Goal: Task Accomplishment & Management: Complete application form

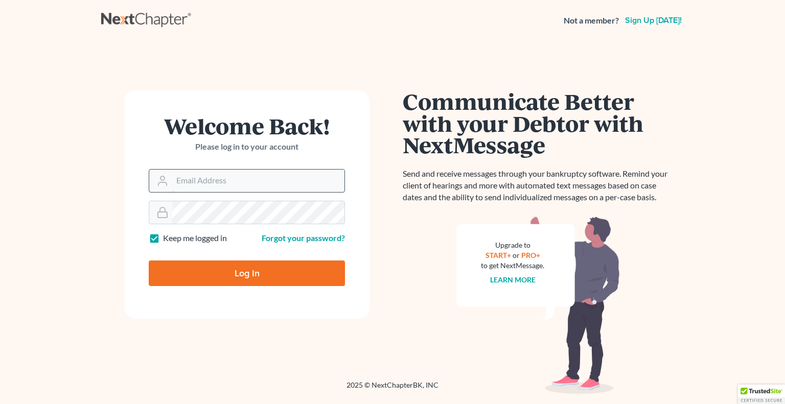
click at [240, 186] on input "Email Address" at bounding box center [258, 181] width 172 height 22
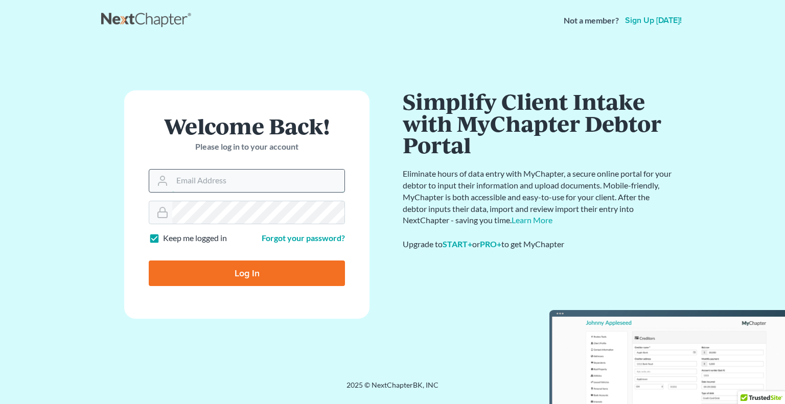
click at [149, 261] on input "Log In" at bounding box center [247, 274] width 196 height 26
type input "Thinking..."
type input "[PERSON_NAME][EMAIL_ADDRESS][DOMAIN_NAME]"
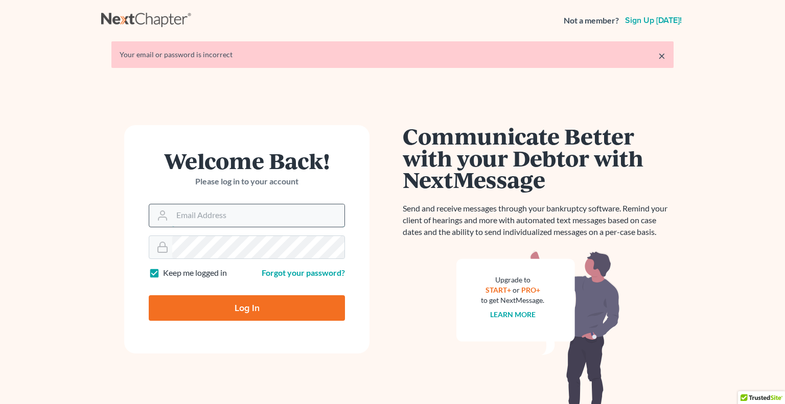
click at [250, 211] on input "Email Address" at bounding box center [258, 216] width 172 height 22
type input "[PERSON_NAME][EMAIL_ADDRESS][DOMAIN_NAME]"
click at [252, 300] on input "Log In" at bounding box center [247, 309] width 196 height 26
type input "Thinking..."
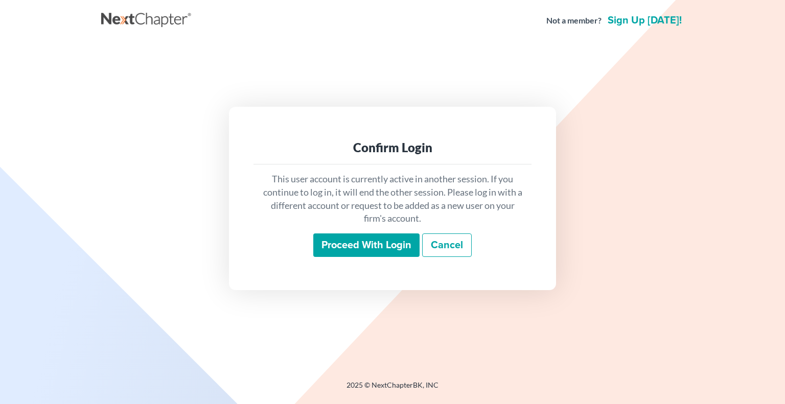
click at [348, 247] on input "Proceed with login" at bounding box center [366, 246] width 106 height 24
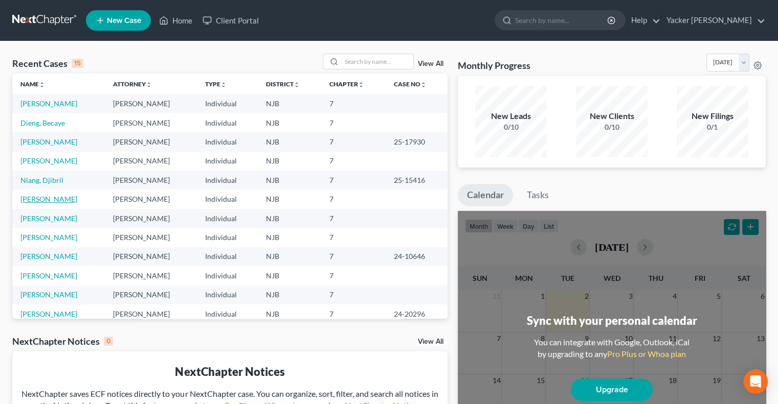
click at [56, 195] on link "[PERSON_NAME]" at bounding box center [48, 199] width 57 height 9
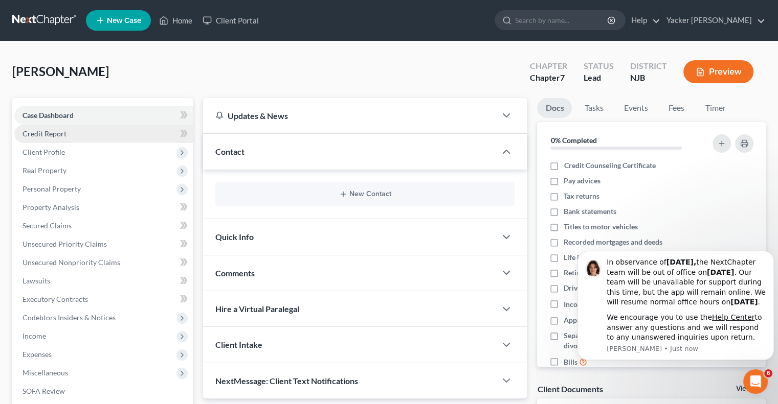
click at [69, 132] on link "Credit Report" at bounding box center [103, 134] width 178 height 18
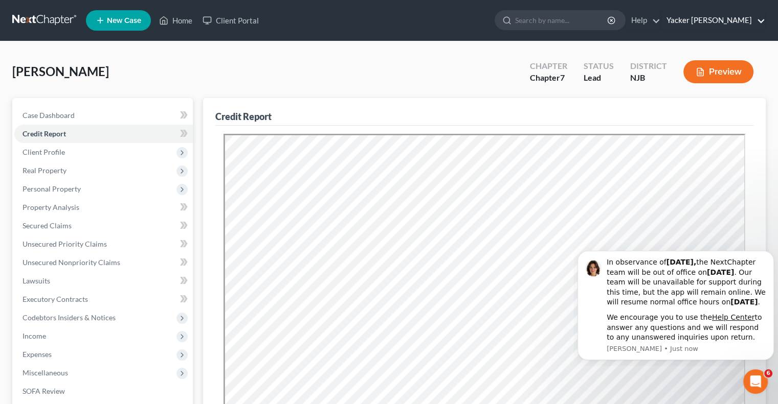
click at [745, 17] on link "Yacker [PERSON_NAME]" at bounding box center [713, 20] width 104 height 18
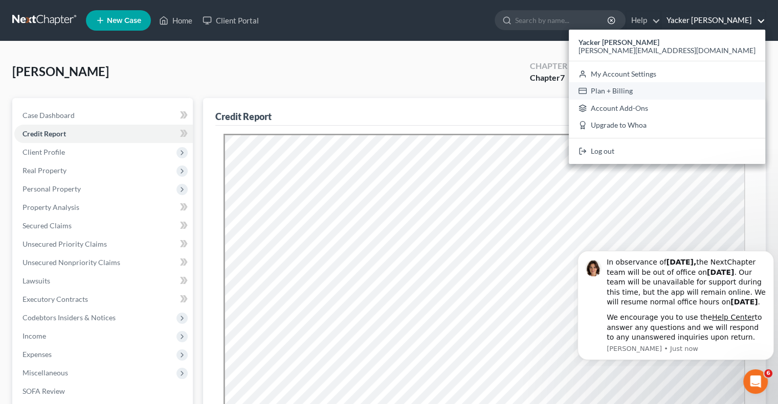
click at [718, 90] on link "Plan + Billing" at bounding box center [667, 90] width 196 height 17
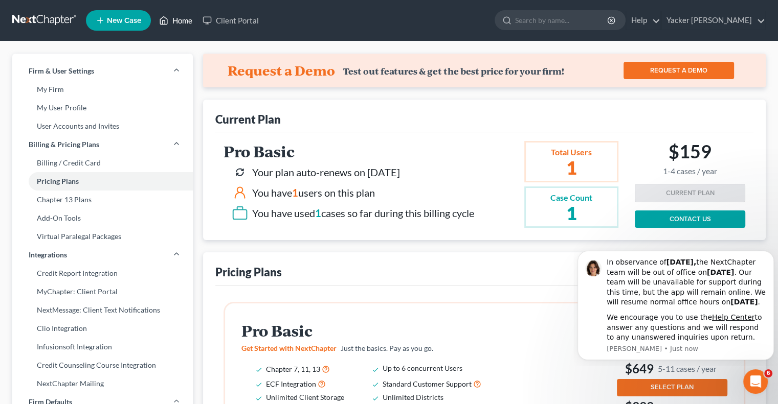
click at [184, 21] on link "Home" at bounding box center [175, 20] width 43 height 18
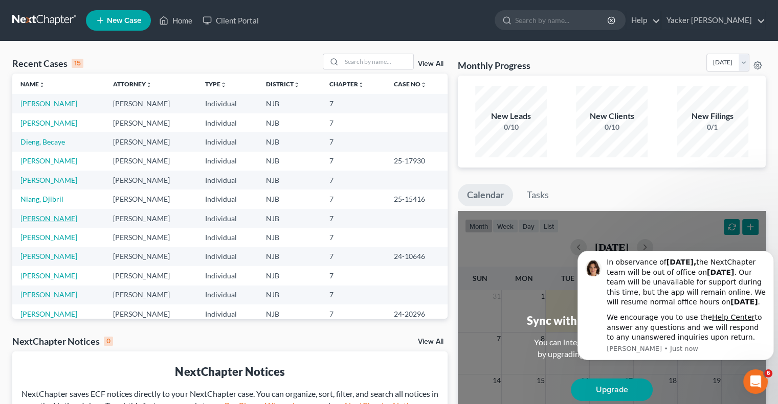
click at [48, 221] on link "[PERSON_NAME]" at bounding box center [48, 218] width 57 height 9
select select "4"
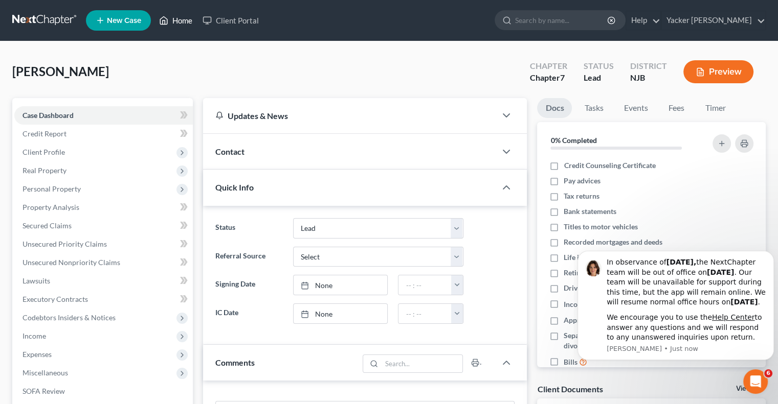
click at [189, 19] on link "Home" at bounding box center [175, 20] width 43 height 18
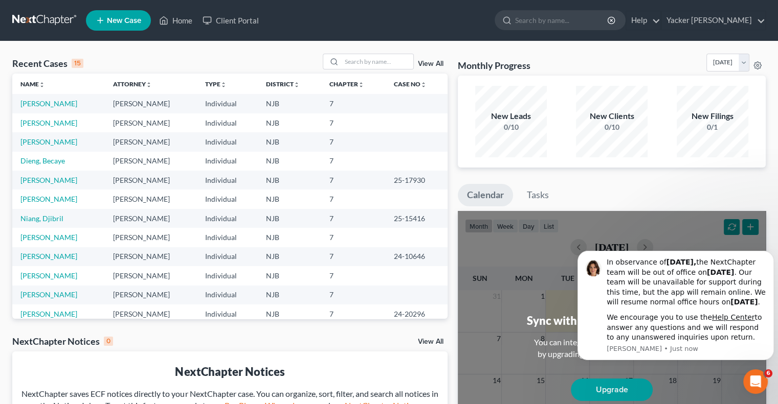
click at [59, 122] on td "[PERSON_NAME]" at bounding box center [58, 123] width 93 height 19
click at [31, 126] on link "[PERSON_NAME]" at bounding box center [48, 123] width 57 height 9
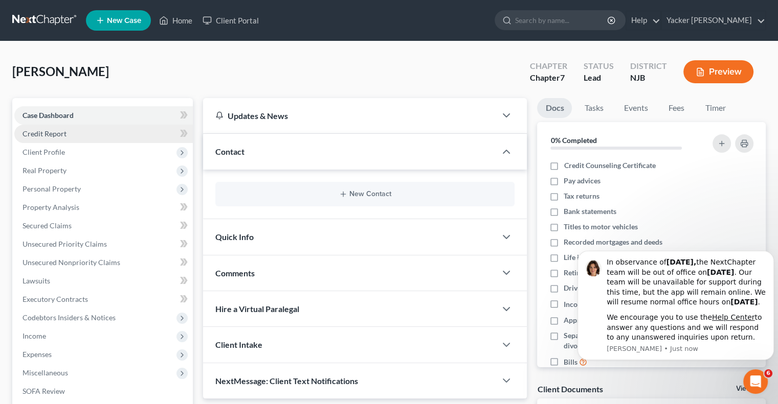
click at [66, 132] on link "Credit Report" at bounding box center [103, 134] width 178 height 18
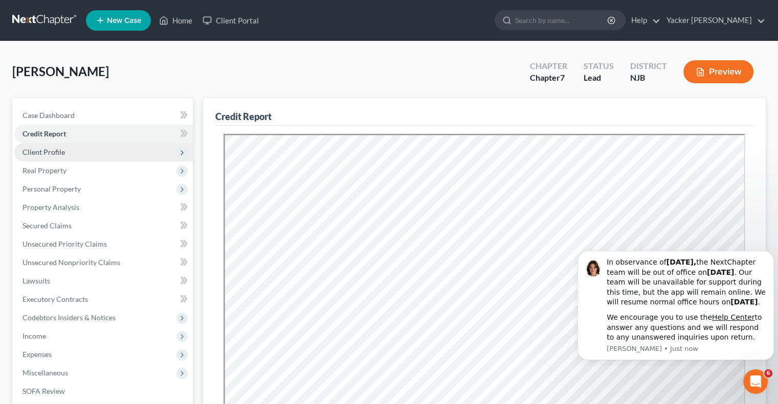
click at [56, 151] on span "Client Profile" at bounding box center [43, 152] width 42 height 9
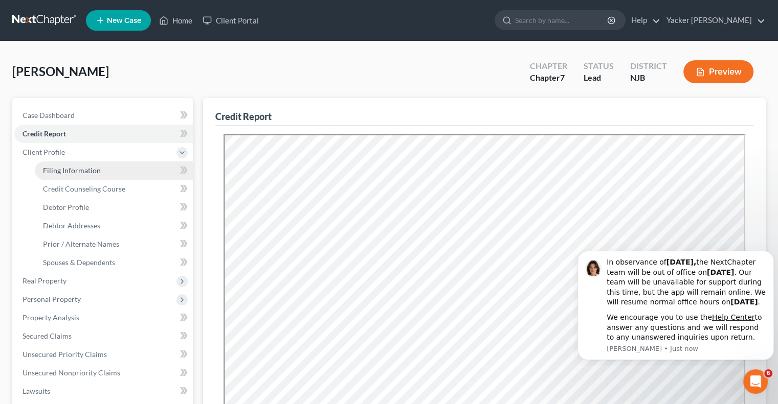
click at [67, 169] on span "Filing Information" at bounding box center [72, 170] width 58 height 9
select select "1"
select select "0"
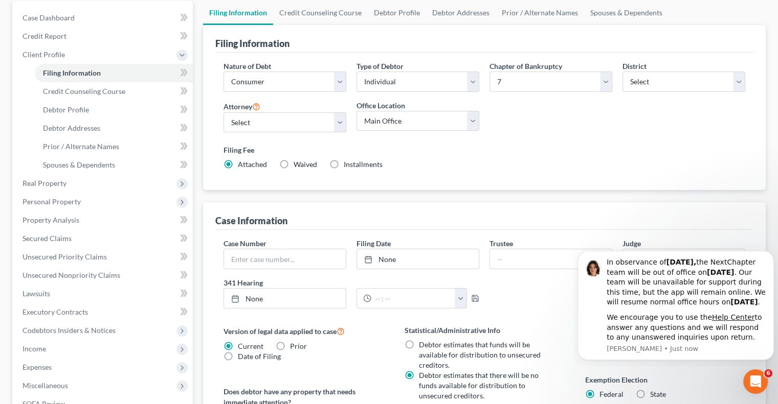
scroll to position [102, 0]
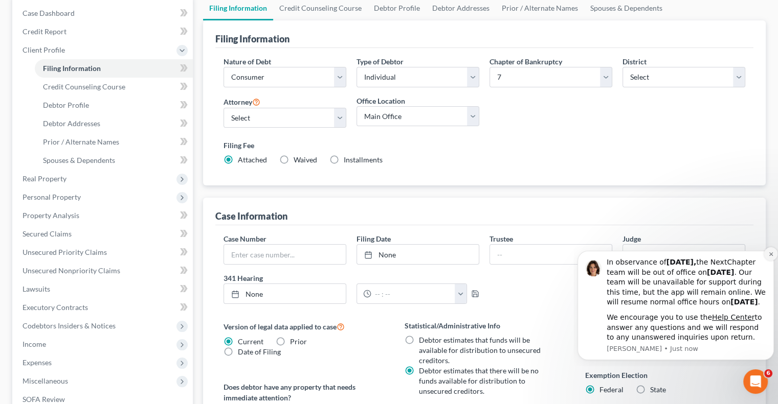
click at [769, 252] on icon "Dismiss notification" at bounding box center [771, 255] width 6 height 6
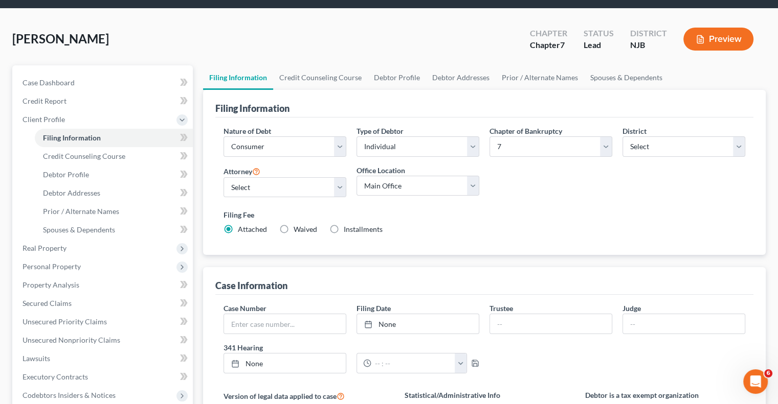
scroll to position [51, 0]
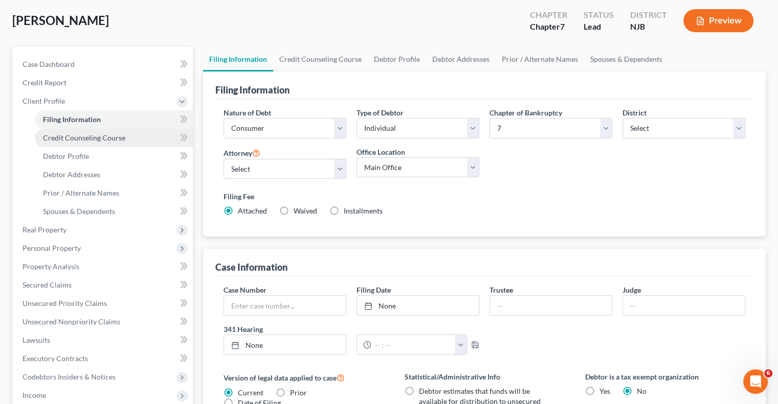
click at [115, 139] on span "Credit Counseling Course" at bounding box center [84, 137] width 82 height 9
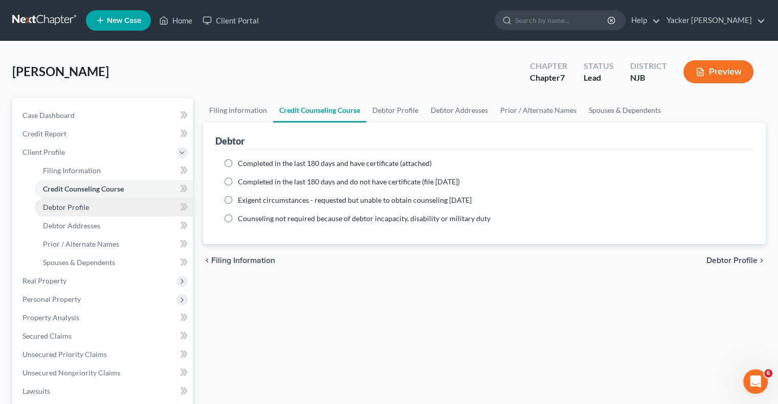
click at [71, 208] on span "Debtor Profile" at bounding box center [66, 207] width 46 height 9
select select "3"
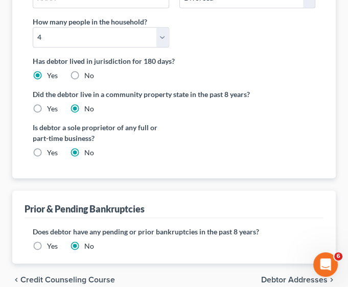
scroll to position [354, 0]
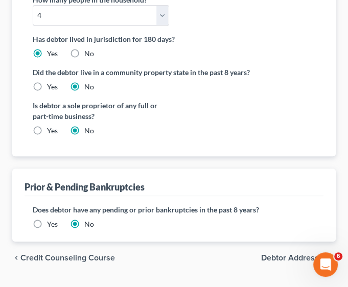
click at [289, 254] on span "Debtor Addresses" at bounding box center [294, 258] width 66 height 8
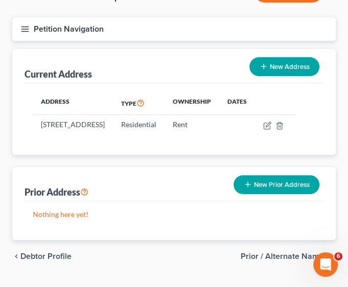
scroll to position [115, 0]
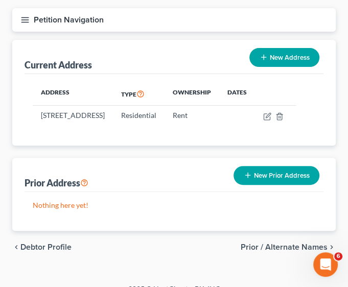
click at [282, 243] on span "Prior / Alternate Names" at bounding box center [284, 247] width 87 height 8
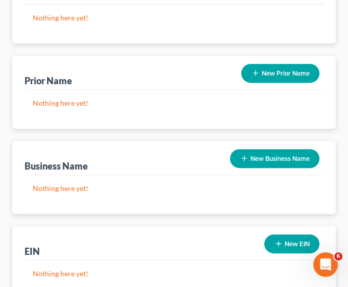
scroll to position [242, 0]
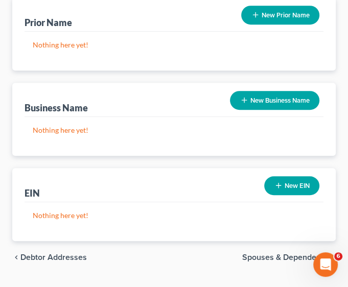
click at [276, 254] on span "Spouses & Dependents" at bounding box center [284, 258] width 85 height 8
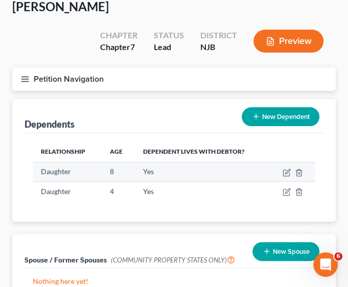
scroll to position [121, 0]
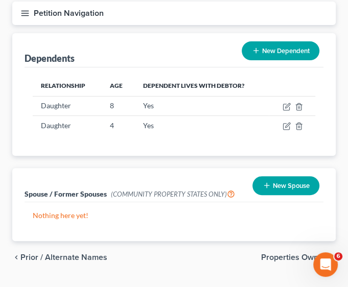
click at [281, 254] on span "Properties Owned" at bounding box center [294, 258] width 66 height 8
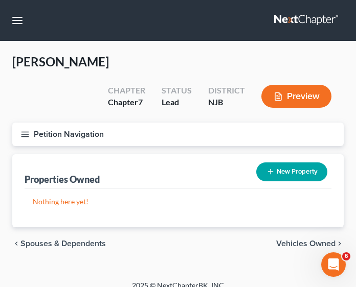
click at [300, 240] on span "Vehicles Owned" at bounding box center [305, 244] width 59 height 8
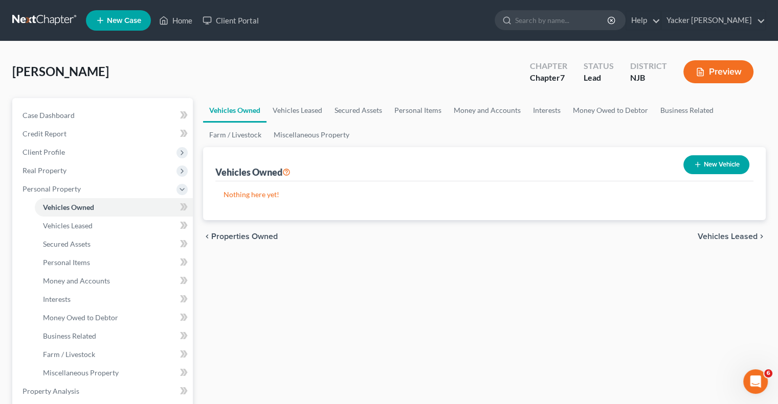
click at [728, 235] on span "Vehicles Leased" at bounding box center [727, 237] width 60 height 8
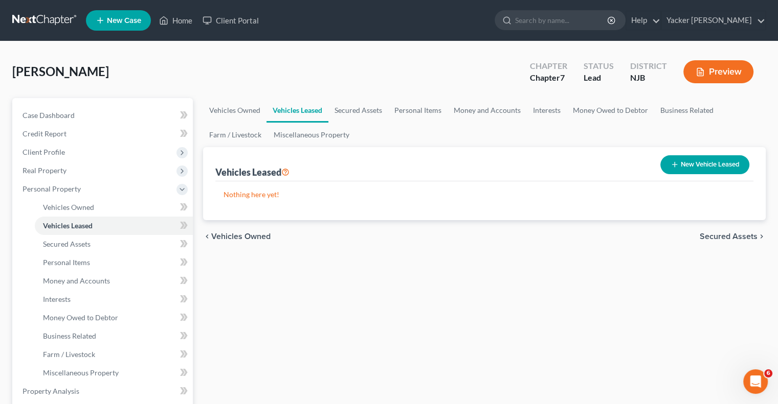
click at [728, 241] on span "Secured Assets" at bounding box center [729, 237] width 58 height 8
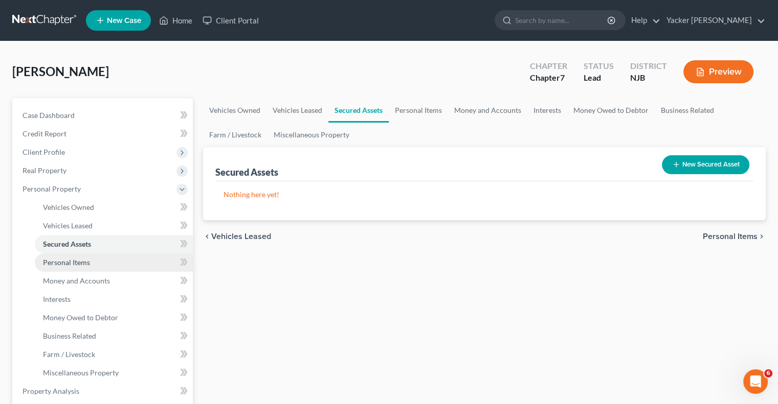
click at [95, 259] on link "Personal Items" at bounding box center [114, 263] width 158 height 18
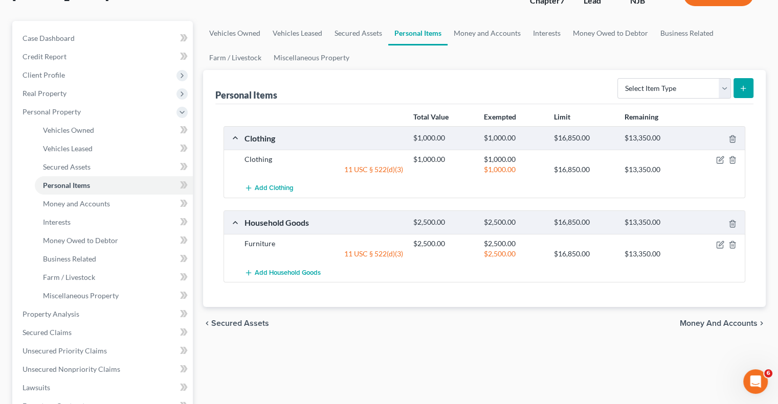
scroll to position [153, 0]
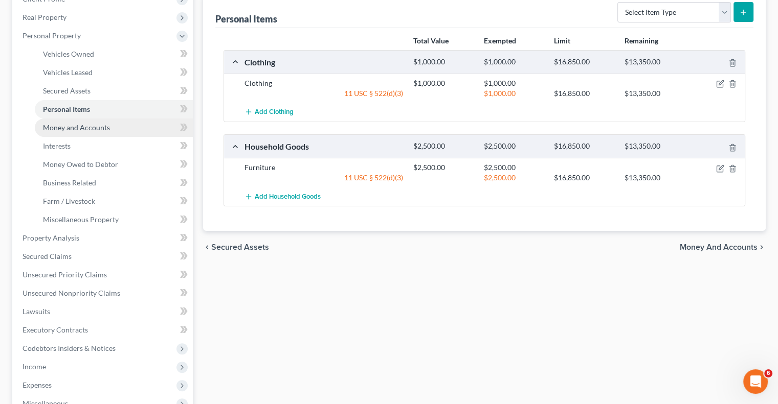
click at [76, 125] on span "Money and Accounts" at bounding box center [76, 127] width 67 height 9
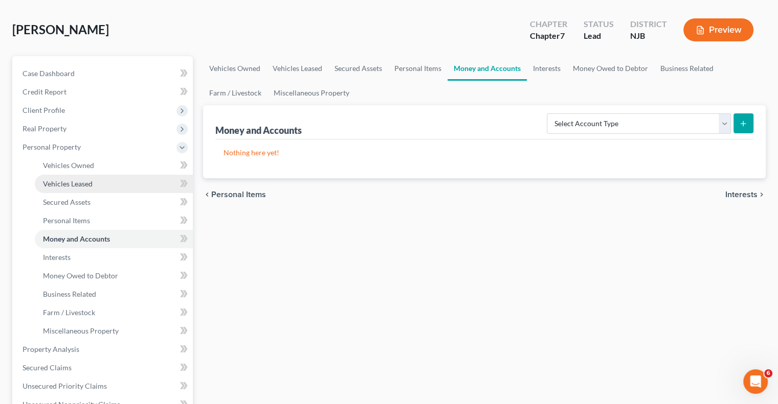
scroll to position [102, 0]
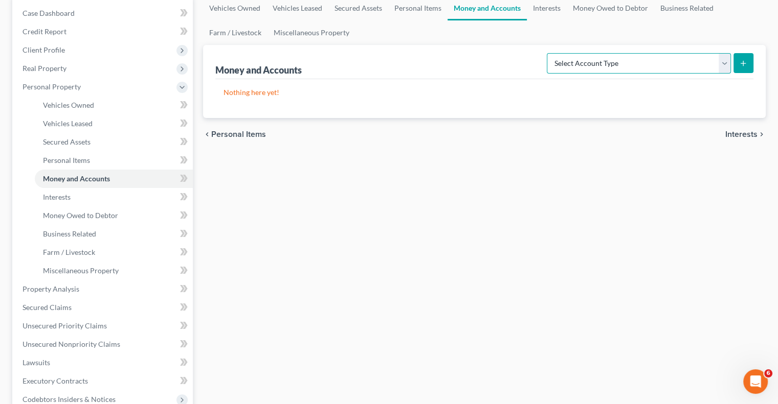
click at [626, 66] on select "Select Account Type Brokerage Cash on Hand Certificates of Deposit Checking Acc…" at bounding box center [639, 63] width 184 height 20
select select "cash_on_hand"
click at [549, 53] on select "Select Account Type Brokerage Cash on Hand Certificates of Deposit Checking Acc…" at bounding box center [639, 63] width 184 height 20
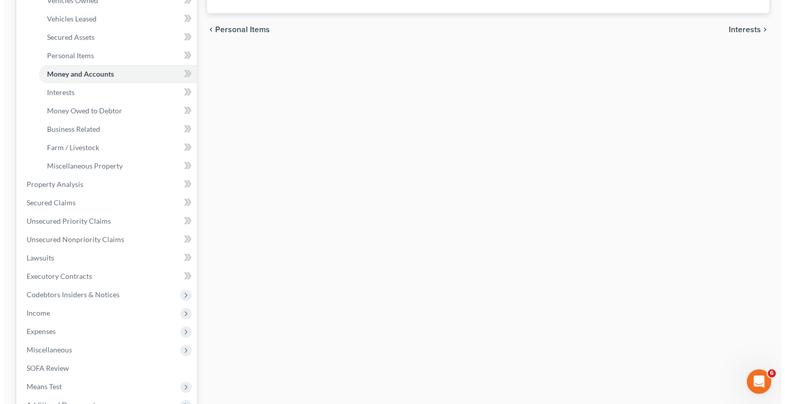
scroll to position [0, 0]
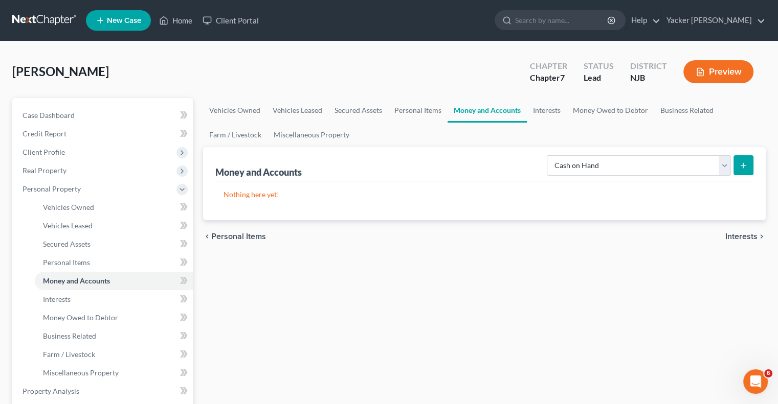
click at [407, 206] on div "Nothing here yet!" at bounding box center [484, 201] width 538 height 39
click at [743, 163] on icon "submit" at bounding box center [743, 166] width 8 height 8
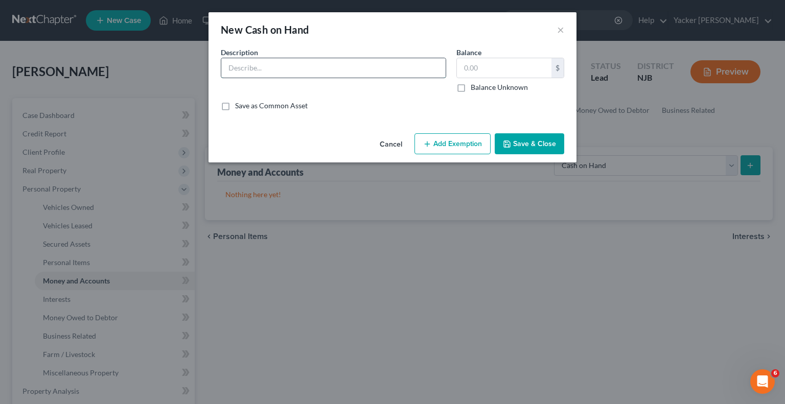
click at [336, 74] on input "text" at bounding box center [333, 67] width 224 height 19
type input "Cash on Hand"
click at [478, 74] on input "text" at bounding box center [504, 67] width 95 height 19
type input "1,500.00"
click at [527, 145] on button "Save & Close" at bounding box center [530, 143] width 70 height 21
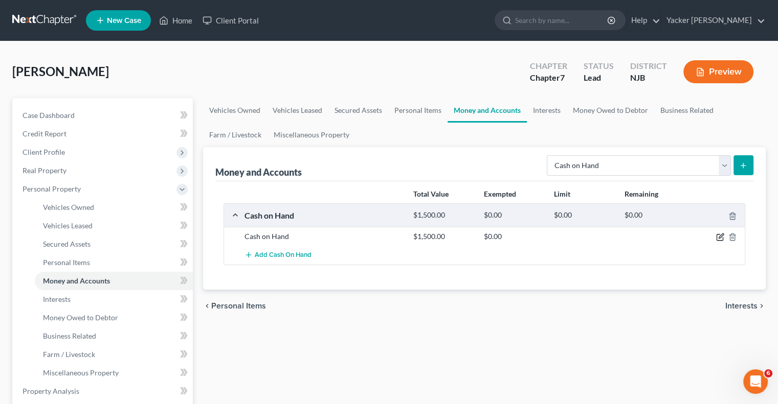
click at [718, 235] on icon "button" at bounding box center [720, 237] width 8 height 8
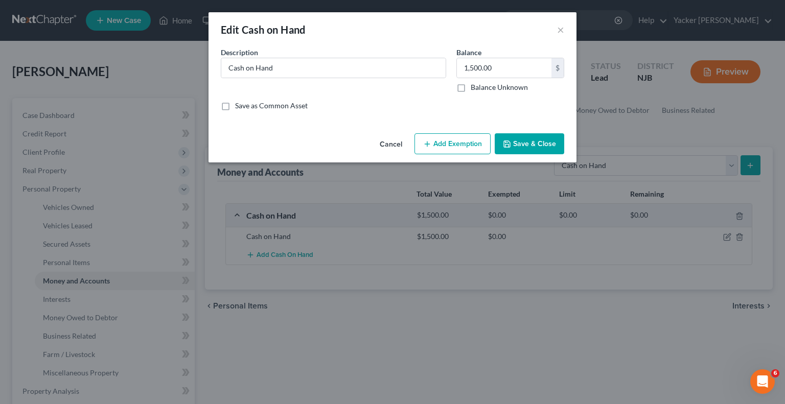
click at [472, 144] on button "Add Exemption" at bounding box center [453, 143] width 76 height 21
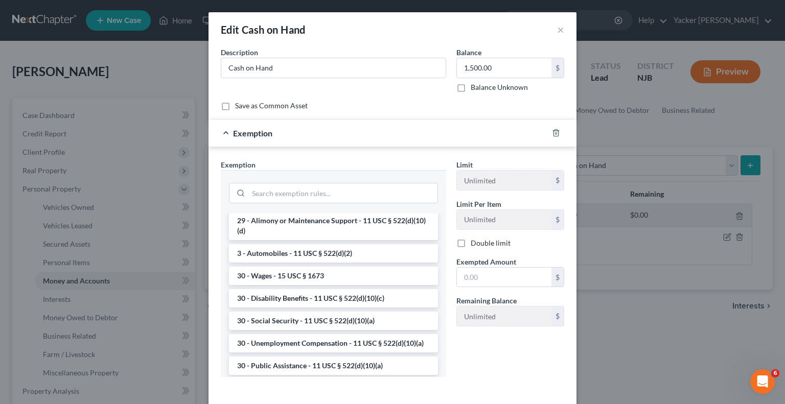
scroll to position [460, 0]
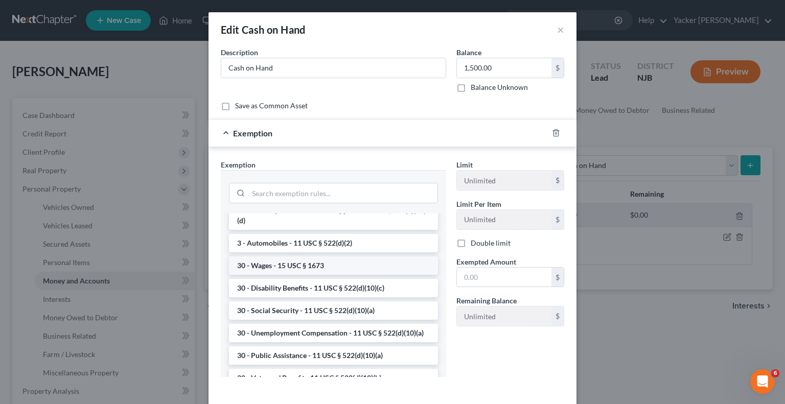
click at [366, 275] on li "30 - Wages - 15 USC § 1673" at bounding box center [333, 266] width 209 height 18
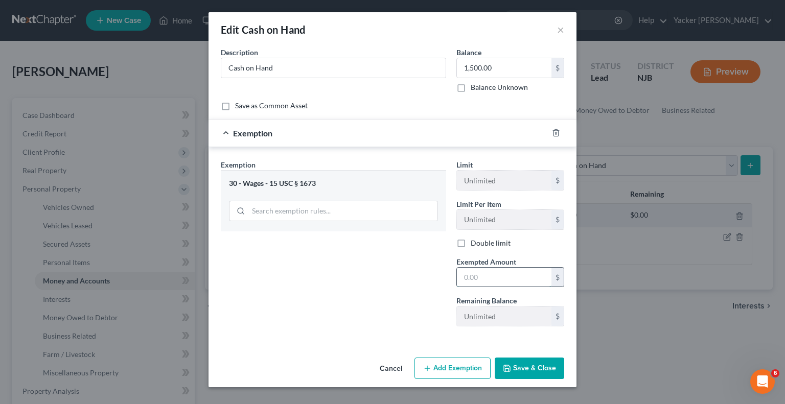
click at [482, 276] on input "text" at bounding box center [504, 277] width 95 height 19
type input "1,000"
click at [413, 278] on div "Exemption Set must be selected for CA. Exemption * 30 - Wages - 15 USC § 1673" at bounding box center [334, 247] width 236 height 175
click at [442, 366] on button "Add Exemption" at bounding box center [453, 368] width 76 height 21
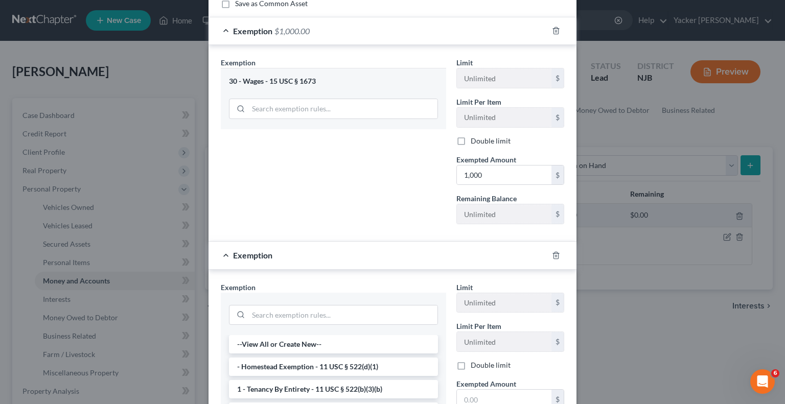
scroll to position [0, 0]
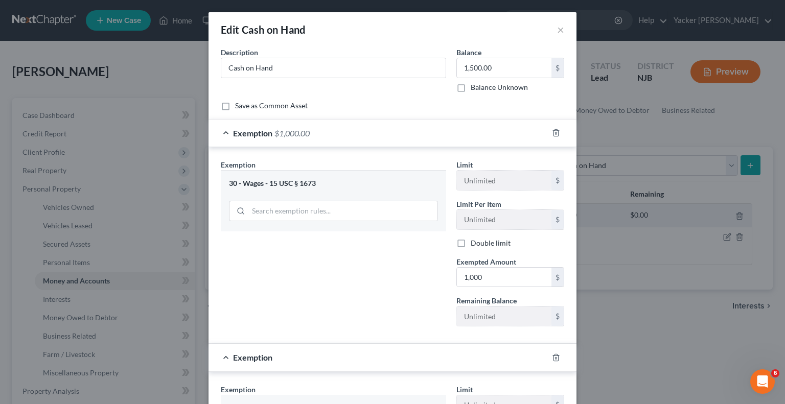
click at [384, 188] on div "30 - Wages - 15 USC § 1673" at bounding box center [333, 184] width 209 height 10
click at [554, 132] on icon "button" at bounding box center [556, 133] width 5 height 7
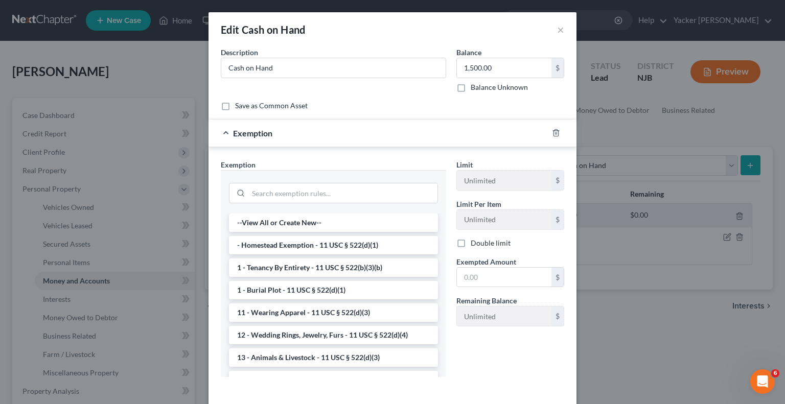
click at [551, 29] on div "Edit Cash on Hand ×" at bounding box center [393, 29] width 368 height 35
click at [557, 30] on button "×" at bounding box center [560, 30] width 7 height 12
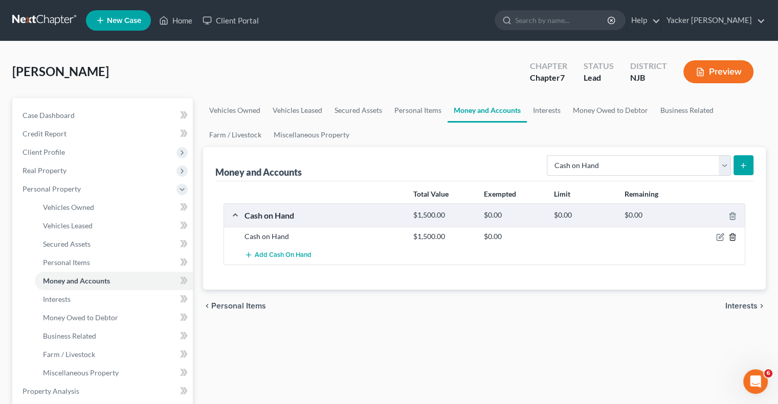
click at [732, 237] on line "button" at bounding box center [732, 238] width 0 height 2
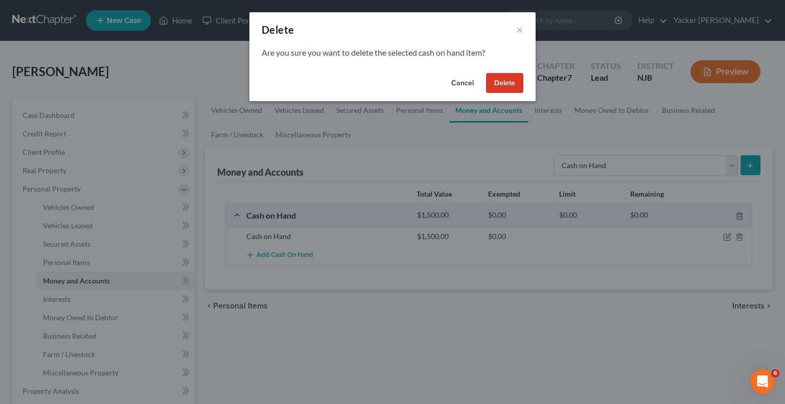
click at [498, 81] on button "Delete" at bounding box center [504, 83] width 37 height 20
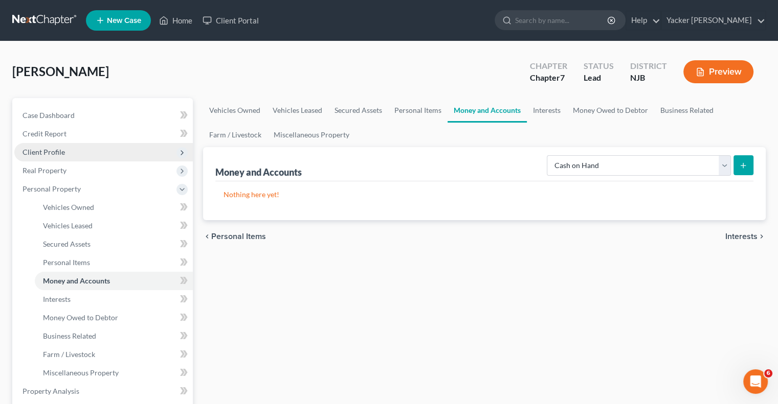
click at [63, 151] on span "Client Profile" at bounding box center [103, 152] width 178 height 18
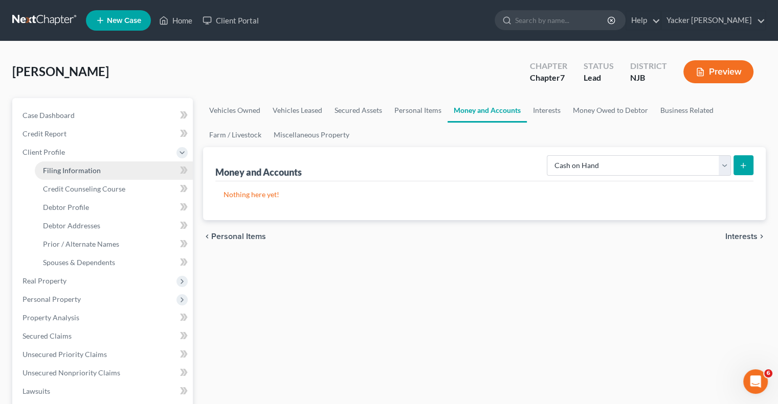
click at [67, 168] on span "Filing Information" at bounding box center [72, 170] width 58 height 9
select select "1"
select select "0"
select select "51"
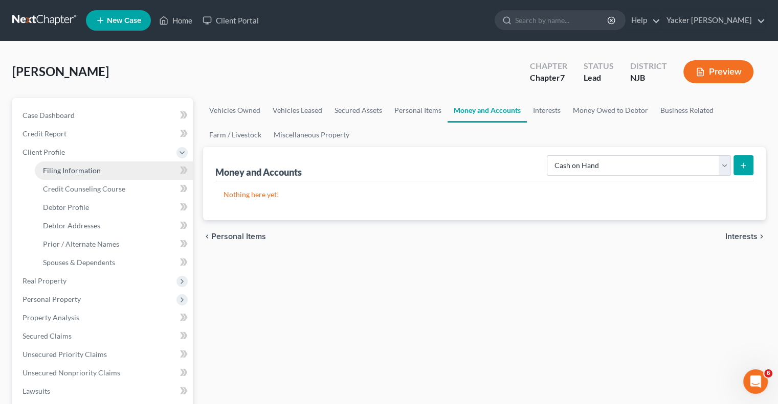
select select "0"
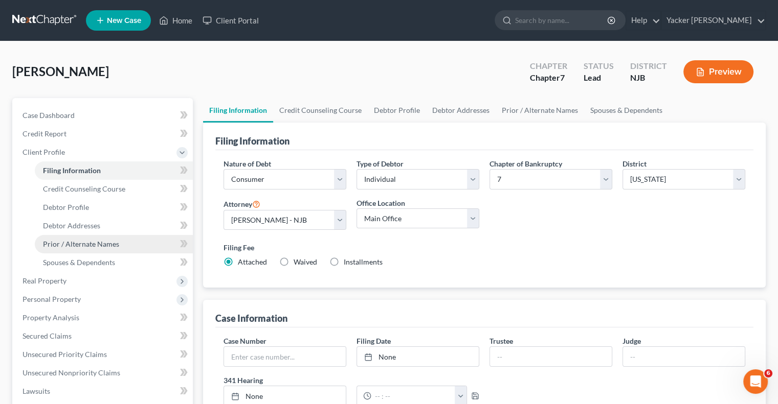
click at [87, 247] on span "Prior / Alternate Names" at bounding box center [81, 244] width 76 height 9
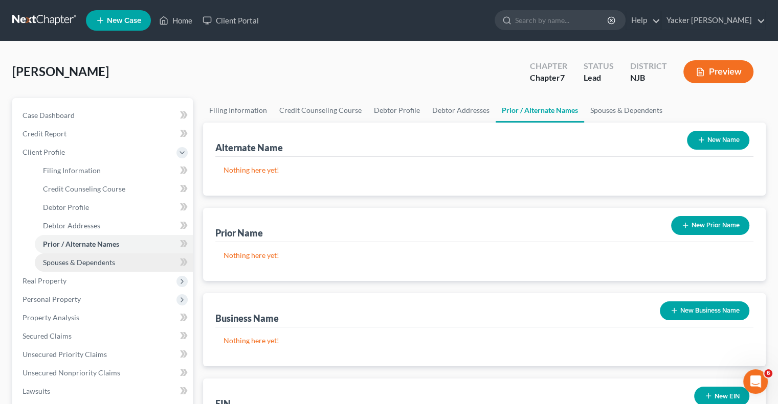
click at [93, 257] on link "Spouses & Dependents" at bounding box center [114, 263] width 158 height 18
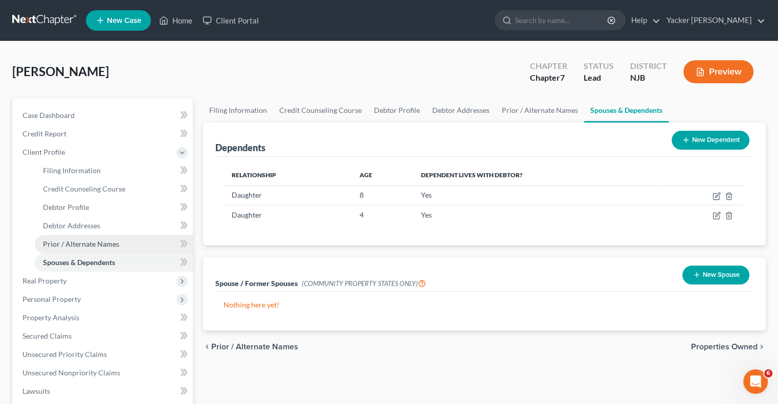
click at [94, 247] on span "Prior / Alternate Names" at bounding box center [81, 244] width 76 height 9
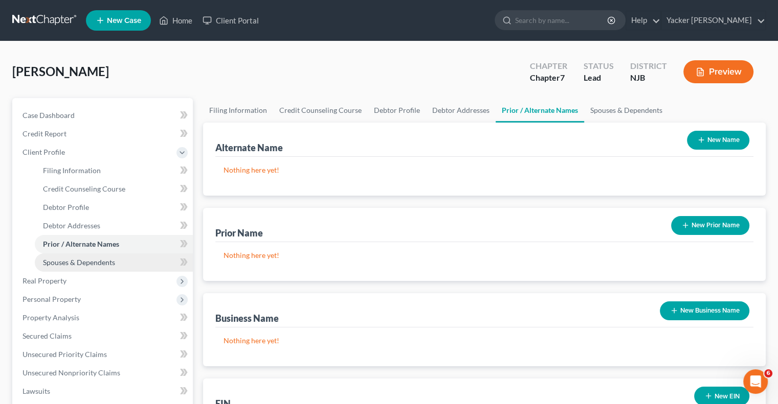
click at [98, 263] on span "Spouses & Dependents" at bounding box center [79, 262] width 72 height 9
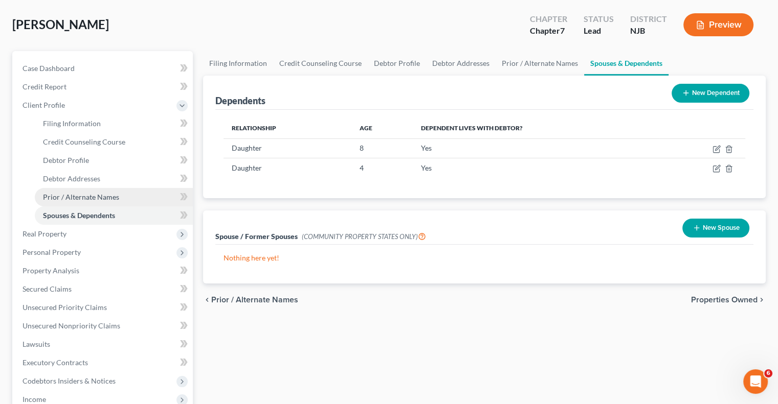
scroll to position [102, 0]
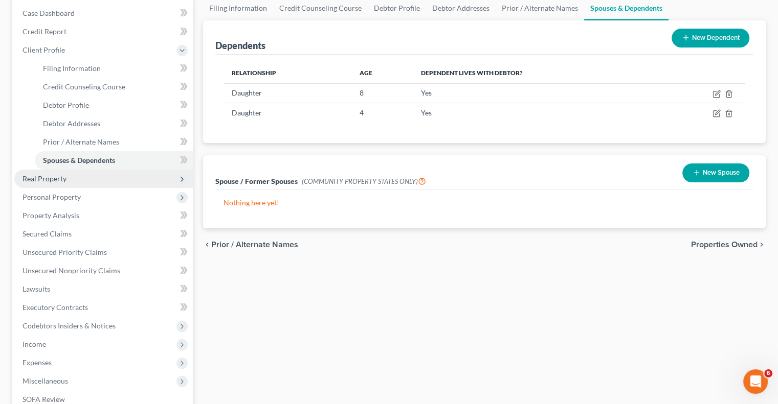
click at [61, 183] on span "Real Property" at bounding box center [103, 179] width 178 height 18
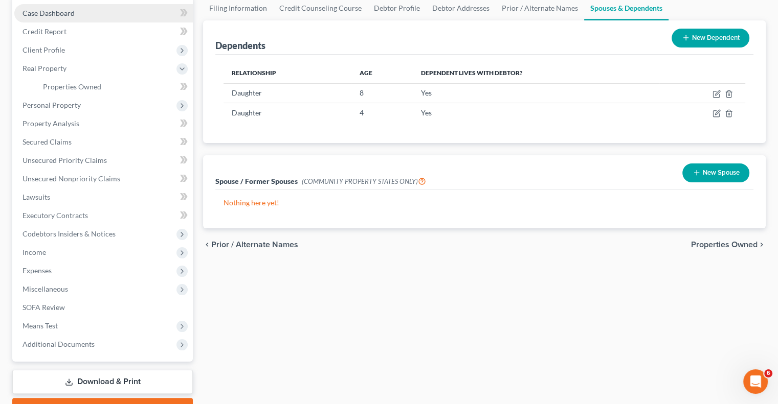
scroll to position [0, 0]
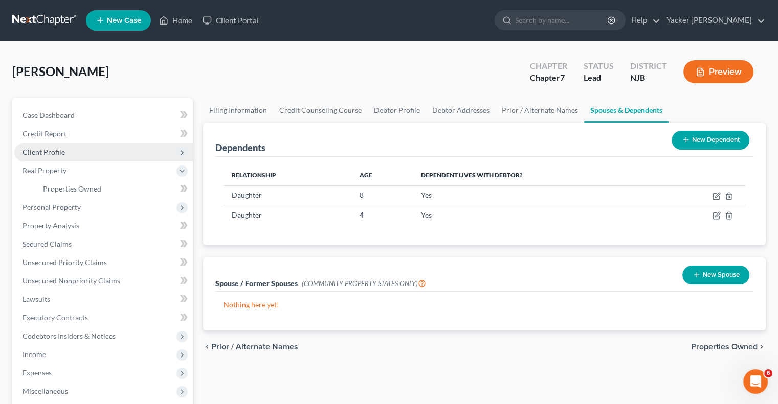
click at [71, 148] on span "Client Profile" at bounding box center [103, 152] width 178 height 18
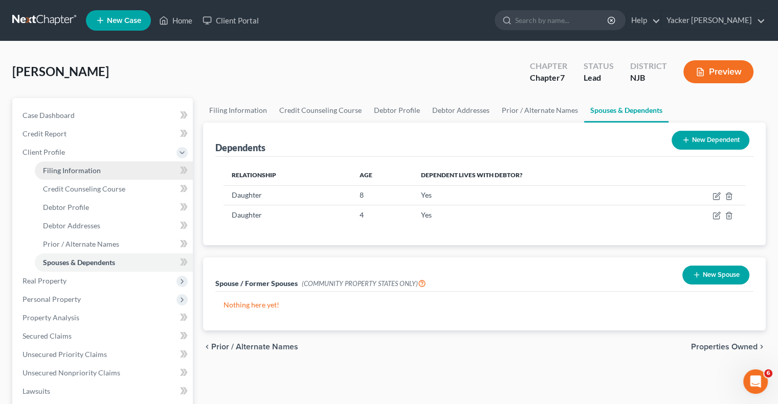
click at [95, 173] on span "Filing Information" at bounding box center [72, 170] width 58 height 9
select select "1"
select select "0"
select select "51"
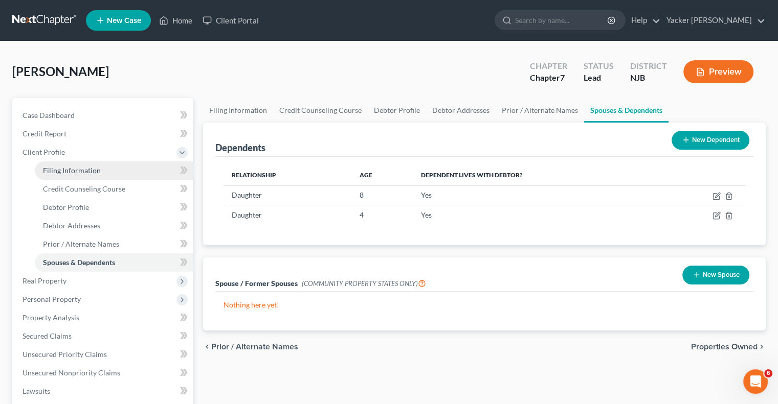
select select "0"
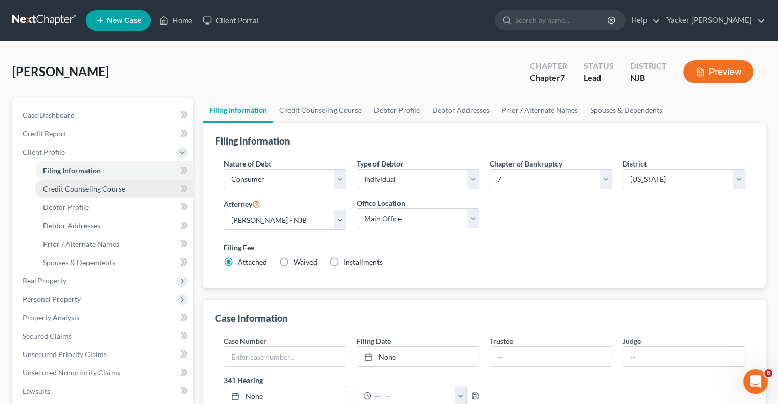
click at [99, 193] on span "Credit Counseling Course" at bounding box center [84, 189] width 82 height 9
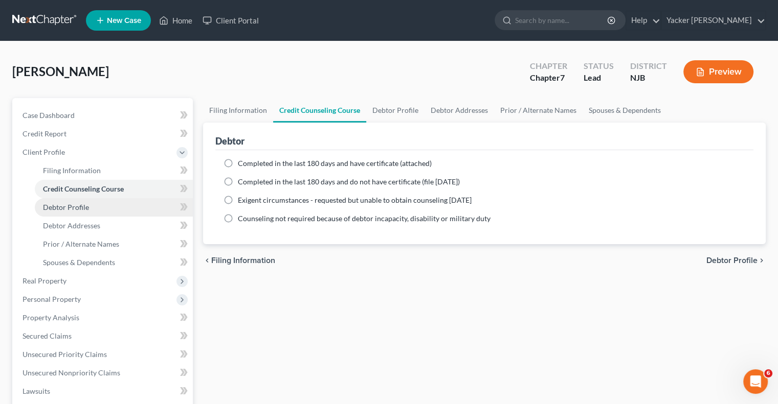
click at [91, 207] on link "Debtor Profile" at bounding box center [114, 207] width 158 height 18
select select "3"
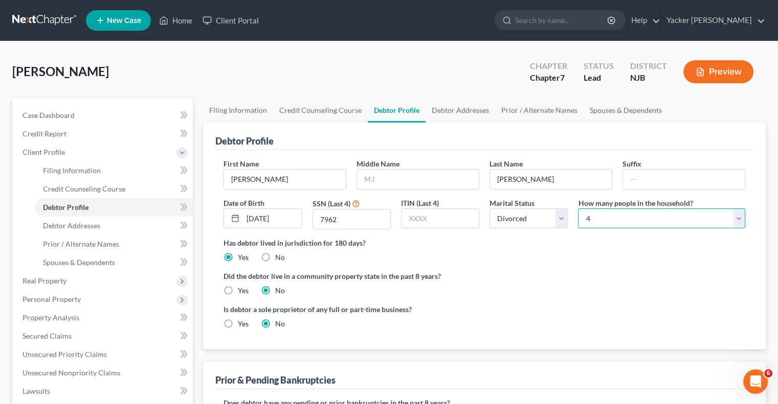
click at [616, 220] on select "Select 1 2 3 4 5 6 7 8 9 10 11 12 13 14 15 16 17 18 19 20" at bounding box center [661, 219] width 167 height 20
select select "2"
click at [578, 209] on select "Select 1 2 3 4 5 6 7 8 9 10 11 12 13 14 15 16 17 18 19 20" at bounding box center [661, 219] width 167 height 20
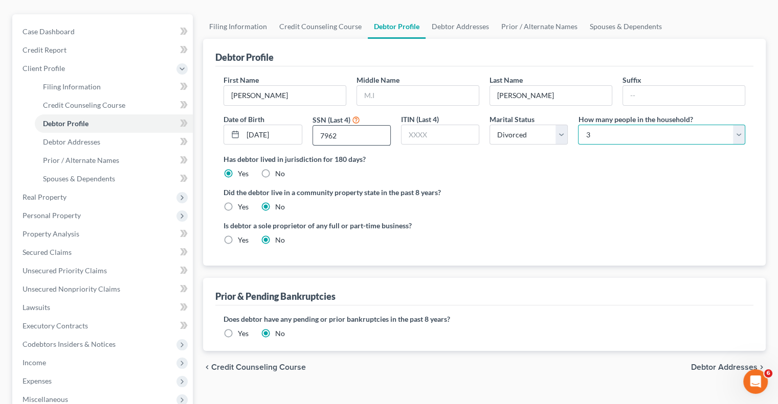
scroll to position [102, 0]
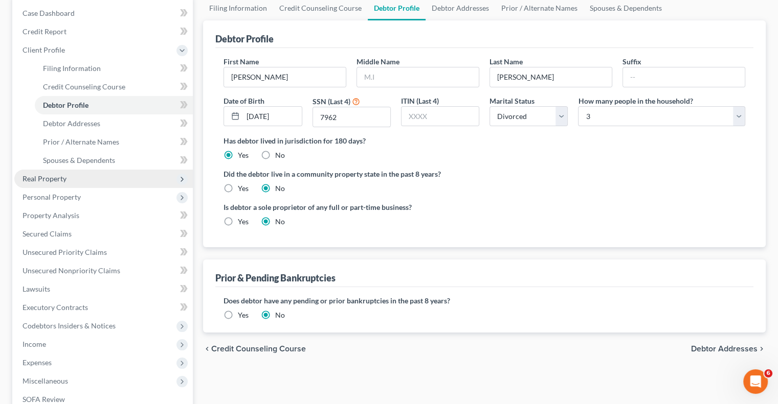
click at [88, 181] on span "Real Property" at bounding box center [103, 179] width 178 height 18
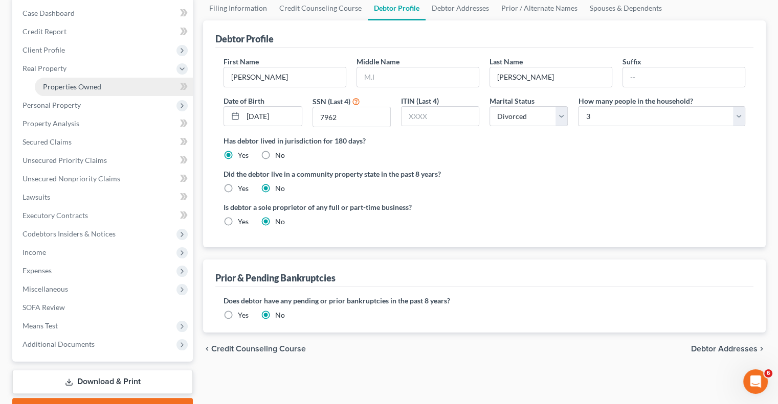
click at [97, 88] on span "Properties Owned" at bounding box center [72, 86] width 58 height 9
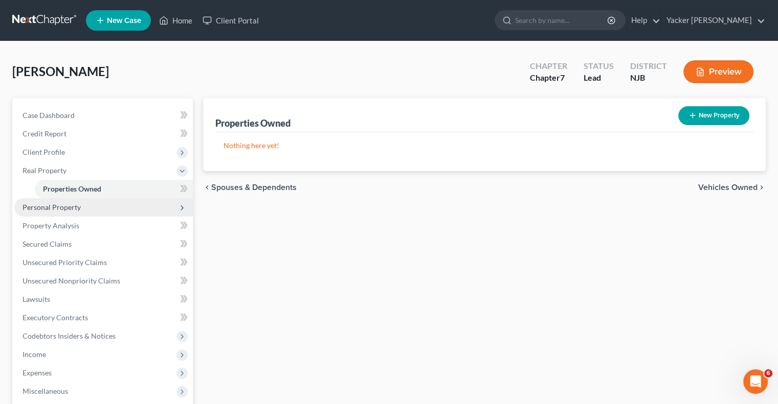
click at [65, 212] on span "Personal Property" at bounding box center [103, 207] width 178 height 18
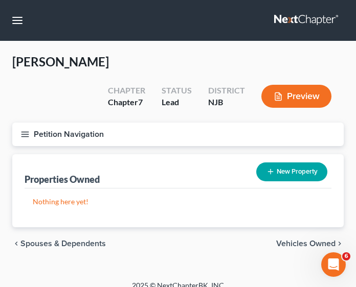
click at [170, 154] on div "Properties Owned New Property" at bounding box center [178, 171] width 307 height 34
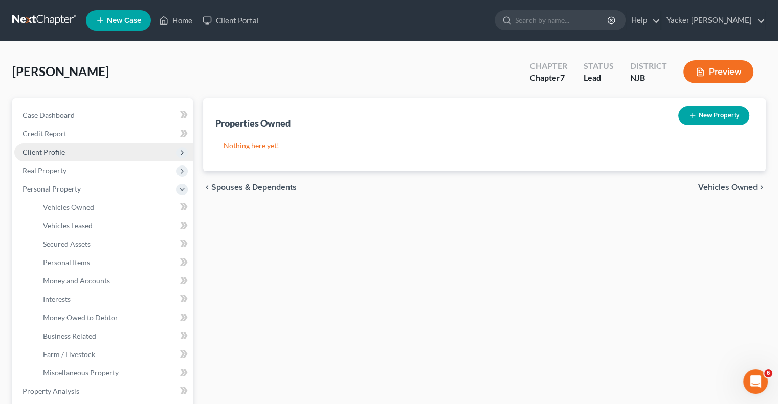
click at [62, 151] on span "Client Profile" at bounding box center [43, 152] width 42 height 9
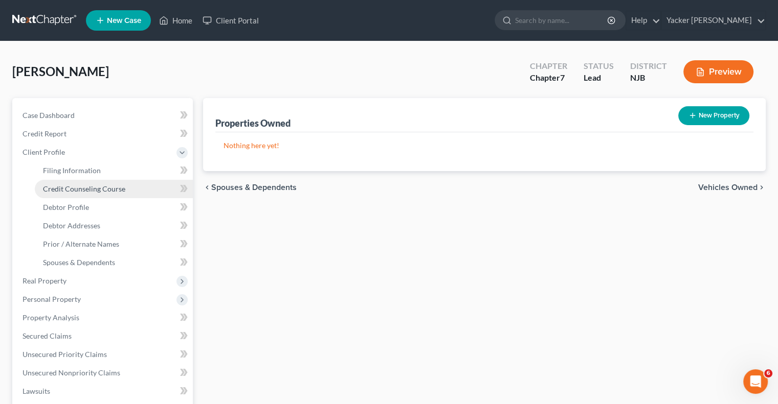
click at [72, 183] on link "Credit Counseling Course" at bounding box center [114, 189] width 158 height 18
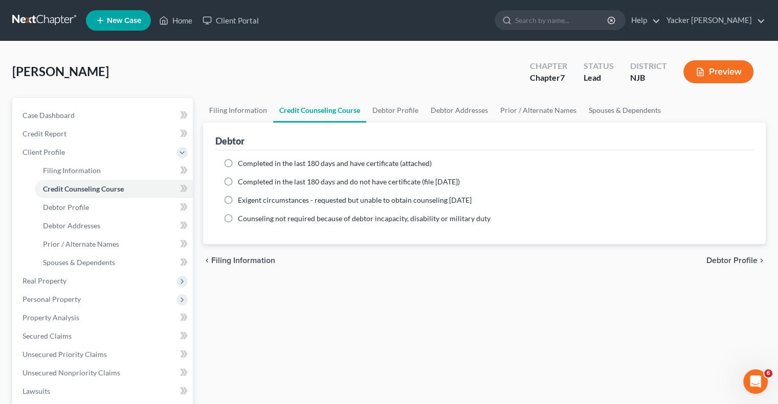
click at [238, 161] on label "Completed in the last 180 days and have certificate (attached)" at bounding box center [335, 164] width 194 height 10
click at [242, 161] on input "Completed in the last 180 days and have certificate (attached)" at bounding box center [245, 162] width 7 height 7
radio input "true"
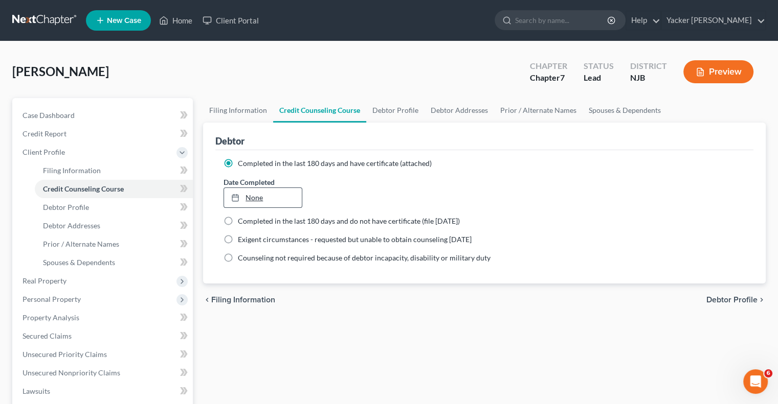
type input "[DATE]"
click at [251, 197] on link "None" at bounding box center [262, 197] width 77 height 19
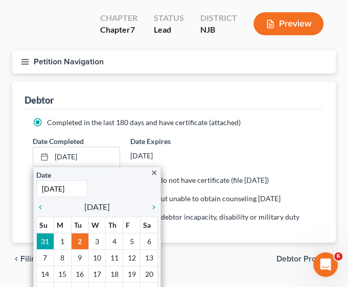
scroll to position [93, 0]
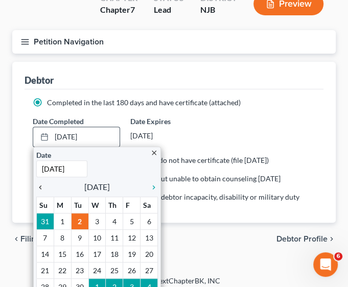
click at [38, 184] on icon "chevron_left" at bounding box center [42, 188] width 13 height 8
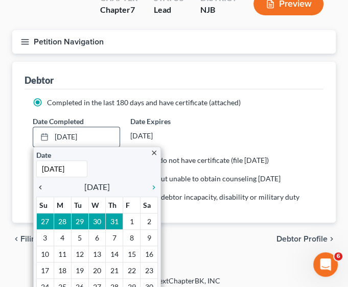
click at [39, 184] on icon "chevron_left" at bounding box center [42, 188] width 13 height 8
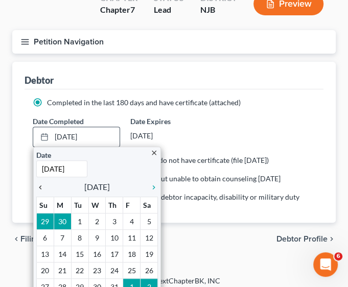
click at [39, 184] on icon "chevron_left" at bounding box center [42, 188] width 13 height 8
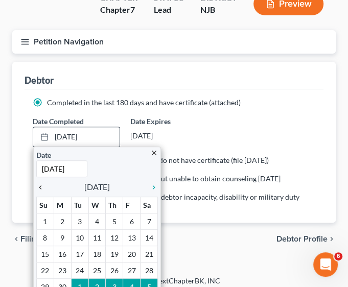
click at [39, 184] on icon "chevron_left" at bounding box center [42, 188] width 13 height 8
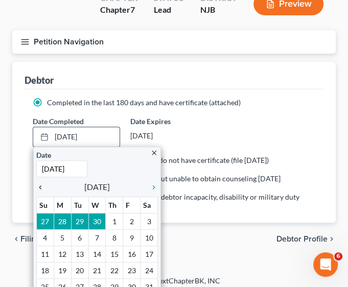
click at [39, 184] on icon "chevron_left" at bounding box center [42, 188] width 13 height 8
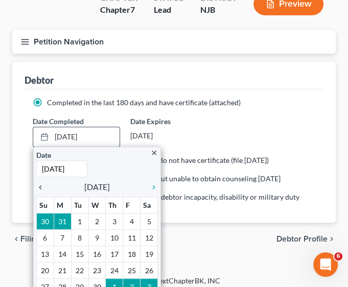
click at [39, 184] on icon "chevron_left" at bounding box center [42, 188] width 13 height 8
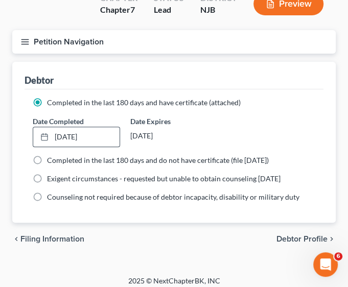
scroll to position [74, 0]
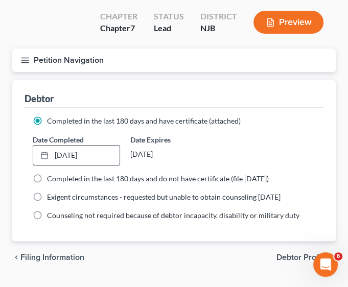
click at [285, 254] on span "Debtor Profile" at bounding box center [302, 258] width 51 height 8
select select "3"
select select "2"
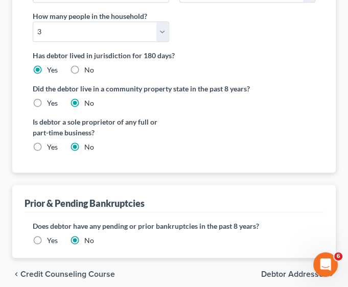
scroll to position [354, 0]
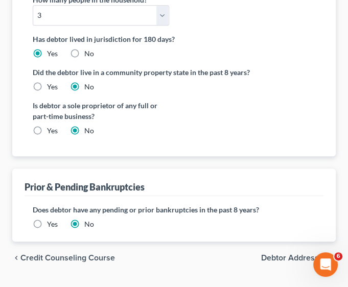
click at [274, 254] on span "Debtor Addresses" at bounding box center [294, 258] width 66 height 8
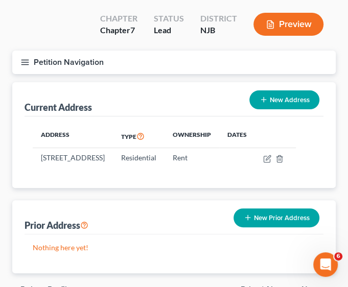
scroll to position [115, 0]
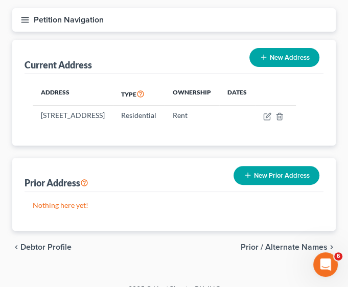
click at [274, 243] on span "Prior / Alternate Names" at bounding box center [284, 247] width 87 height 8
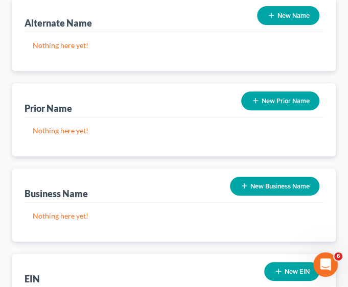
scroll to position [242, 0]
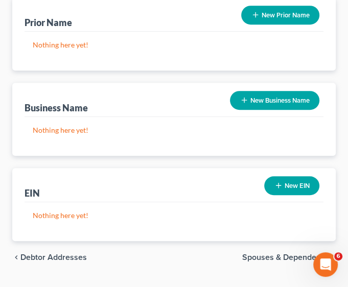
click at [281, 254] on span "Spouses & Dependents" at bounding box center [284, 258] width 85 height 8
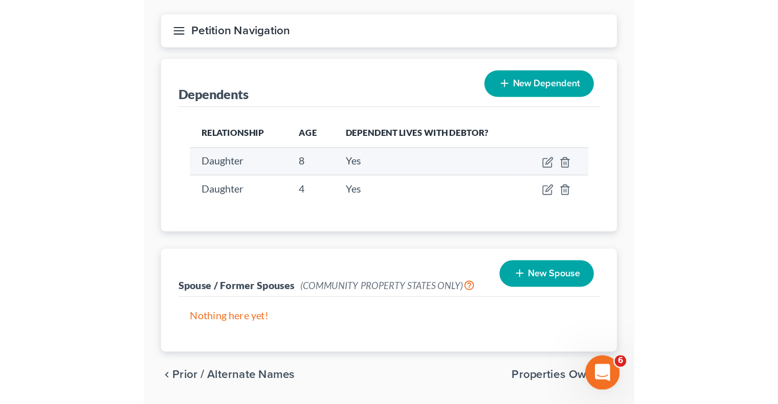
scroll to position [121, 0]
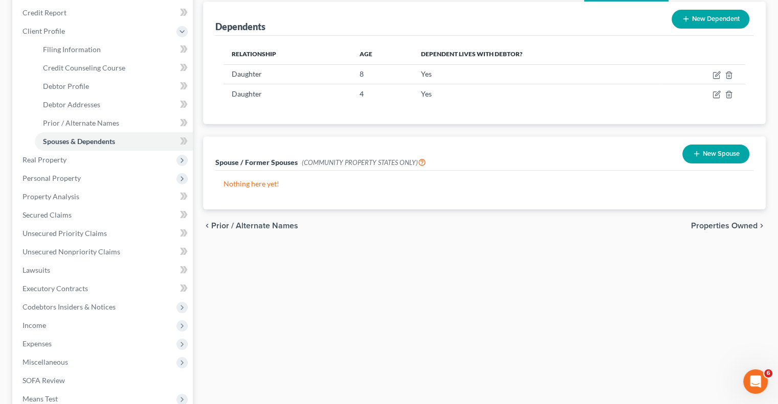
click at [705, 219] on div "chevron_left Prior / Alternate Names Properties Owned chevron_right" at bounding box center [484, 226] width 562 height 33
click at [706, 228] on span "Properties Owned" at bounding box center [724, 226] width 66 height 8
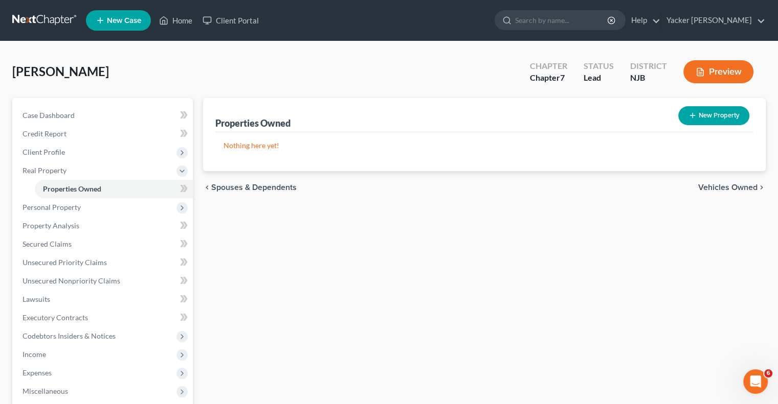
click at [712, 187] on span "Vehicles Owned" at bounding box center [727, 188] width 59 height 8
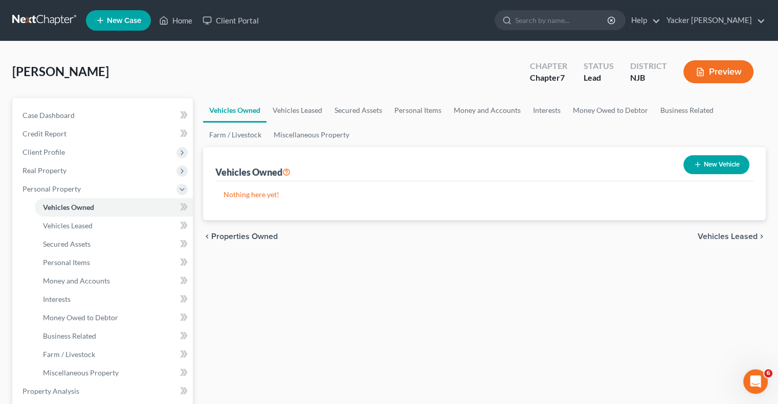
click at [728, 233] on span "Vehicles Leased" at bounding box center [727, 237] width 60 height 8
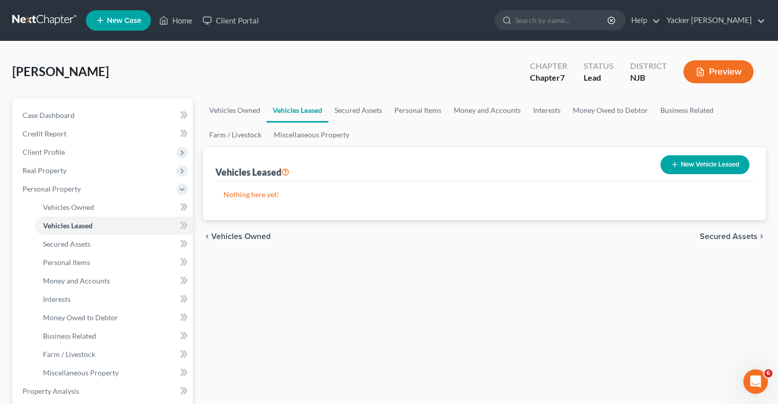
click at [728, 233] on span "Secured Assets" at bounding box center [729, 237] width 58 height 8
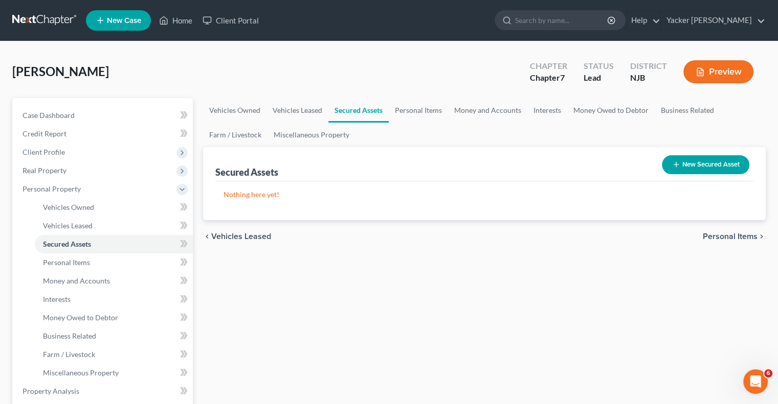
click at [728, 233] on span "Personal Items" at bounding box center [730, 237] width 55 height 8
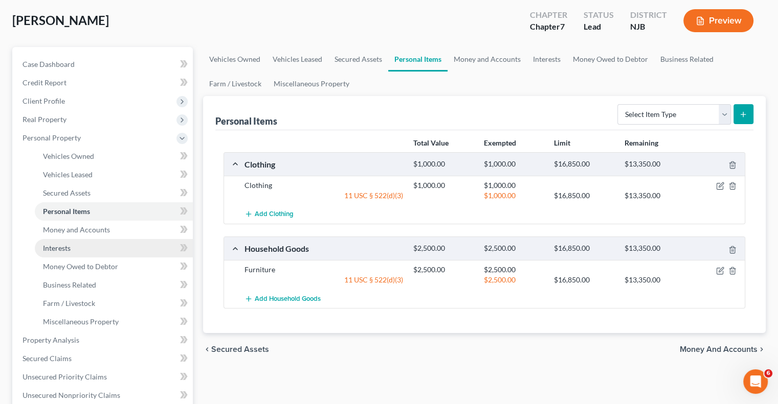
scroll to position [153, 0]
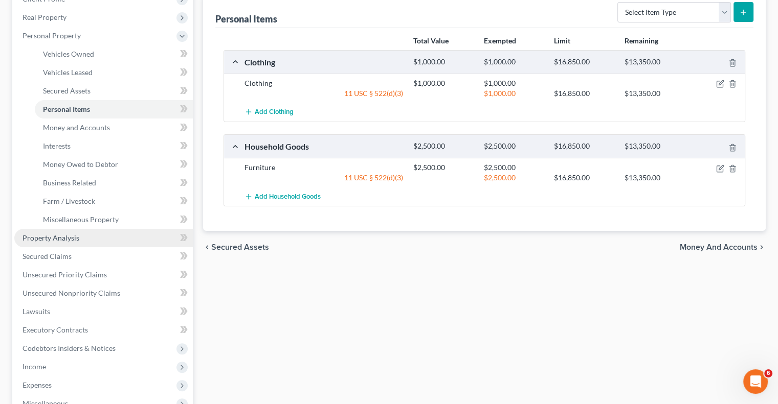
click at [79, 240] on link "Property Analysis" at bounding box center [103, 238] width 178 height 18
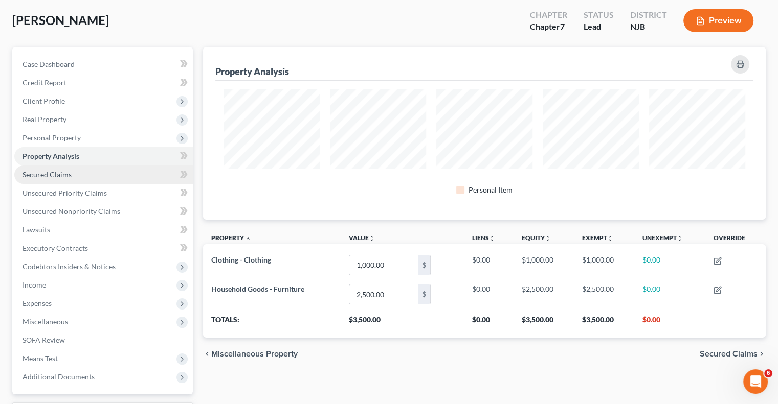
click at [71, 175] on link "Secured Claims" at bounding box center [103, 175] width 178 height 18
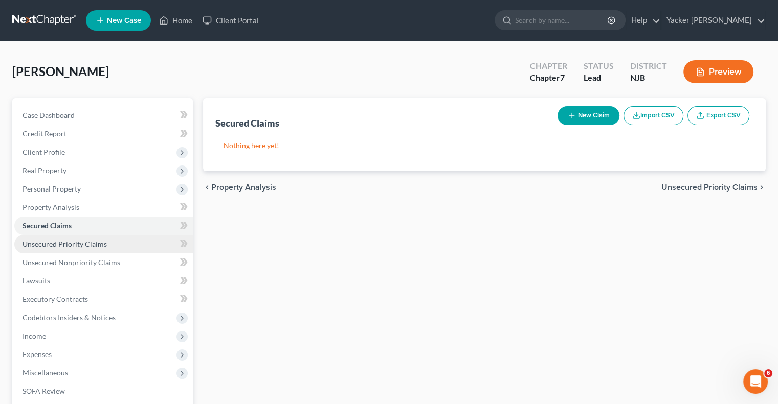
click at [73, 243] on span "Unsecured Priority Claims" at bounding box center [64, 244] width 84 height 9
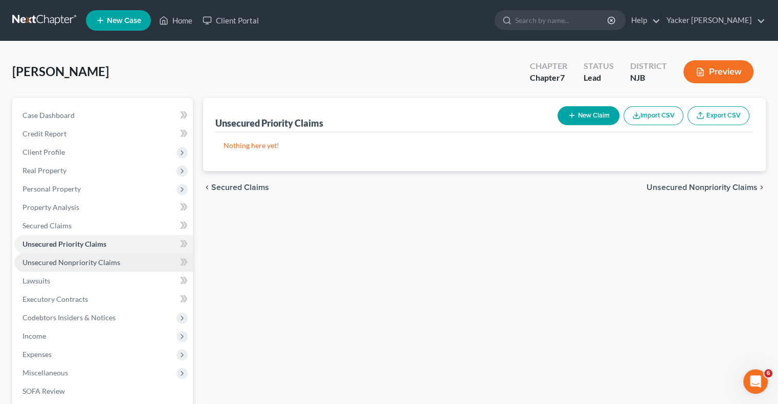
click at [102, 262] on span "Unsecured Nonpriority Claims" at bounding box center [71, 262] width 98 height 9
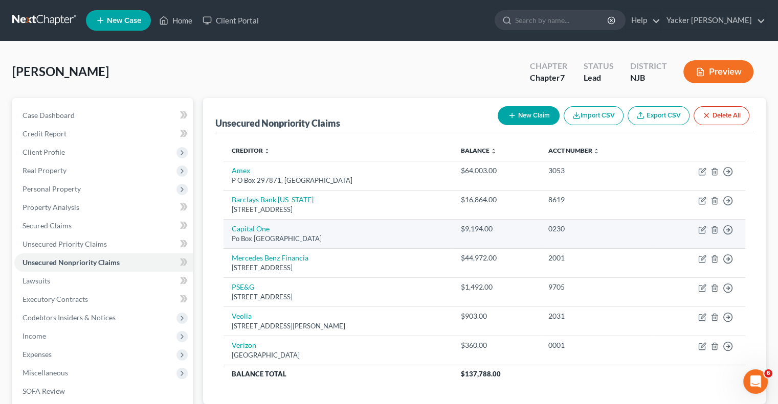
scroll to position [51, 0]
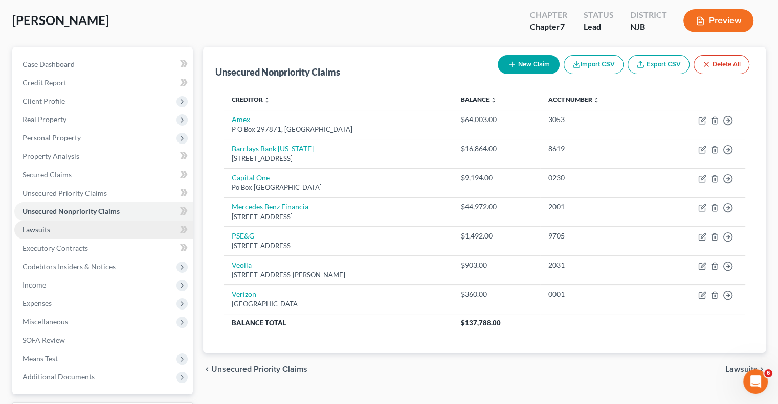
click at [82, 235] on link "Lawsuits" at bounding box center [103, 230] width 178 height 18
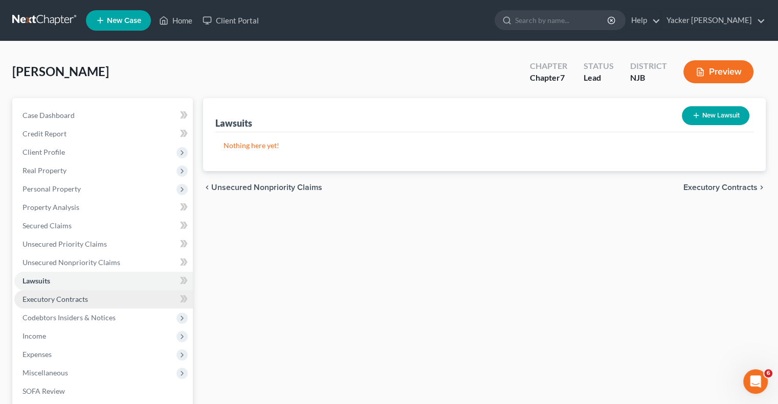
click at [78, 306] on link "Executory Contracts" at bounding box center [103, 299] width 178 height 18
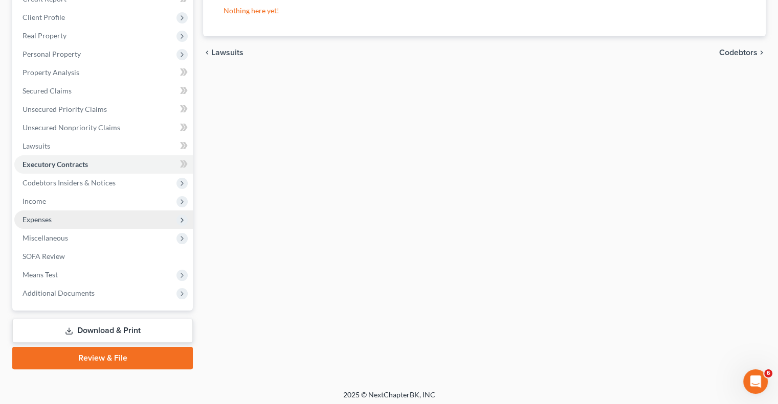
scroll to position [138, 0]
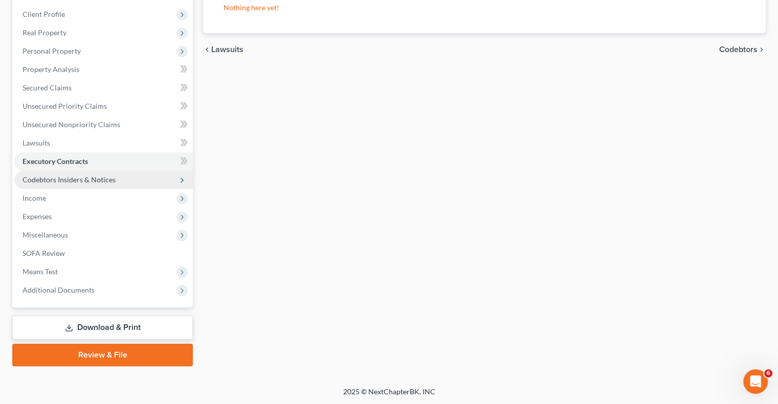
click at [109, 172] on span "Codebtors Insiders & Notices" at bounding box center [103, 180] width 178 height 18
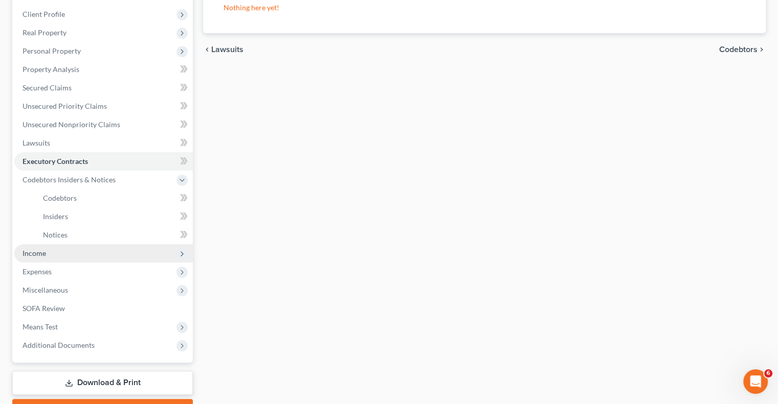
click at [42, 255] on span "Income" at bounding box center [34, 253] width 24 height 9
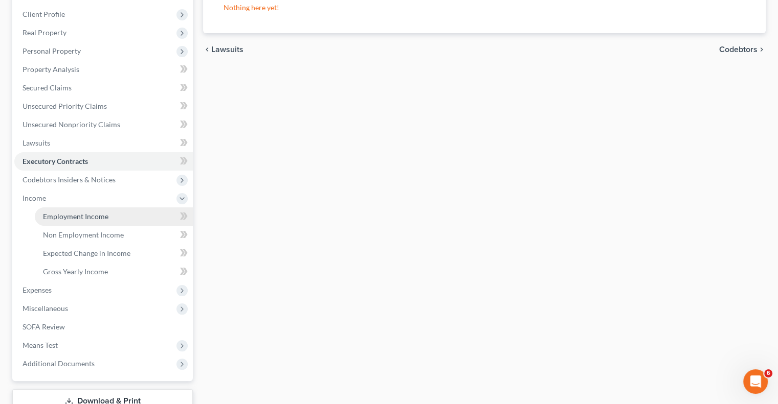
click at [80, 219] on span "Employment Income" at bounding box center [75, 216] width 65 height 9
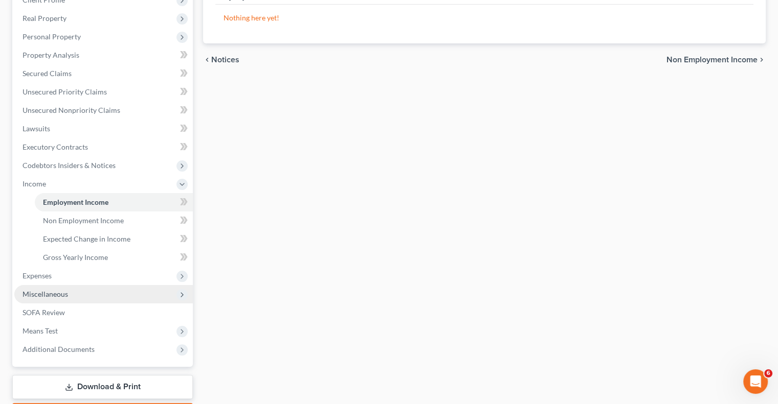
scroll to position [153, 0]
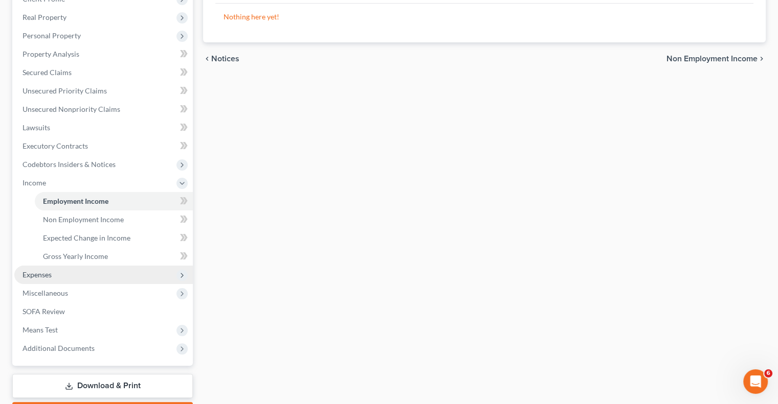
click at [76, 282] on span "Expenses" at bounding box center [103, 275] width 178 height 18
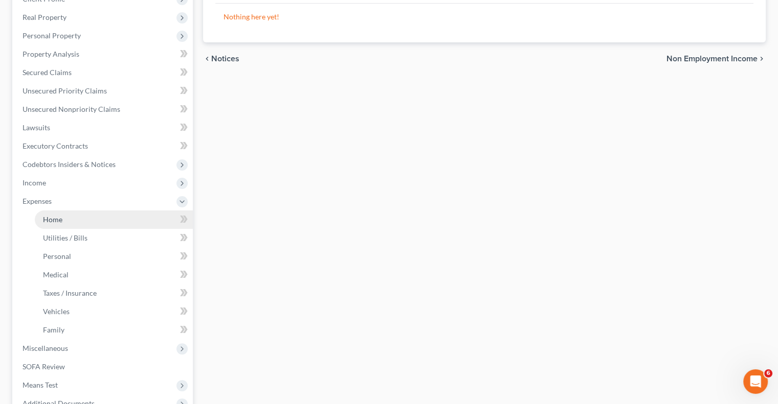
click at [73, 222] on link "Home" at bounding box center [114, 220] width 158 height 18
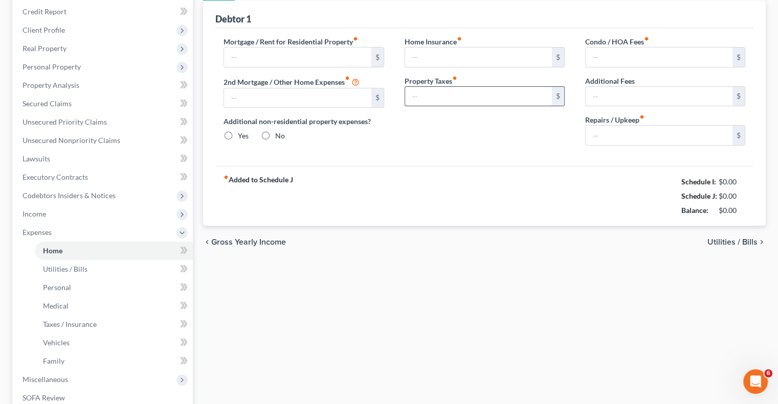
type input "0.00"
radio input "true"
type input "0.00"
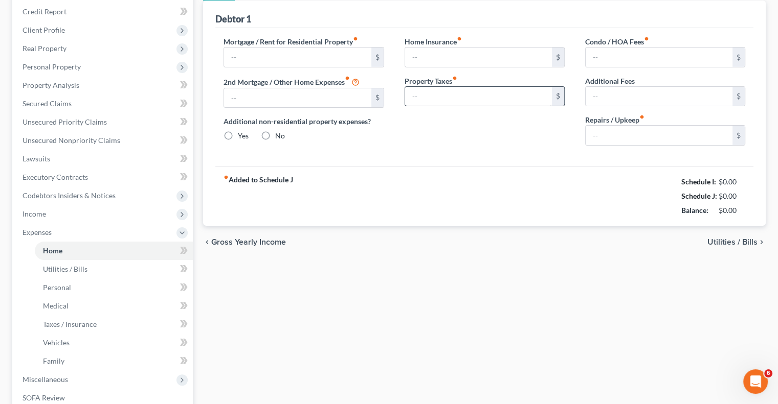
type input "0.00"
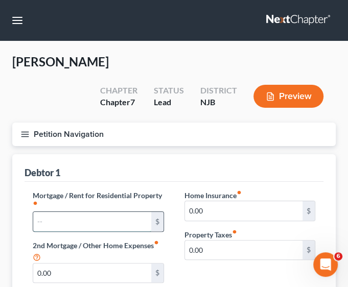
click at [70, 212] on input "text" at bounding box center [92, 221] width 118 height 19
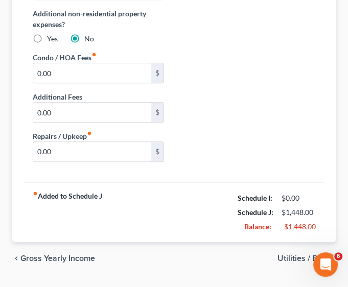
scroll to position [284, 0]
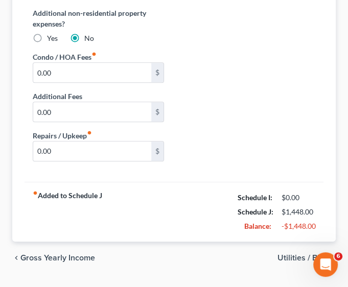
type input "1,448.00"
click at [289, 254] on span "Utilities / Bills" at bounding box center [303, 258] width 50 height 8
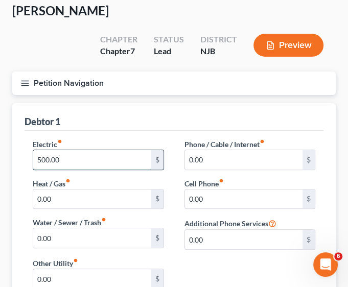
scroll to position [102, 0]
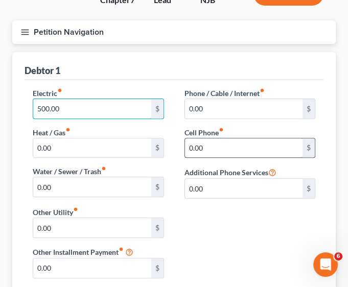
type input "500.00"
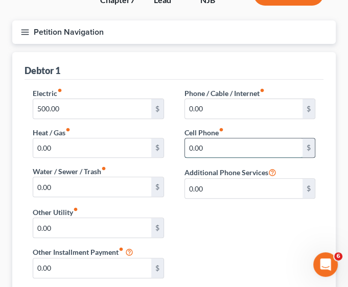
click at [224, 139] on input "0.00" at bounding box center [244, 148] width 118 height 19
type input "170.00"
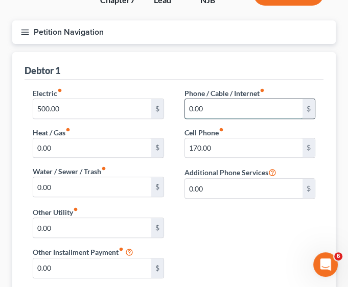
click at [246, 99] on input "0.00" at bounding box center [244, 108] width 118 height 19
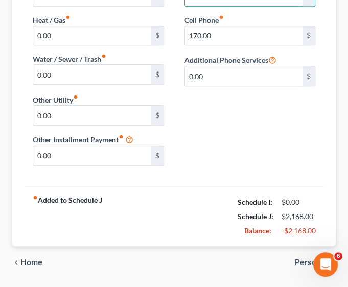
scroll to position [219, 0]
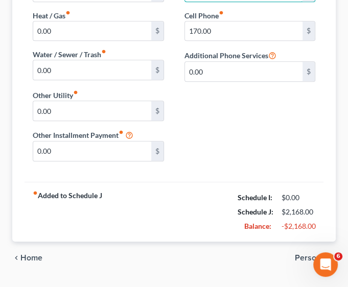
type input "50.00"
click at [306, 254] on span "Personal" at bounding box center [311, 258] width 33 height 8
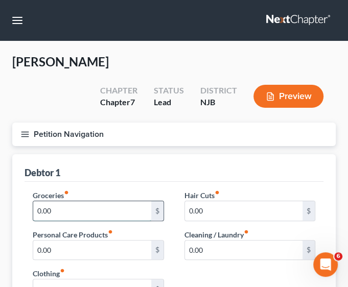
click at [94, 201] on input "0.00" at bounding box center [92, 210] width 118 height 19
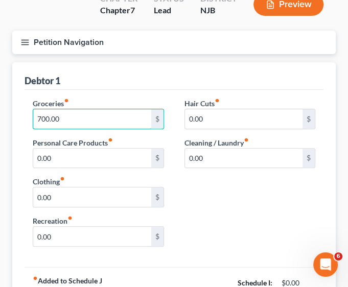
scroll to position [102, 0]
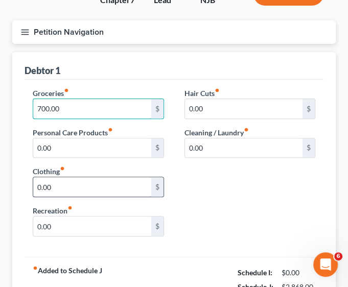
type input "700.00"
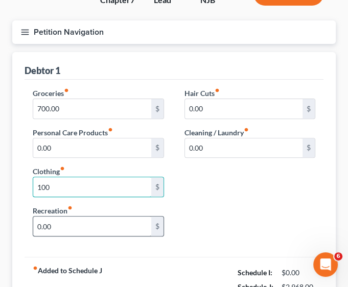
type input "100"
click at [67, 217] on input "0.00" at bounding box center [92, 226] width 118 height 19
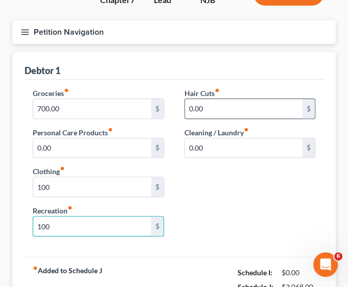
type input "100"
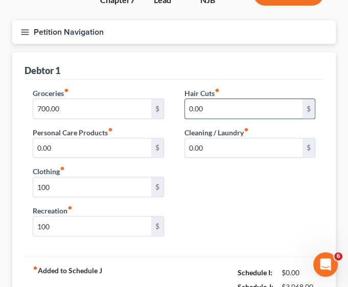
click at [238, 99] on input "0.00" at bounding box center [244, 108] width 118 height 19
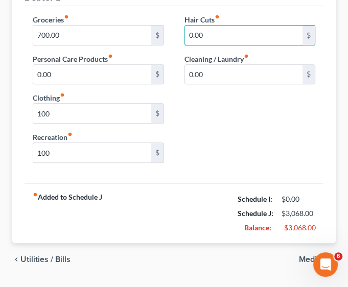
scroll to position [178, 0]
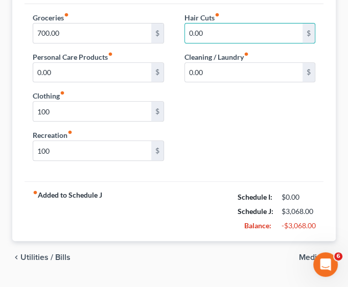
click at [307, 254] on span "Medical" at bounding box center [313, 258] width 29 height 8
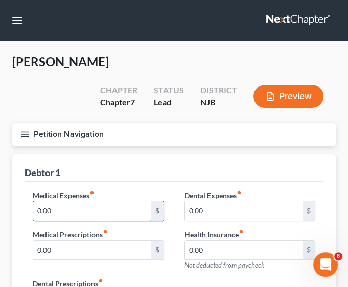
click at [108, 201] on input "0.00" at bounding box center [92, 210] width 118 height 19
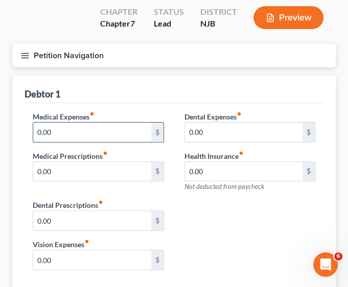
scroll to position [102, 0]
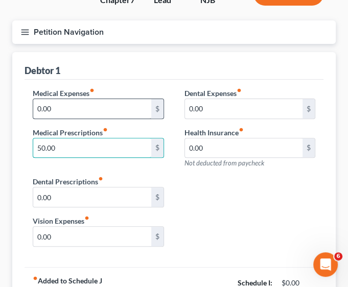
type input "50.00"
click at [78, 99] on input "0.00" at bounding box center [92, 108] width 118 height 19
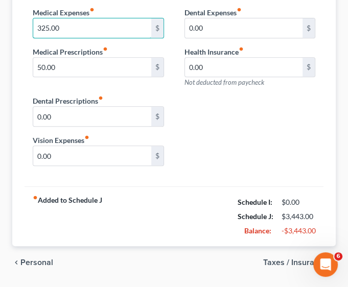
scroll to position [188, 0]
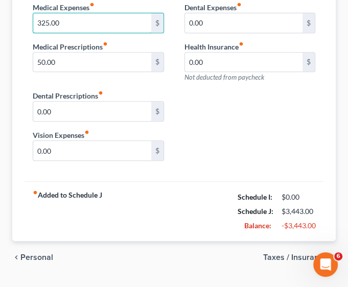
type input "325.00"
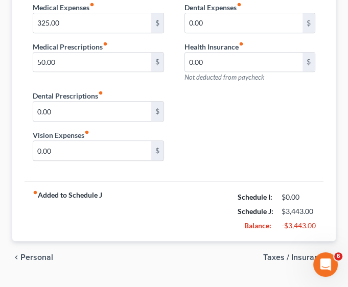
click at [300, 254] on span "Taxes / Insurance" at bounding box center [295, 258] width 64 height 8
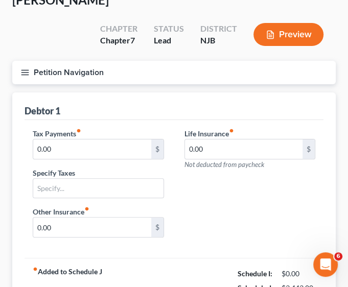
scroll to position [102, 0]
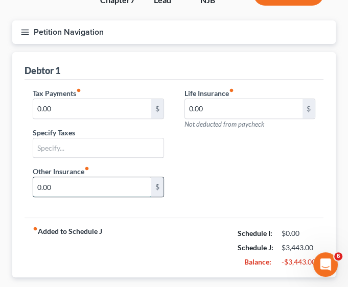
click at [112, 177] on input "0.00" at bounding box center [92, 186] width 118 height 19
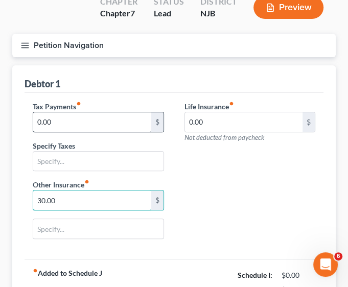
scroll to position [167, 0]
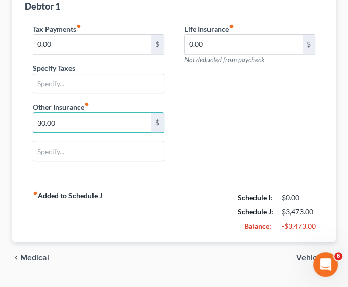
type input "30.00"
click at [33, 254] on span "Medical" at bounding box center [34, 258] width 29 height 8
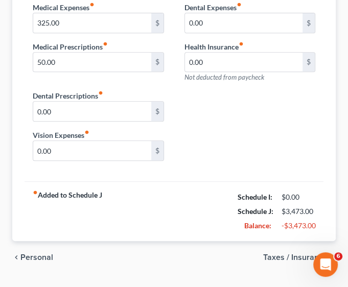
click at [41, 254] on span "Personal" at bounding box center [36, 258] width 33 height 8
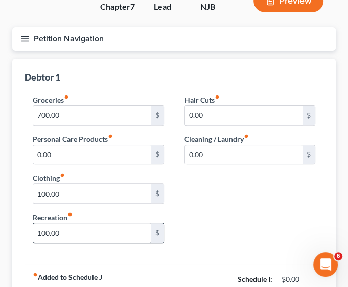
scroll to position [178, 0]
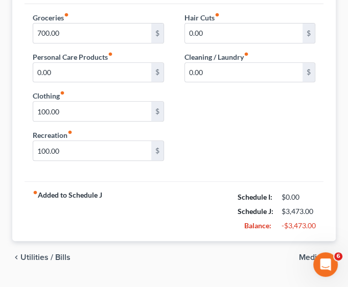
click at [41, 254] on span "Utilities / Bills" at bounding box center [45, 258] width 50 height 8
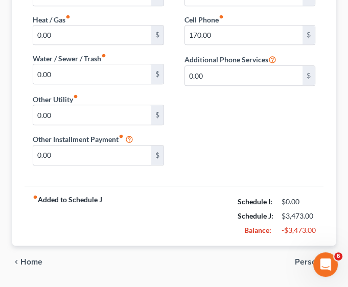
scroll to position [219, 0]
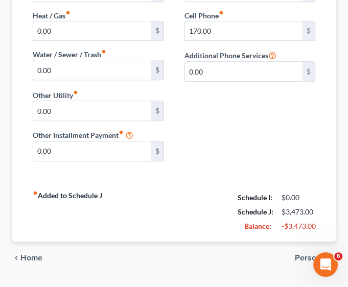
click at [28, 254] on span "Home" at bounding box center [31, 258] width 22 height 8
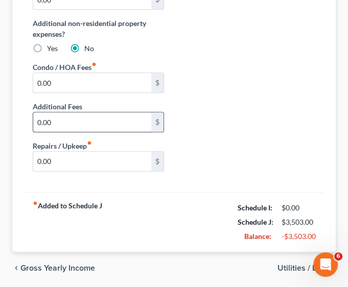
scroll to position [284, 0]
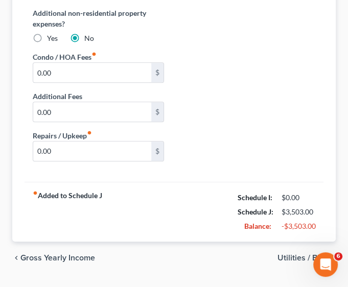
type input "30.00"
click at [284, 254] on span "Utilities / Bills" at bounding box center [303, 258] width 50 height 8
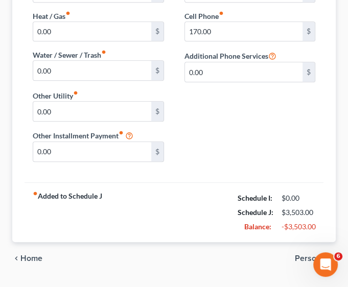
scroll to position [219, 0]
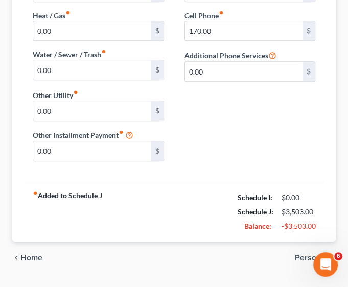
click at [309, 254] on span "Personal" at bounding box center [311, 258] width 33 height 8
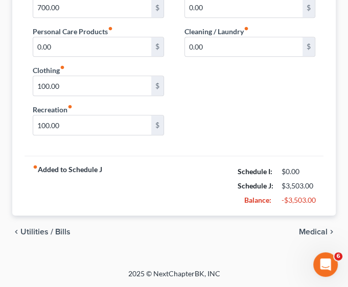
scroll to position [82, 0]
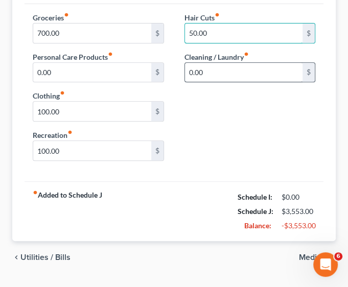
type input "50.00"
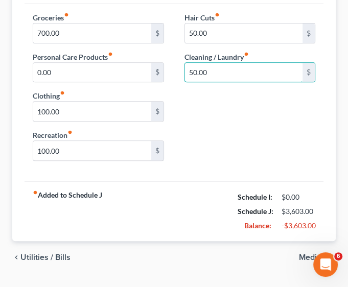
drag, startPoint x: 225, startPoint y: 44, endPoint x: 178, endPoint y: 44, distance: 47.0
click at [178, 44] on div "Hair Cuts fiber_manual_record 50.00 $ Cleaning / Laundry fiber_manual_record 50…" at bounding box center [250, 51] width 152 height 79
type input "100.00"
click at [313, 254] on span "Medical" at bounding box center [313, 258] width 29 height 8
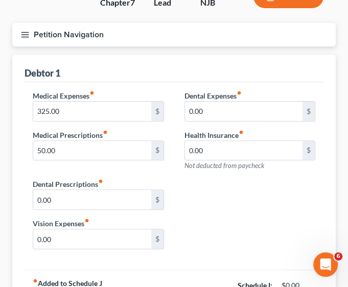
scroll to position [86, 0]
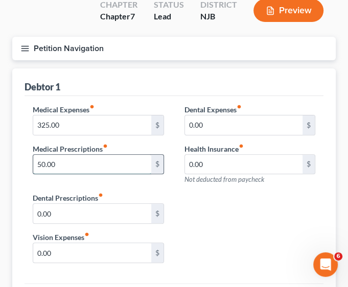
click at [74, 155] on input "50.00" at bounding box center [92, 164] width 118 height 19
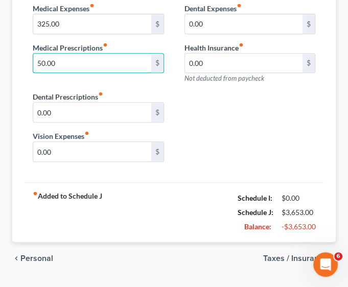
scroll to position [188, 0]
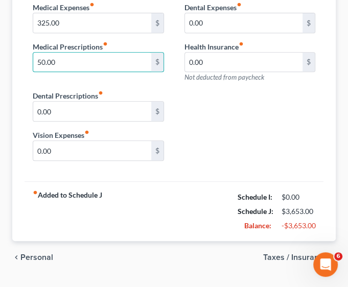
click at [304, 254] on span "Taxes / Insurance" at bounding box center [295, 258] width 64 height 8
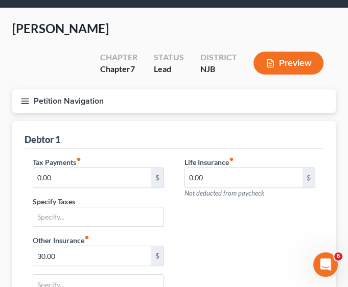
scroll to position [102, 0]
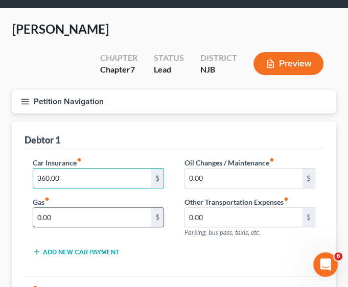
scroll to position [51, 0]
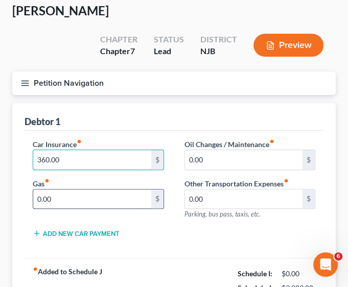
type input "360.00"
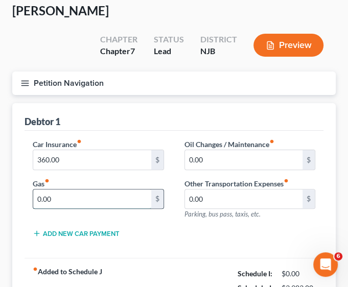
click at [129, 190] on input "0.00" at bounding box center [92, 199] width 118 height 19
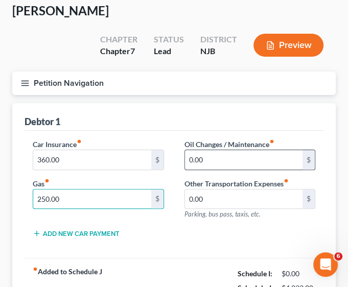
type input "250.00"
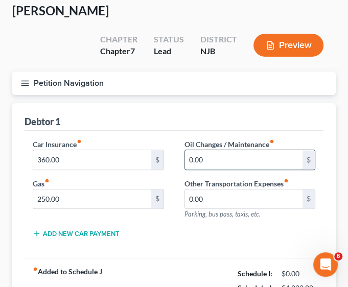
click at [232, 150] on input "0.00" at bounding box center [244, 159] width 118 height 19
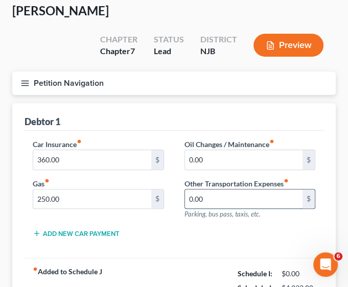
click at [232, 190] on input "0.00" at bounding box center [244, 199] width 118 height 19
drag, startPoint x: 207, startPoint y: 178, endPoint x: 191, endPoint y: 173, distance: 17.0
click at [191, 190] on input "20" at bounding box center [244, 199] width 118 height 19
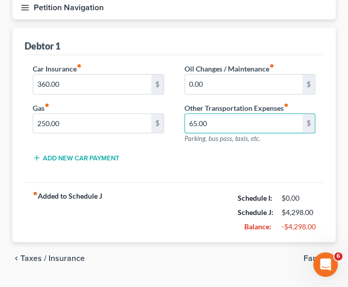
scroll to position [128, 0]
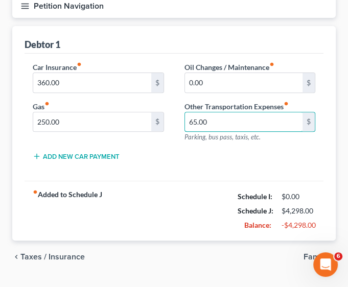
type input "65.00"
click at [314, 253] on span "Family" at bounding box center [316, 257] width 24 height 8
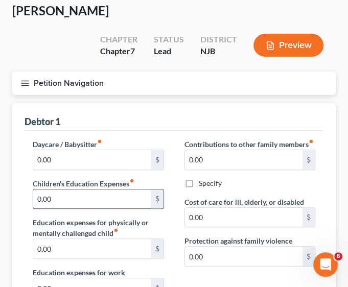
scroll to position [102, 0]
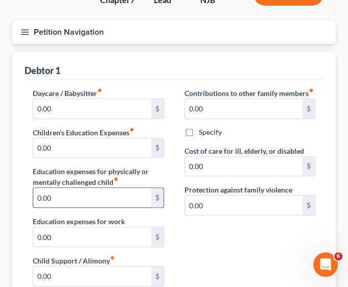
click at [104, 188] on input "0.00" at bounding box center [92, 197] width 118 height 19
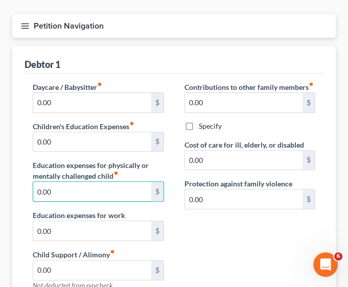
scroll to position [51, 0]
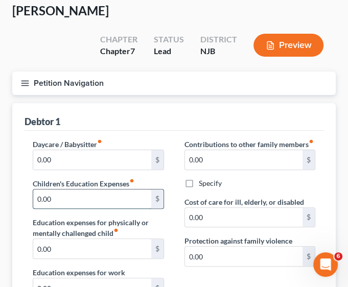
click at [99, 190] on input "0.00" at bounding box center [92, 199] width 118 height 19
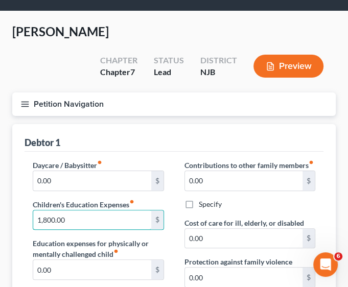
scroll to position [0, 0]
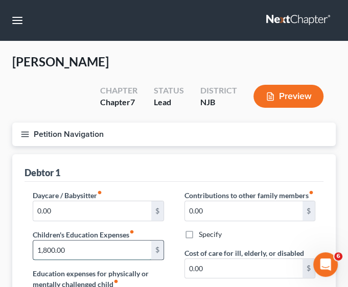
click at [51, 241] on input "1,800.00" at bounding box center [92, 250] width 118 height 19
click at [175, 154] on div "Debtor 1" at bounding box center [174, 168] width 299 height 28
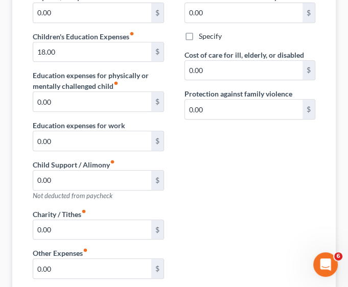
scroll to position [3, 0]
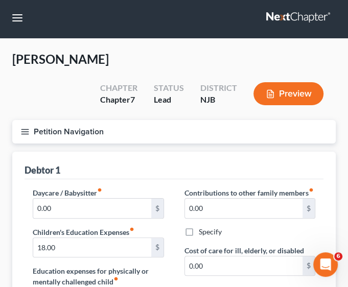
click at [127, 153] on div "Debtor 1" at bounding box center [174, 166] width 299 height 28
click at [58, 238] on input "18.00" at bounding box center [92, 247] width 118 height 19
type input "1,835.00"
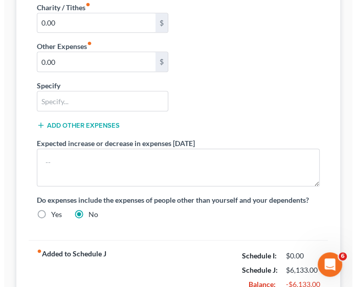
scroll to position [463, 0]
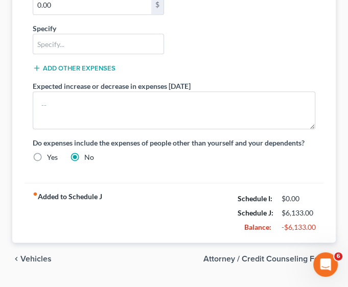
click at [244, 255] on span "Attorney / Credit Counseling Fees" at bounding box center [266, 259] width 124 height 8
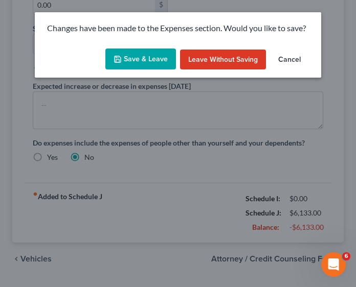
click at [151, 57] on button "Save & Leave" at bounding box center [140, 59] width 71 height 21
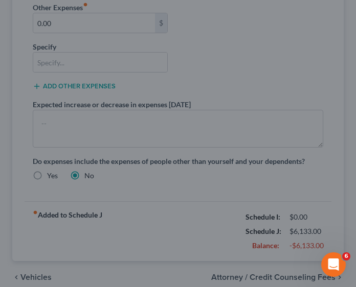
select select "0"
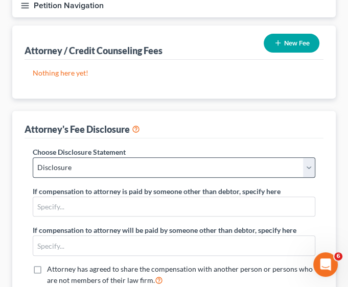
scroll to position [153, 0]
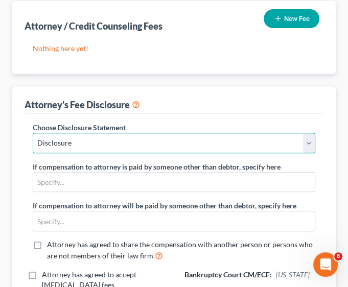
click at [104, 133] on select "Select Disclosure" at bounding box center [174, 143] width 283 height 20
click at [33, 133] on select "Select Disclosure" at bounding box center [174, 143] width 283 height 20
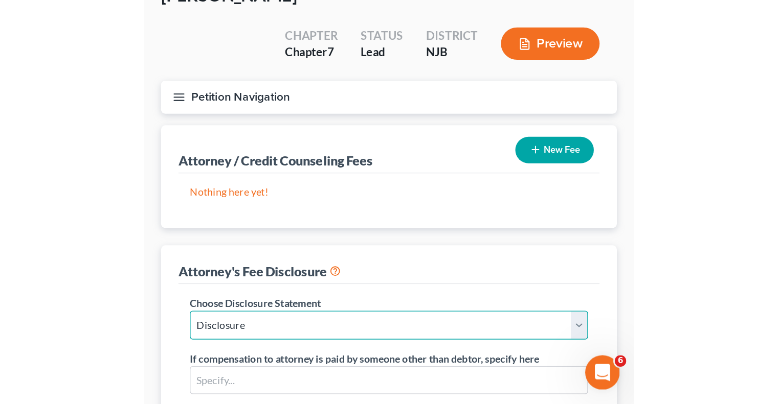
scroll to position [0, 0]
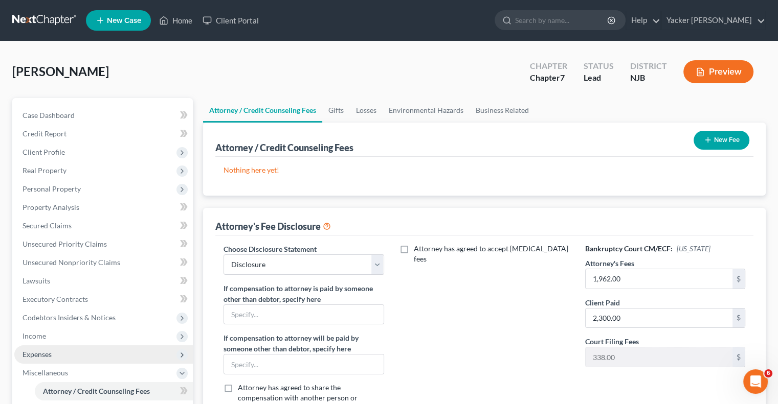
click at [37, 353] on span "Expenses" at bounding box center [36, 354] width 29 height 9
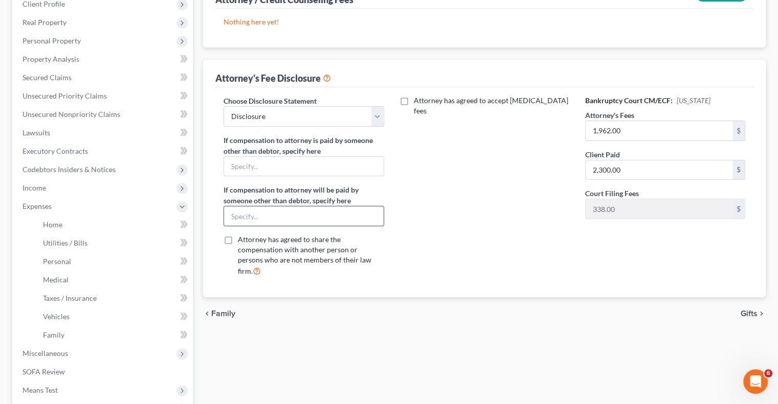
scroll to position [153, 0]
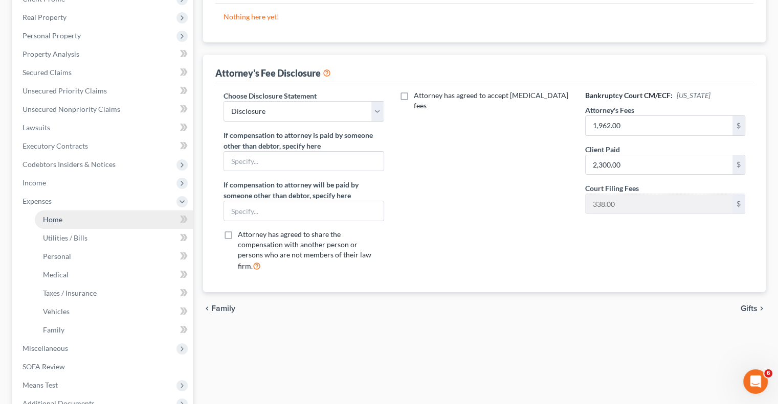
click at [73, 226] on link "Home" at bounding box center [114, 220] width 158 height 18
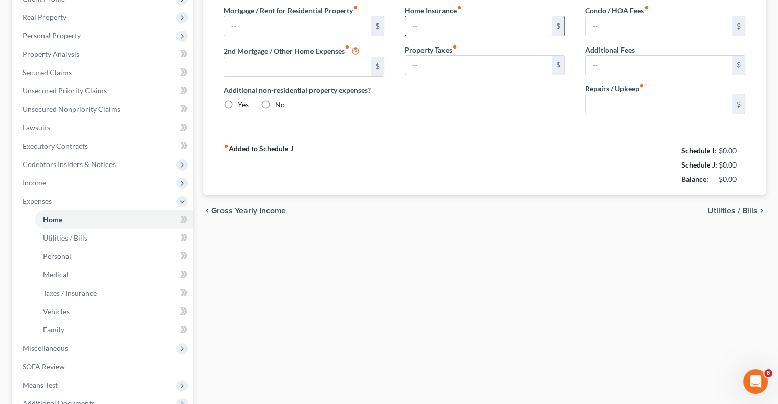
type input "1,448.00"
type input "0.00"
radio input "true"
type input "30.00"
type input "0.00"
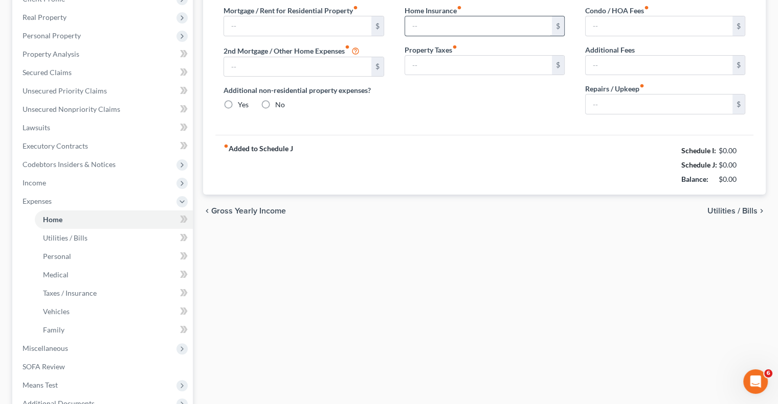
type input "0.00"
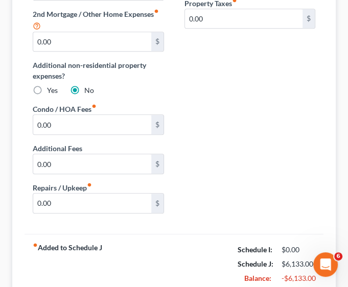
scroll to position [284, 0]
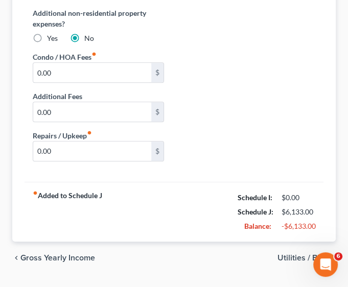
click at [290, 254] on span "Utilities / Bills" at bounding box center [303, 258] width 50 height 8
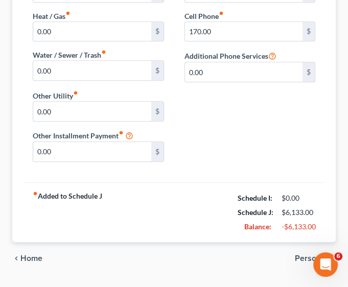
scroll to position [219, 0]
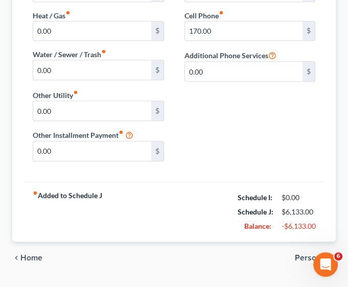
click at [315, 254] on span "Personal" at bounding box center [311, 258] width 33 height 8
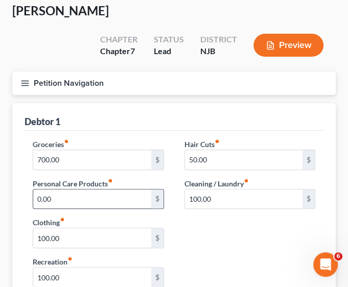
scroll to position [153, 0]
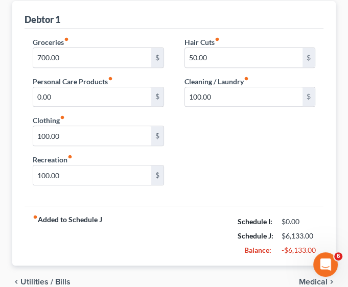
click at [302, 278] on span "Medical" at bounding box center [313, 282] width 29 height 8
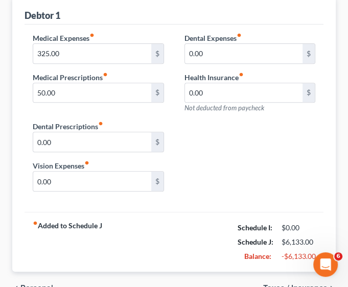
scroll to position [188, 0]
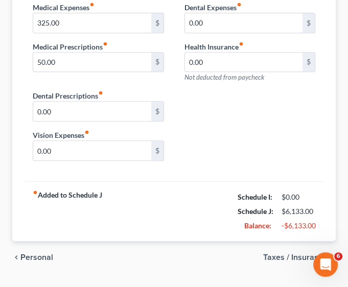
click at [300, 254] on span "Taxes / Insurance" at bounding box center [295, 258] width 64 height 8
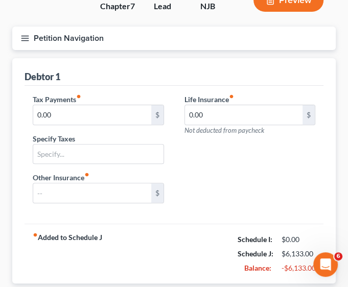
scroll to position [139, 0]
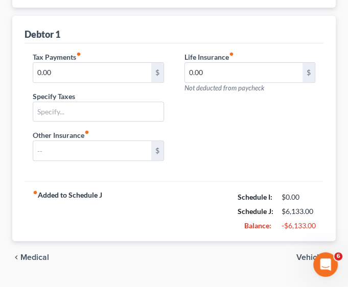
drag, startPoint x: 313, startPoint y: 233, endPoint x: 307, endPoint y: 229, distance: 7.0
click at [311, 254] on span "Vehicles" at bounding box center [312, 258] width 31 height 8
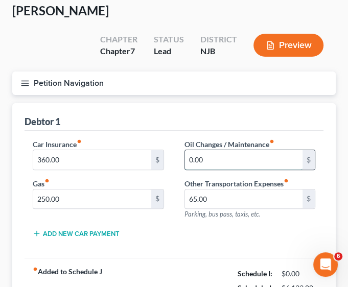
click at [204, 150] on input "0.00" at bounding box center [244, 159] width 118 height 19
type input "40.00"
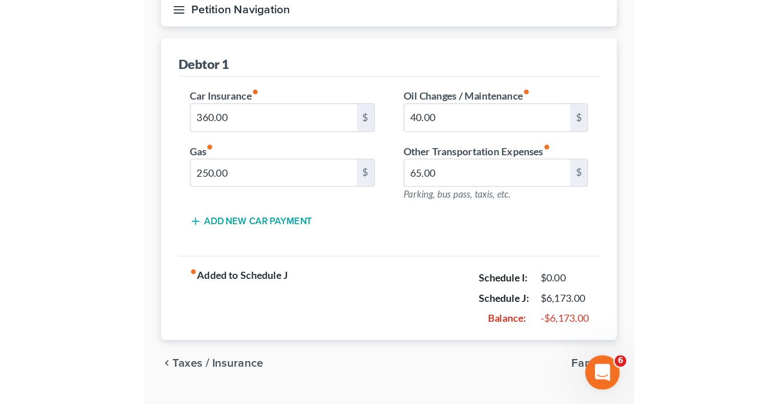
scroll to position [128, 0]
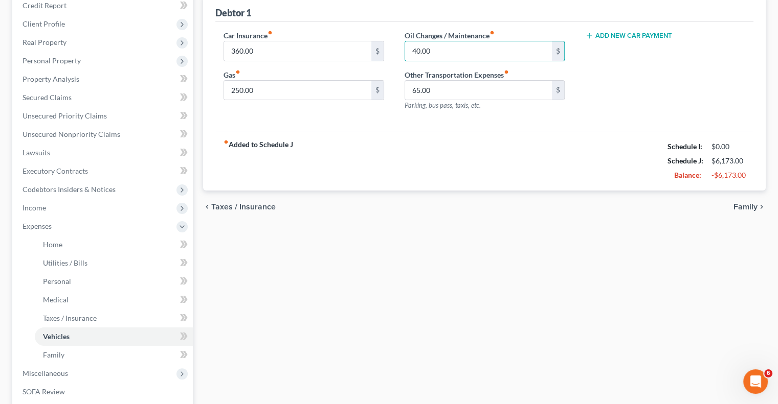
click at [740, 207] on span "Family" at bounding box center [745, 207] width 24 height 8
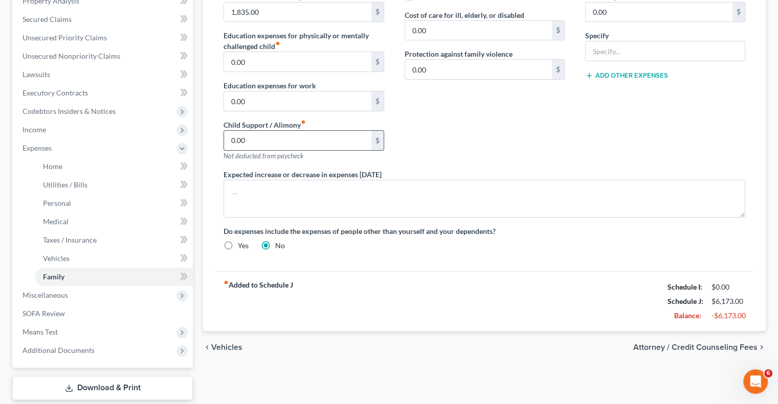
scroll to position [267, 0]
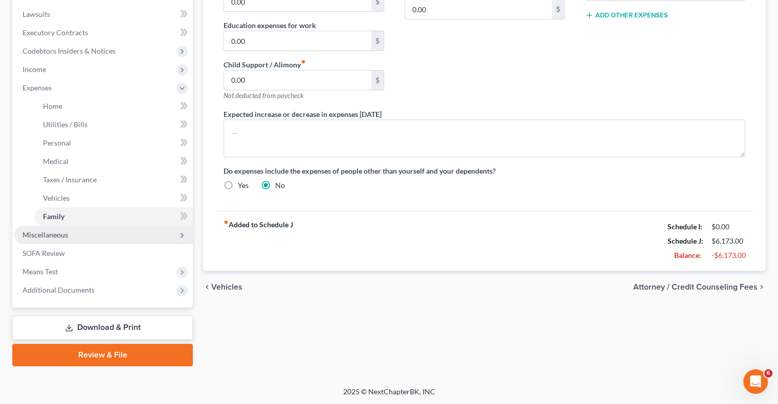
click at [59, 233] on span "Miscellaneous" at bounding box center [45, 235] width 46 height 9
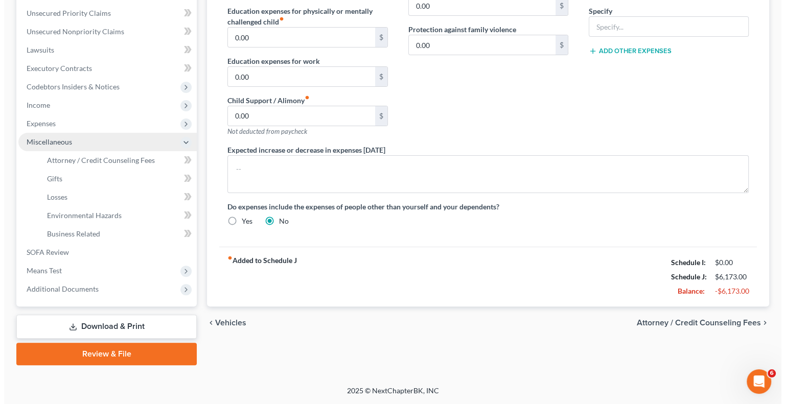
scroll to position [230, 0]
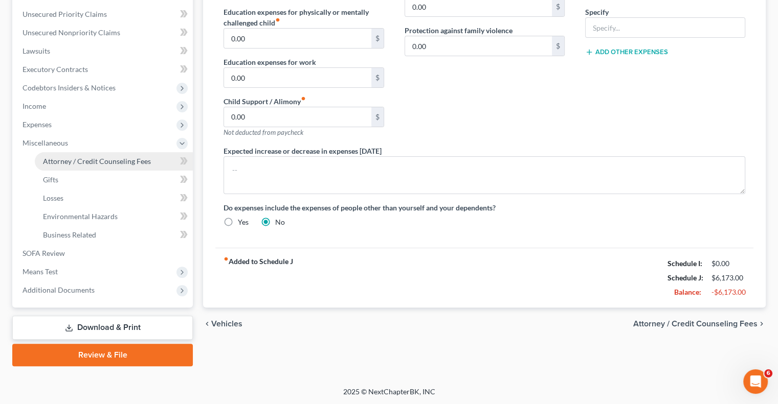
click at [117, 164] on span "Attorney / Credit Counseling Fees" at bounding box center [97, 161] width 108 height 9
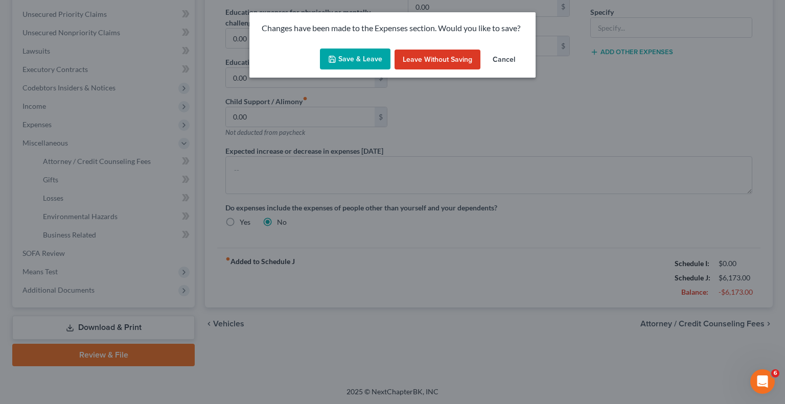
click at [355, 56] on button "Save & Leave" at bounding box center [355, 59] width 71 height 21
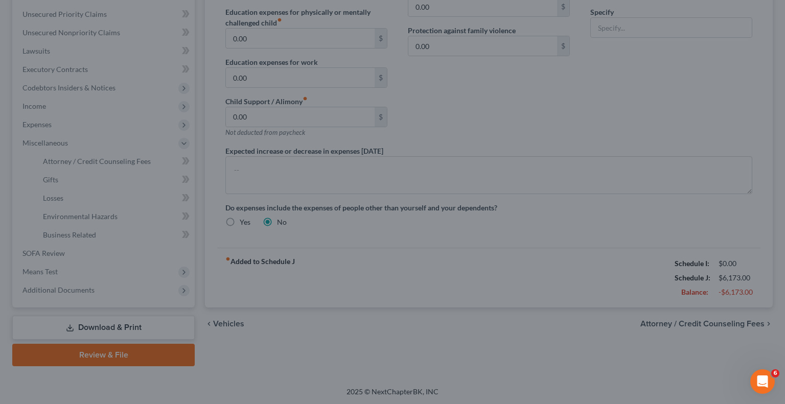
select select "0"
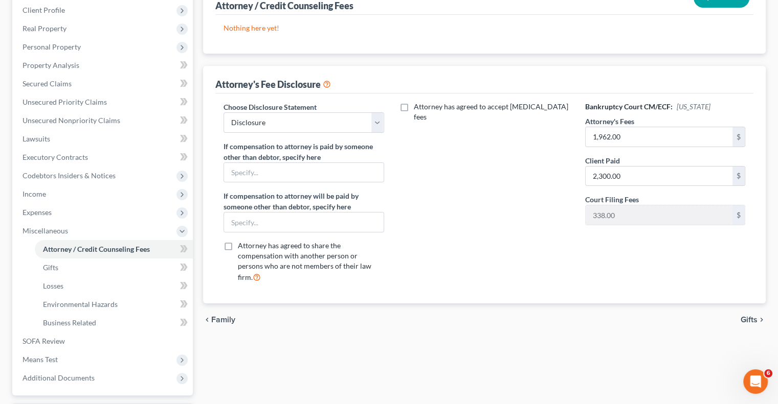
scroll to position [153, 0]
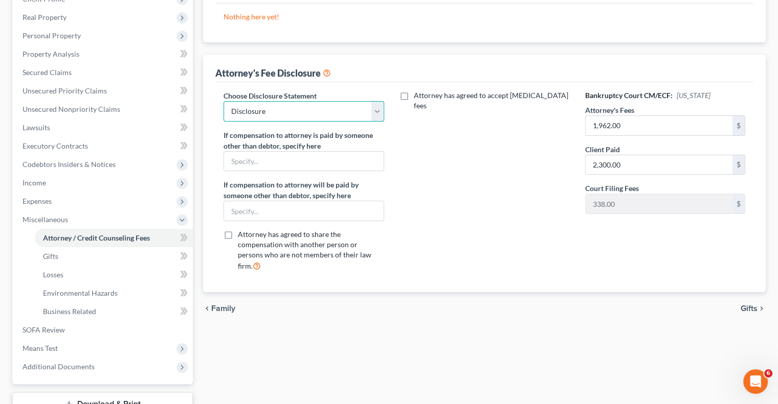
click at [367, 113] on select "Select Disclosure" at bounding box center [303, 111] width 160 height 20
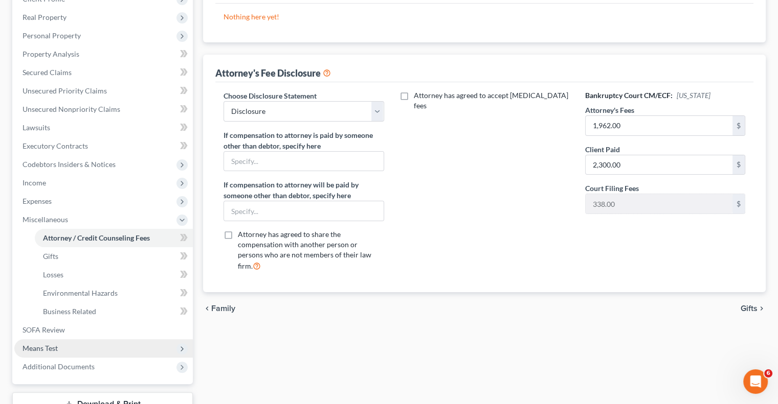
click at [58, 344] on span "Means Test" at bounding box center [103, 349] width 178 height 18
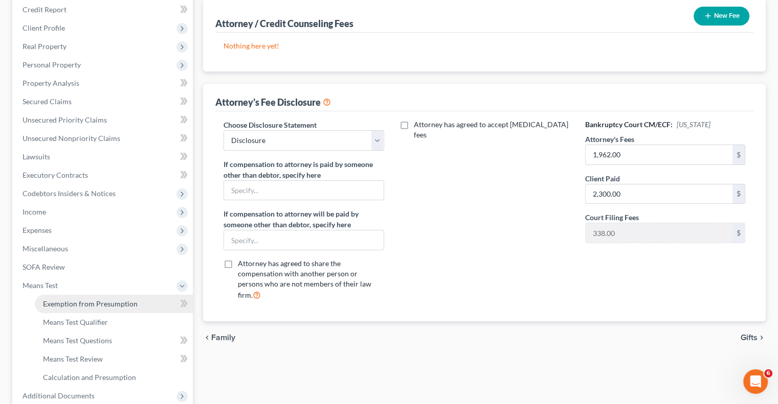
scroll to position [230, 0]
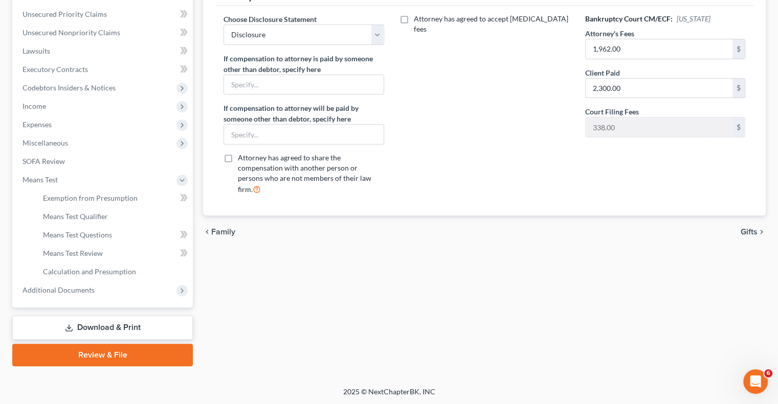
click at [115, 328] on link "Download & Print" at bounding box center [102, 328] width 181 height 24
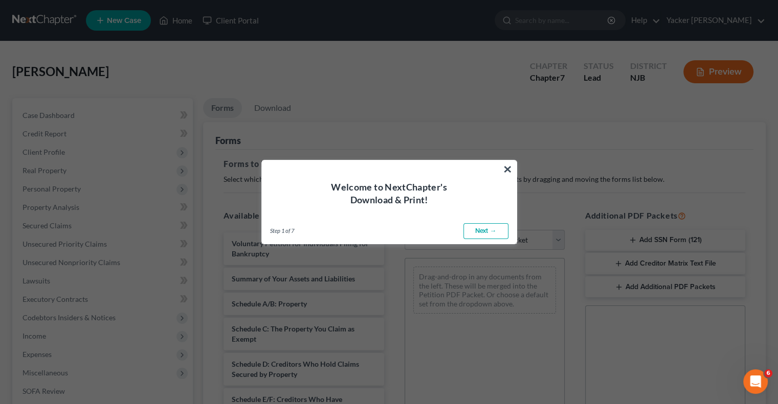
click at [487, 231] on link "Next →" at bounding box center [485, 231] width 45 height 16
select select "0"
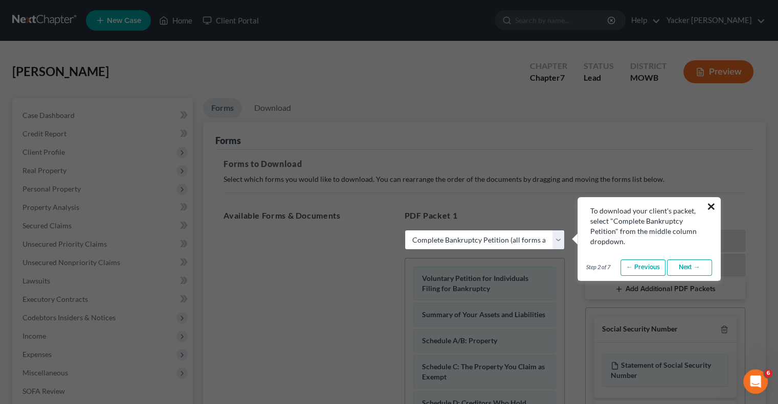
click at [710, 205] on button "×" at bounding box center [711, 206] width 10 height 16
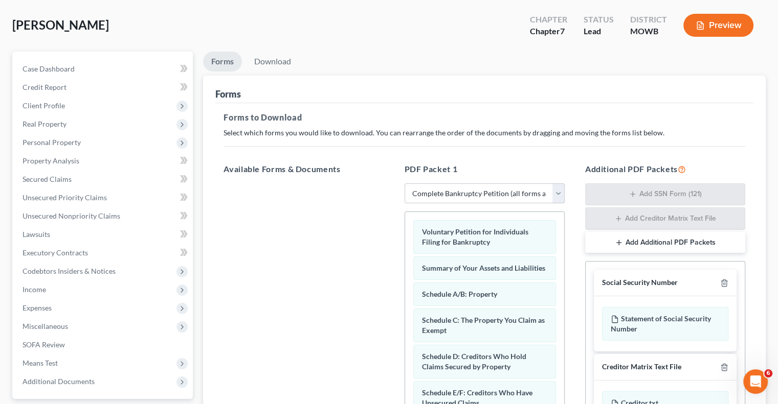
scroll to position [102, 0]
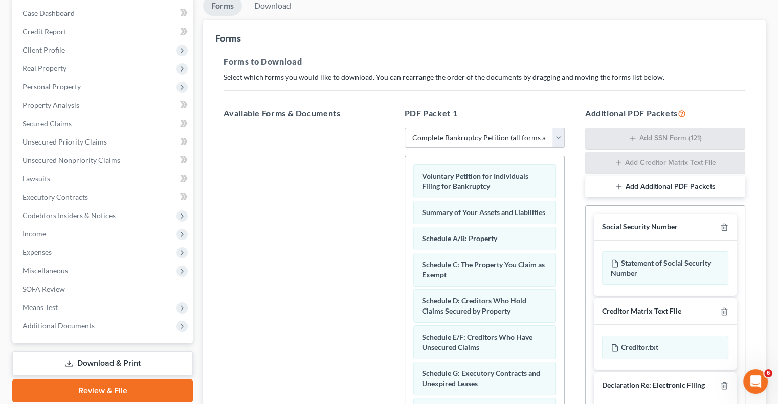
click at [651, 230] on div "Social Security Number" at bounding box center [640, 227] width 76 height 10
click at [656, 260] on div "Statement of Social Security Number" at bounding box center [665, 269] width 126 height 34
click at [653, 261] on div "Statement of Social Security Number" at bounding box center [665, 269] width 126 height 34
click at [70, 325] on span "Additional Documents" at bounding box center [58, 326] width 72 height 9
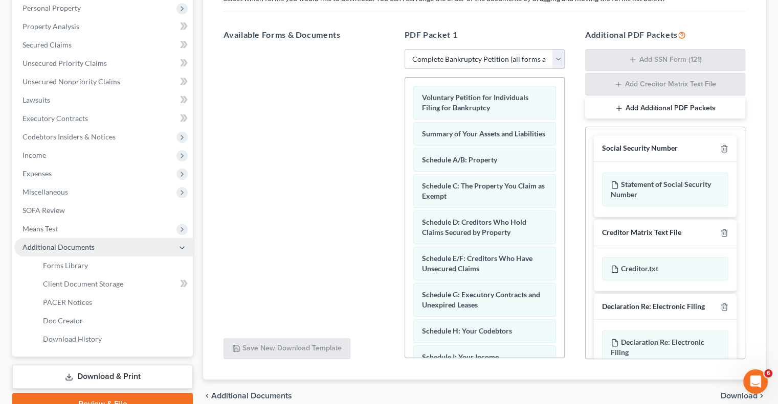
scroll to position [205, 0]
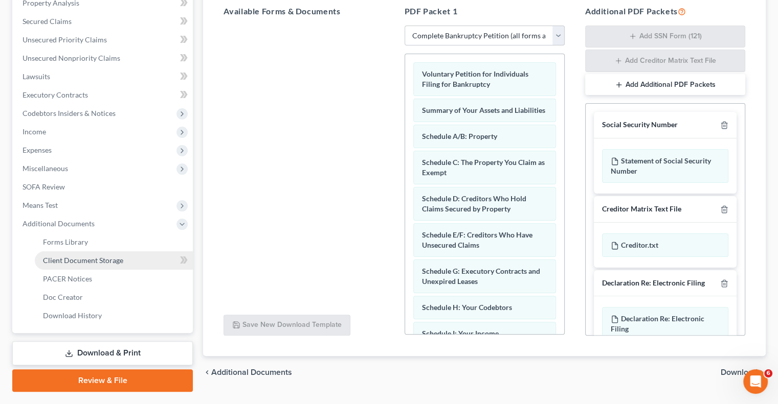
click at [78, 264] on span "Client Document Storage" at bounding box center [83, 260] width 80 height 9
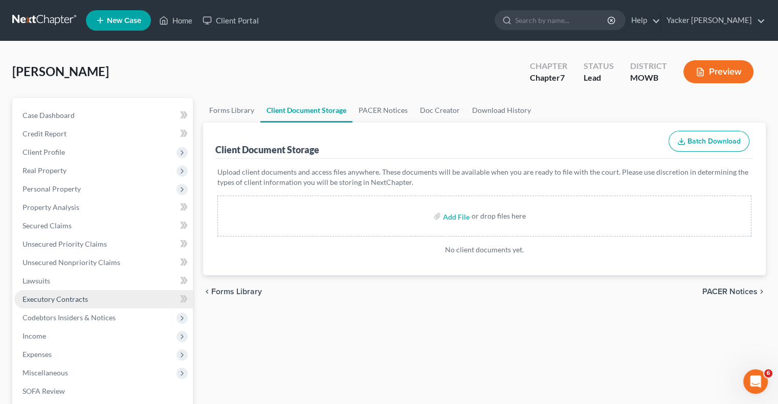
scroll to position [102, 0]
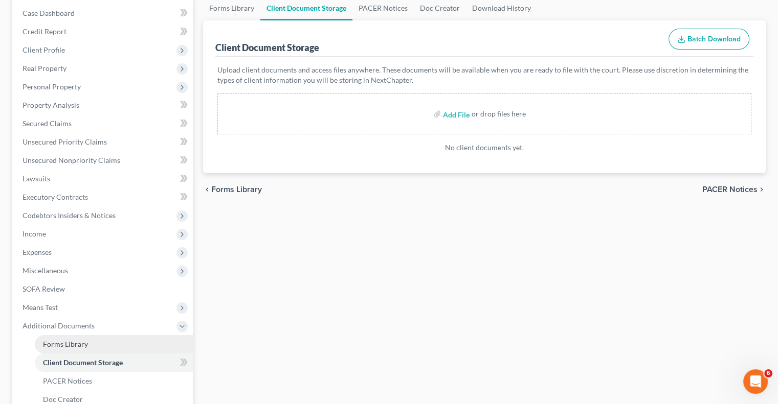
click at [88, 345] on link "Forms Library" at bounding box center [114, 344] width 158 height 18
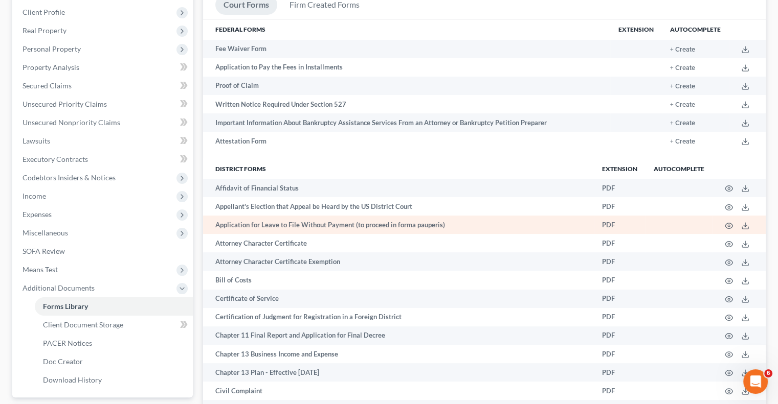
scroll to position [153, 0]
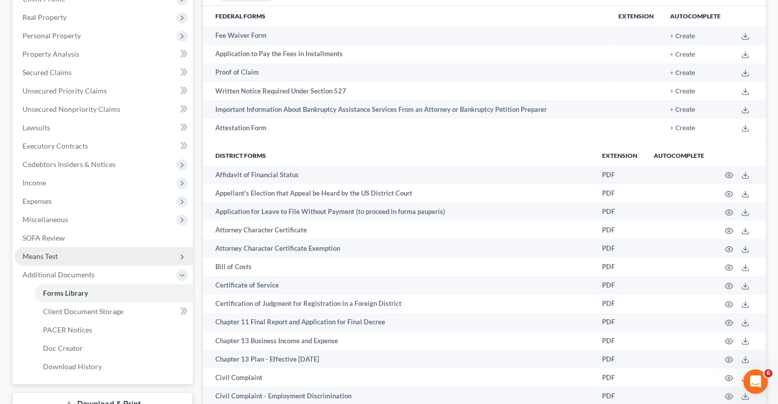
click at [65, 257] on span "Means Test" at bounding box center [103, 256] width 178 height 18
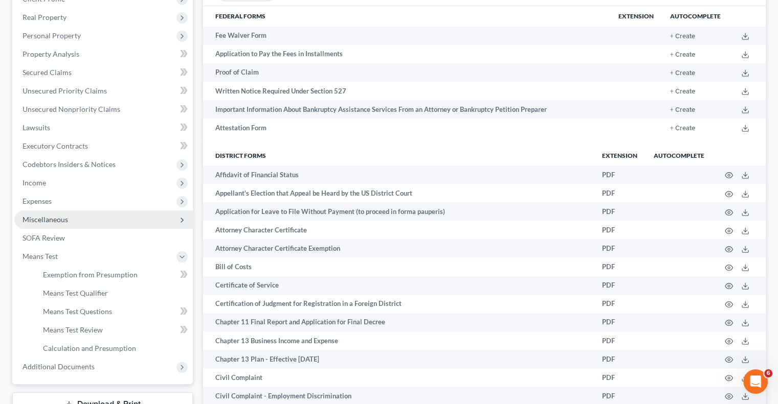
click at [68, 227] on span "Miscellaneous" at bounding box center [103, 220] width 178 height 18
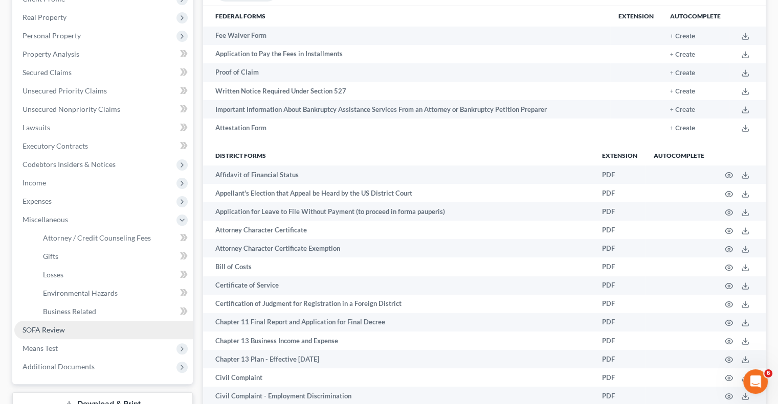
click at [47, 334] on span "SOFA Review" at bounding box center [43, 330] width 42 height 9
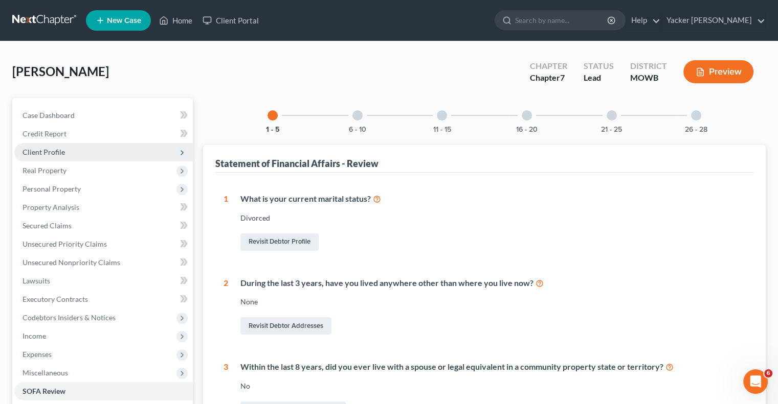
click at [57, 155] on span "Client Profile" at bounding box center [43, 152] width 42 height 9
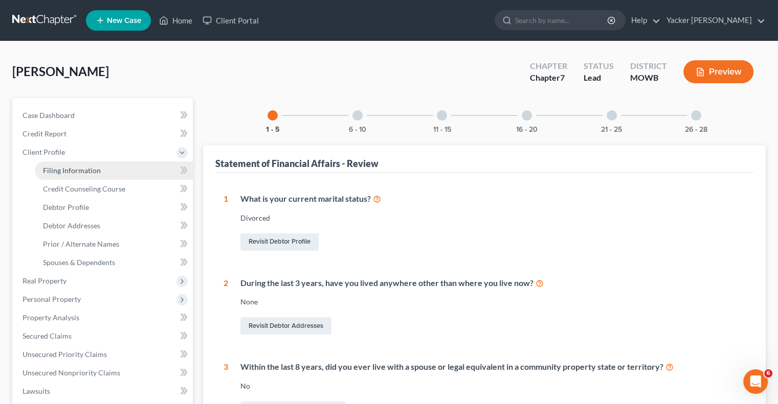
click at [72, 171] on span "Filing Information" at bounding box center [72, 170] width 58 height 9
select select "1"
select select "0"
select select "51"
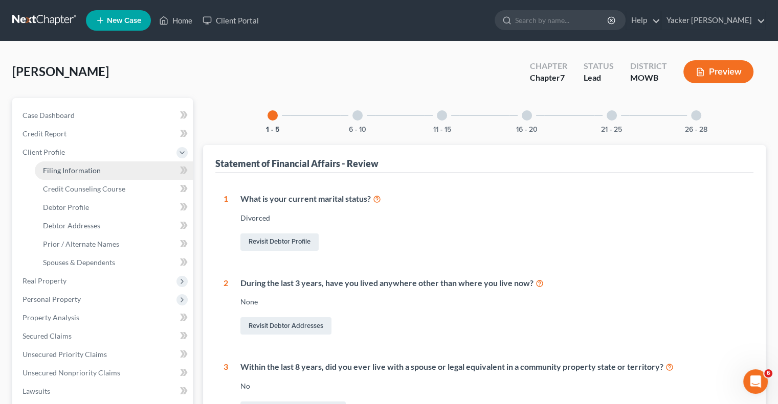
select select "0"
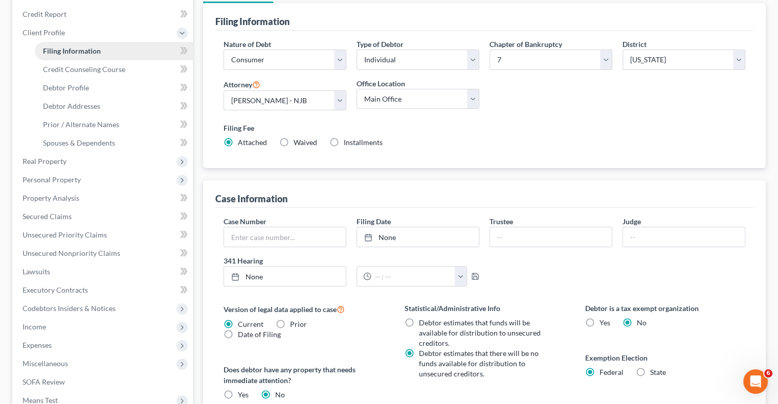
scroll to position [43, 0]
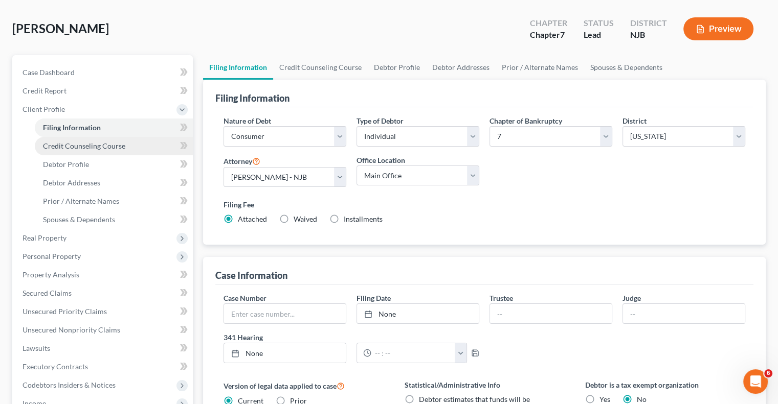
click at [76, 147] on span "Credit Counseling Course" at bounding box center [84, 146] width 82 height 9
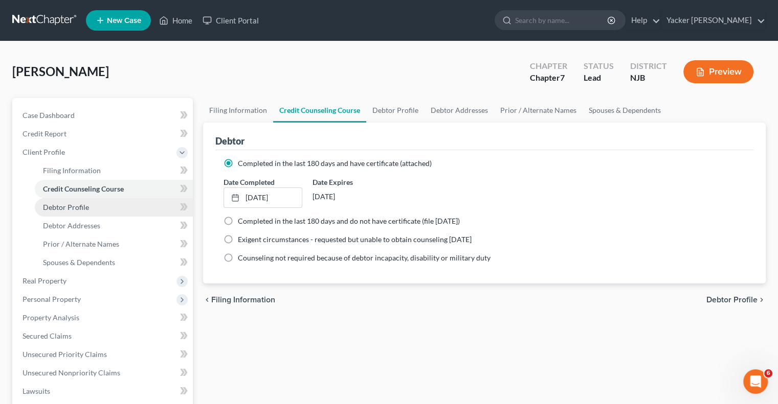
click at [73, 205] on span "Debtor Profile" at bounding box center [66, 207] width 46 height 9
select select "3"
select select "2"
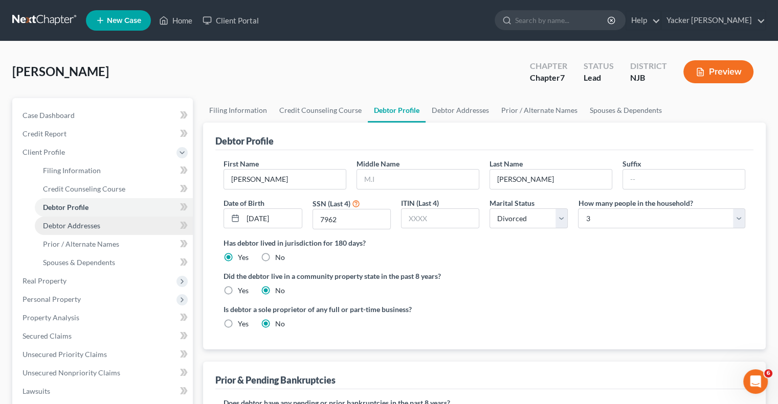
click at [72, 224] on span "Debtor Addresses" at bounding box center [71, 225] width 57 height 9
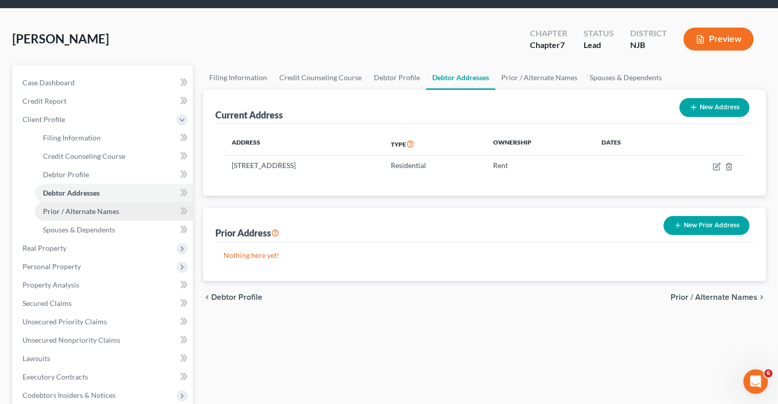
scroll to position [51, 0]
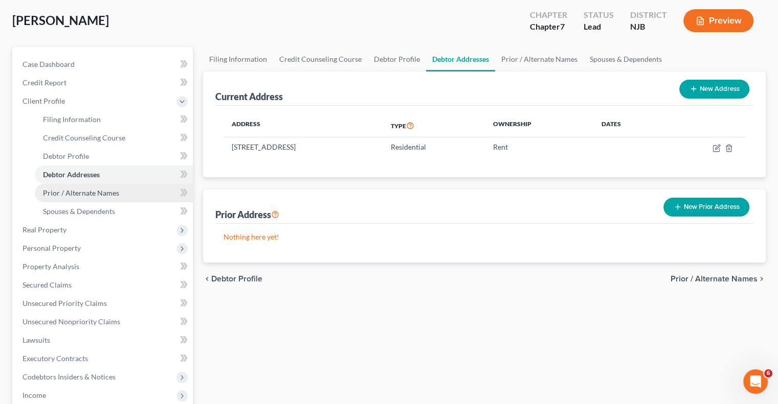
click at [78, 196] on span "Prior / Alternate Names" at bounding box center [81, 193] width 76 height 9
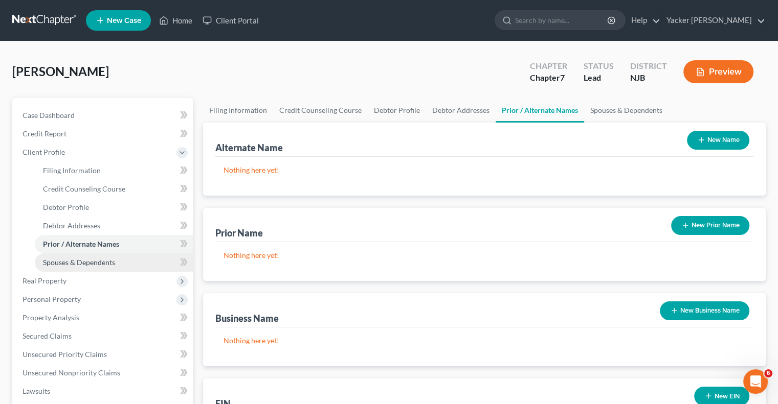
click at [79, 255] on link "Spouses & Dependents" at bounding box center [114, 263] width 158 height 18
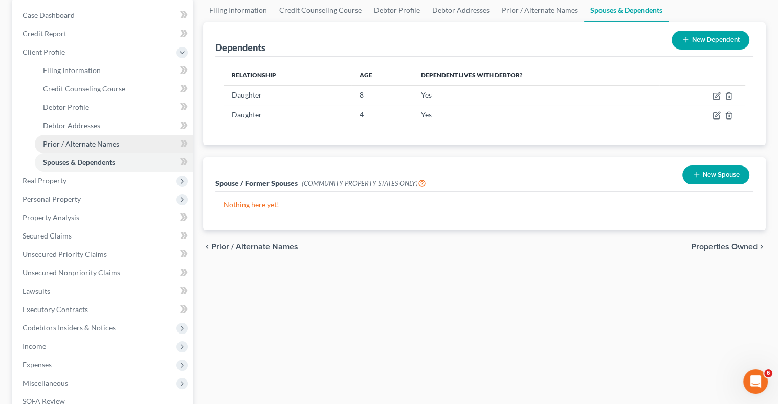
scroll to position [102, 0]
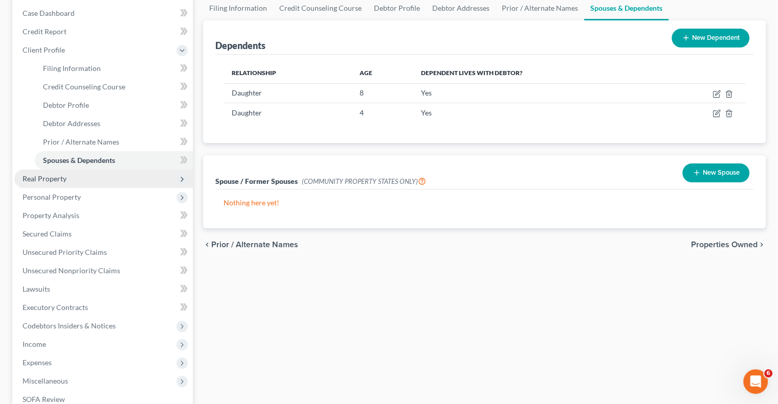
click at [56, 179] on span "Real Property" at bounding box center [44, 178] width 44 height 9
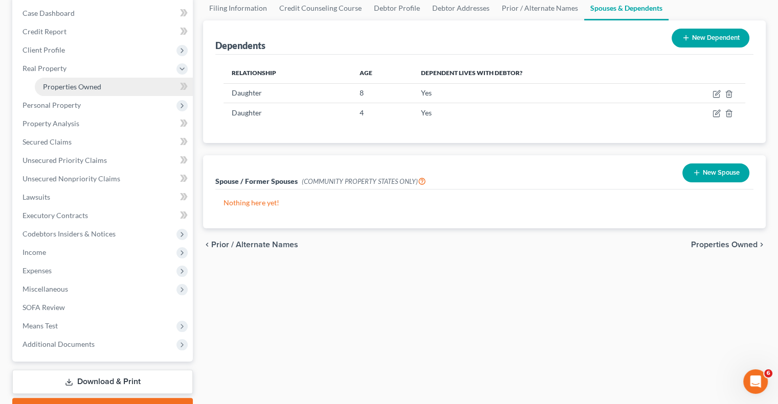
click at [82, 94] on link "Properties Owned" at bounding box center [114, 87] width 158 height 18
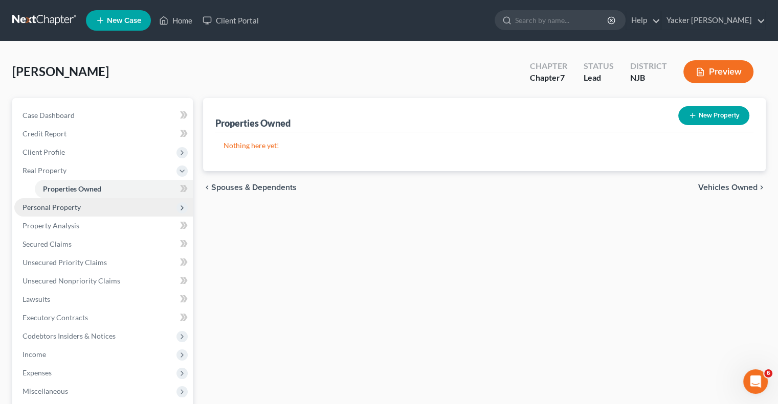
click at [49, 209] on span "Personal Property" at bounding box center [51, 207] width 58 height 9
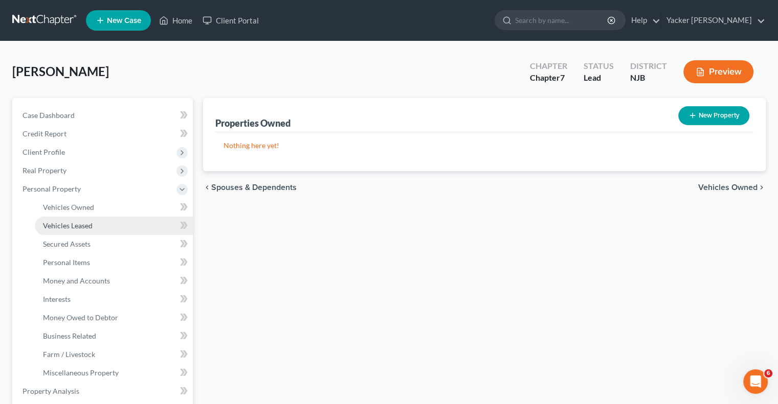
click at [88, 227] on span "Vehicles Leased" at bounding box center [68, 225] width 50 height 9
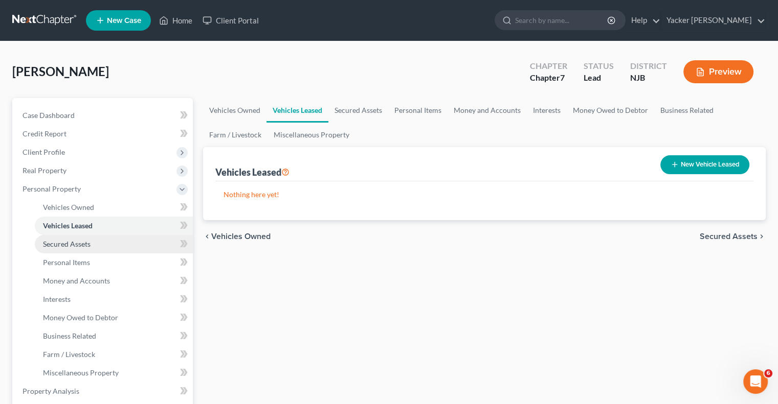
click at [81, 243] on span "Secured Assets" at bounding box center [67, 244] width 48 height 9
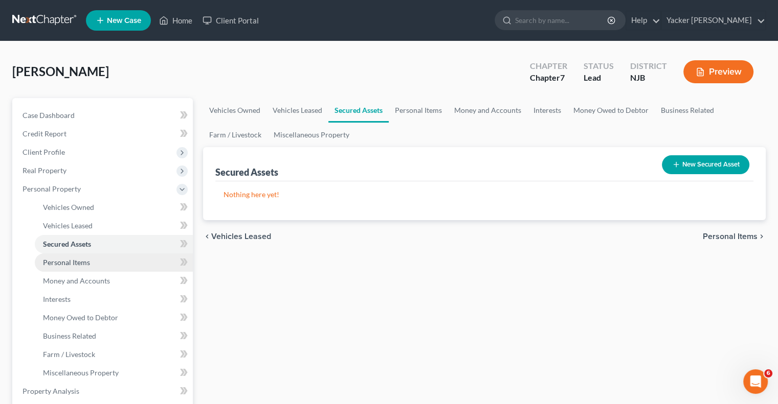
click at [84, 261] on span "Personal Items" at bounding box center [66, 262] width 47 height 9
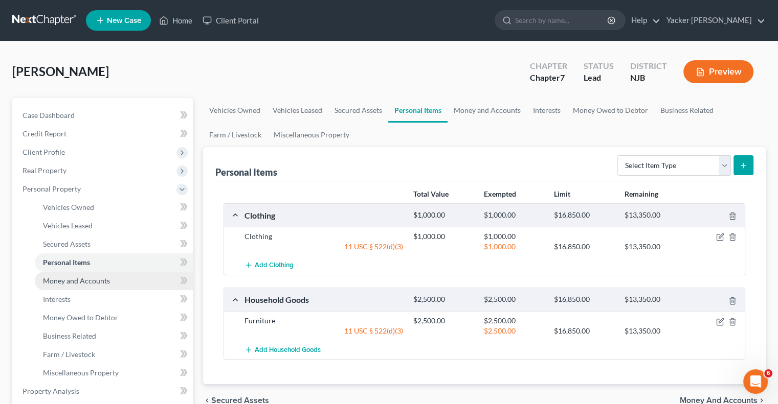
click at [98, 282] on span "Money and Accounts" at bounding box center [76, 281] width 67 height 9
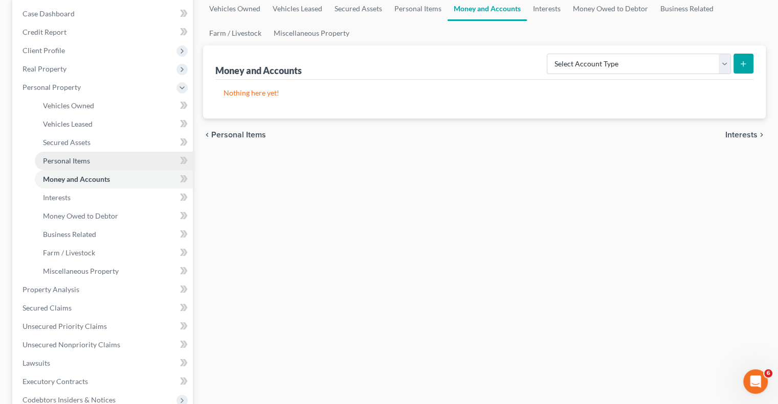
scroll to position [205, 0]
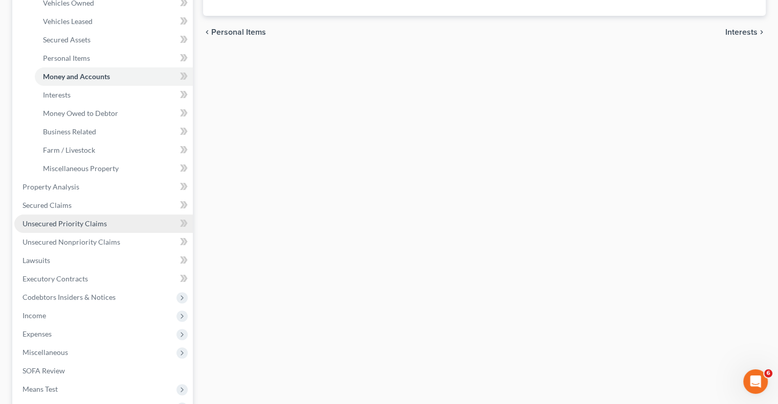
click at [70, 224] on span "Unsecured Priority Claims" at bounding box center [64, 223] width 84 height 9
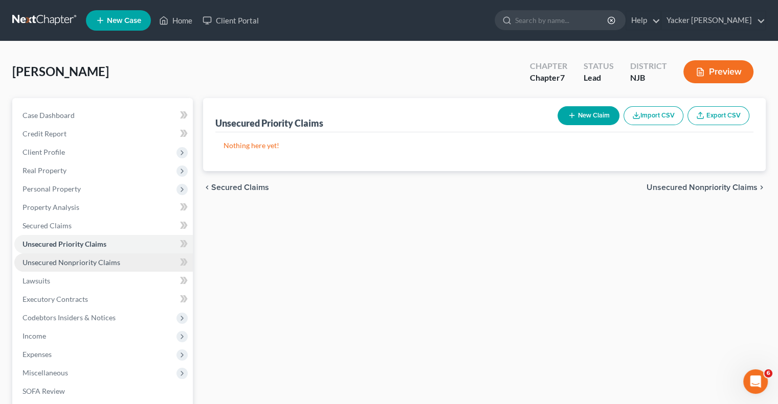
click at [48, 260] on span "Unsecured Nonpriority Claims" at bounding box center [71, 262] width 98 height 9
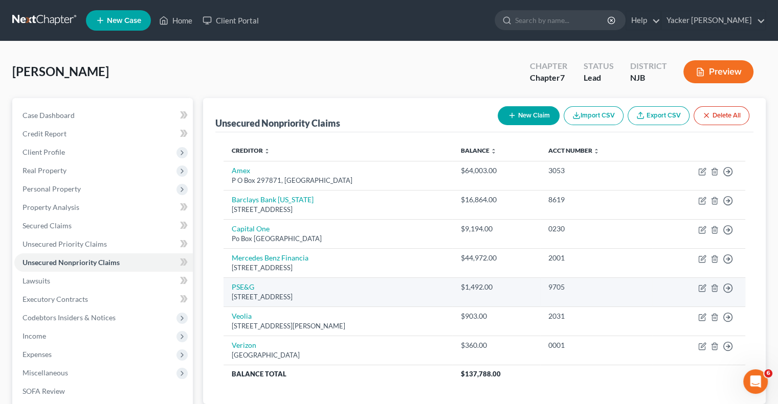
scroll to position [138, 0]
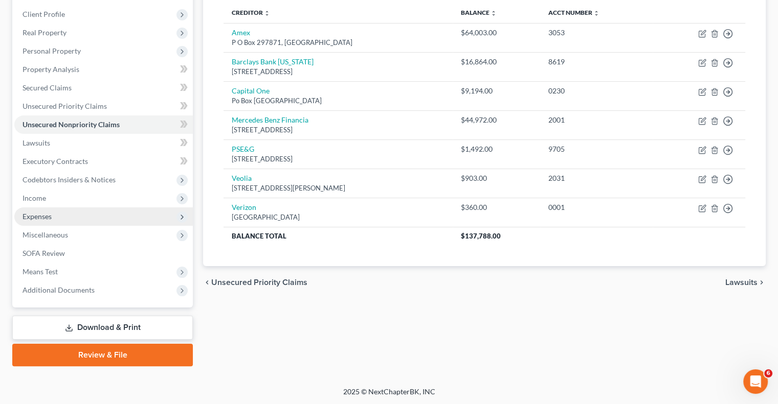
click at [63, 219] on span "Expenses" at bounding box center [103, 217] width 178 height 18
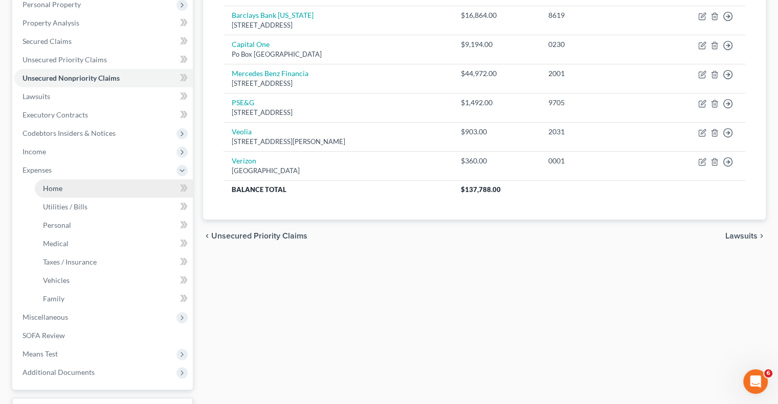
scroll to position [240, 0]
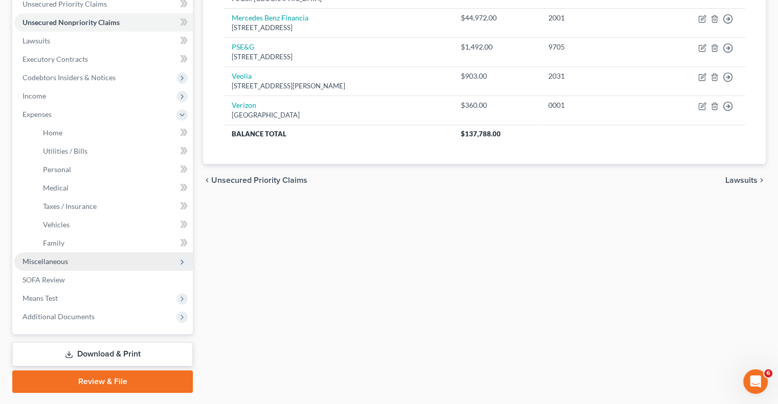
click at [65, 260] on span "Miscellaneous" at bounding box center [45, 261] width 46 height 9
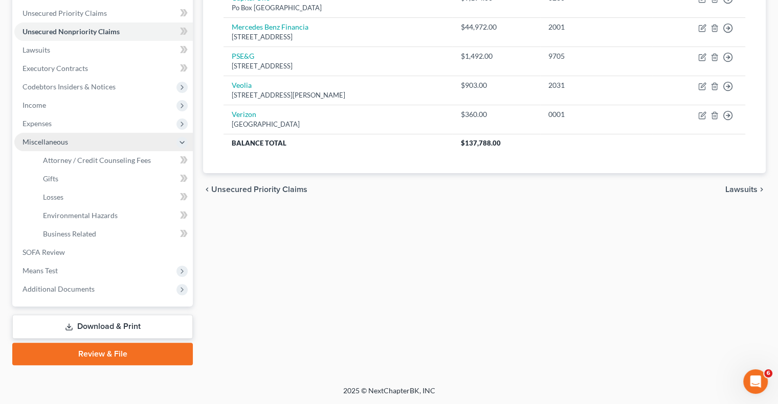
scroll to position [230, 0]
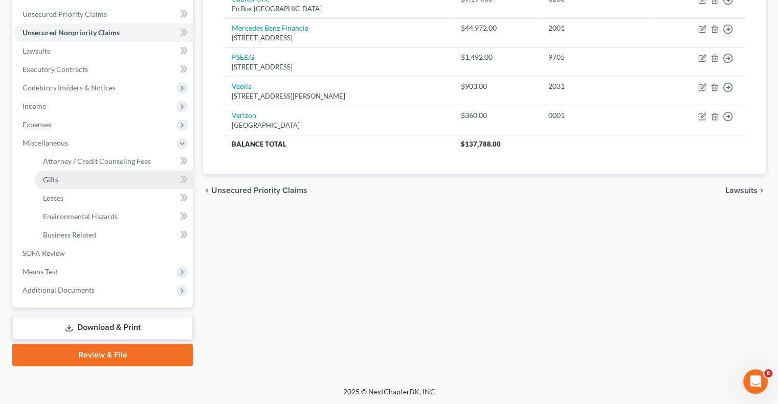
click at [76, 186] on link "Gifts" at bounding box center [114, 180] width 158 height 18
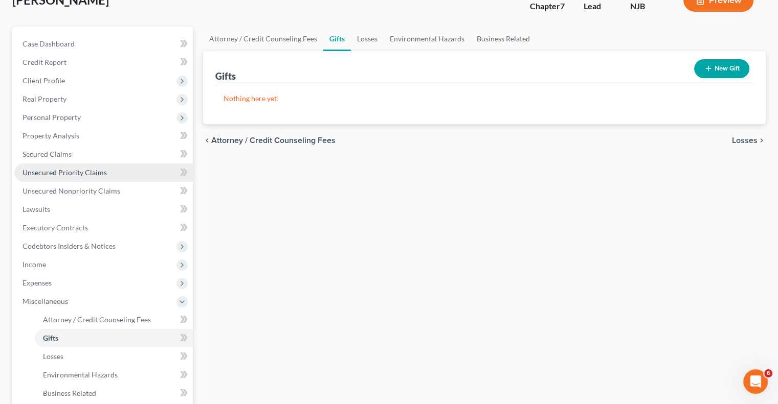
scroll to position [153, 0]
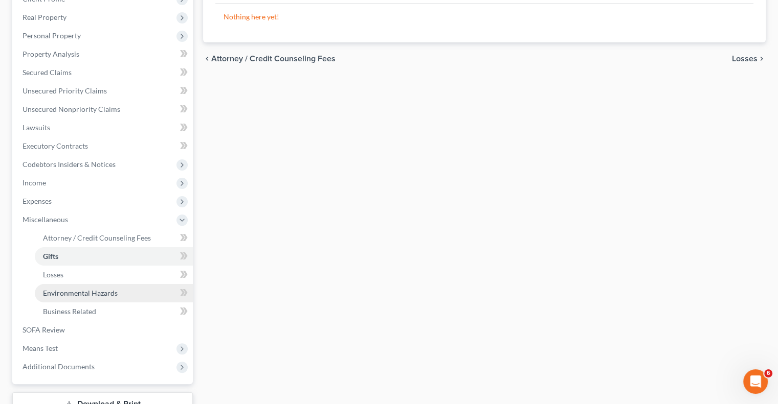
click at [82, 293] on span "Environmental Hazards" at bounding box center [80, 293] width 75 height 9
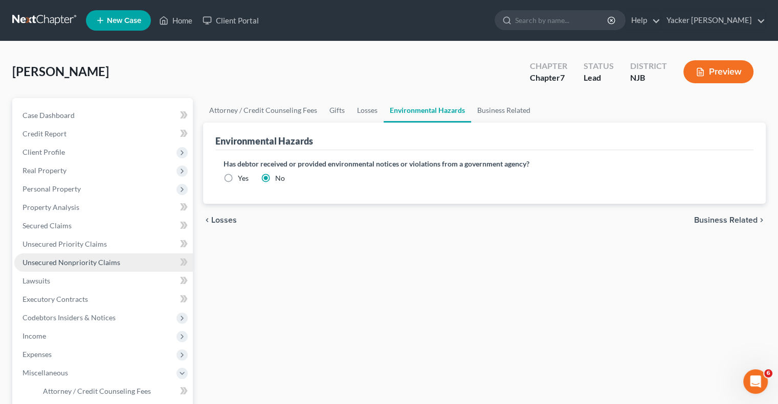
scroll to position [153, 0]
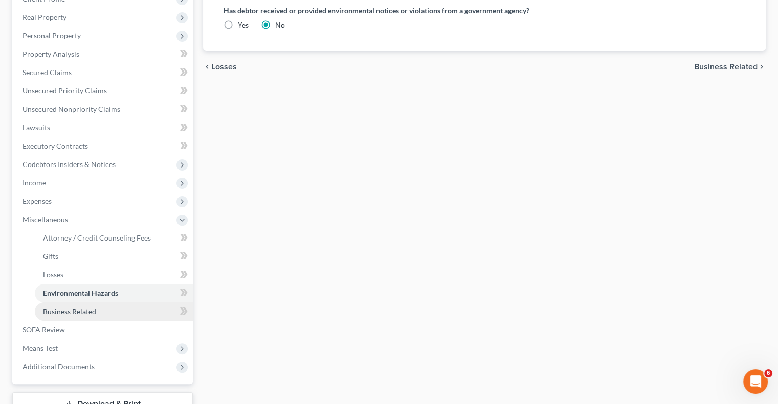
click at [93, 312] on span "Business Related" at bounding box center [69, 311] width 53 height 9
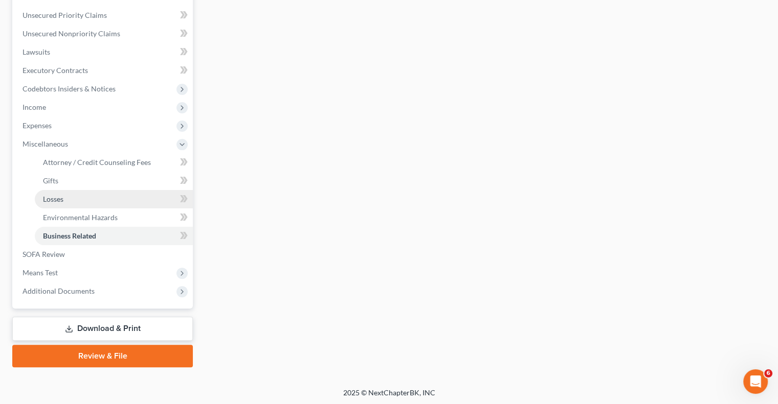
scroll to position [230, 0]
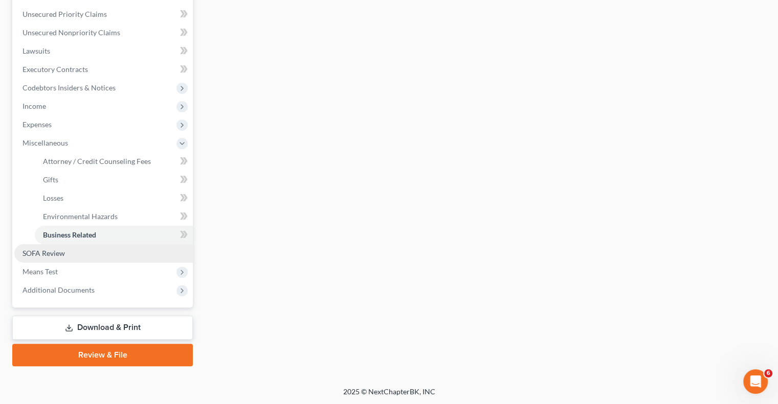
click at [75, 253] on link "SOFA Review" at bounding box center [103, 253] width 178 height 18
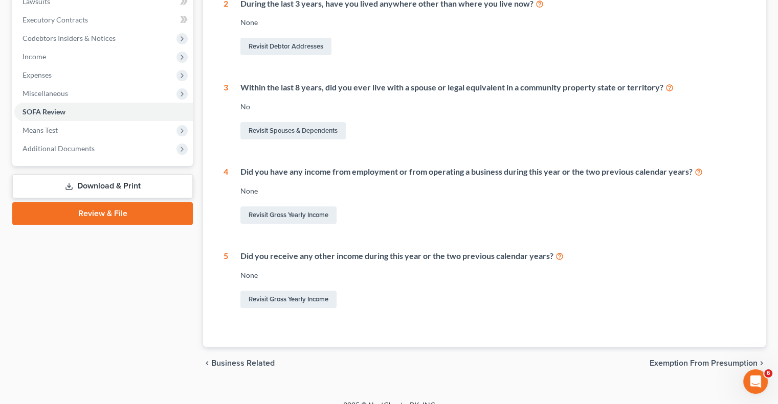
scroll to position [293, 0]
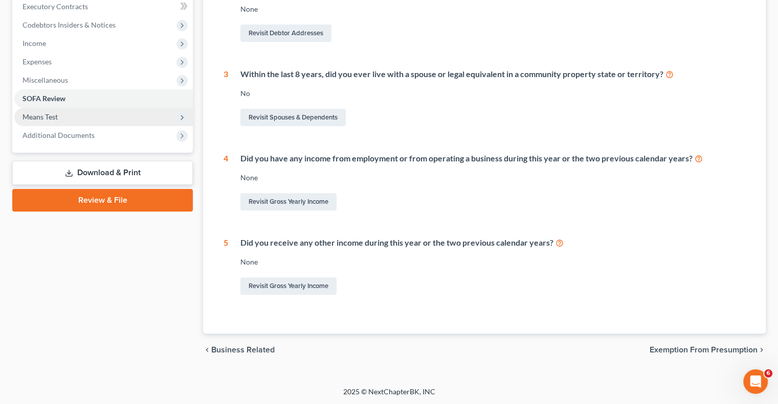
click at [57, 118] on span "Means Test" at bounding box center [39, 116] width 35 height 9
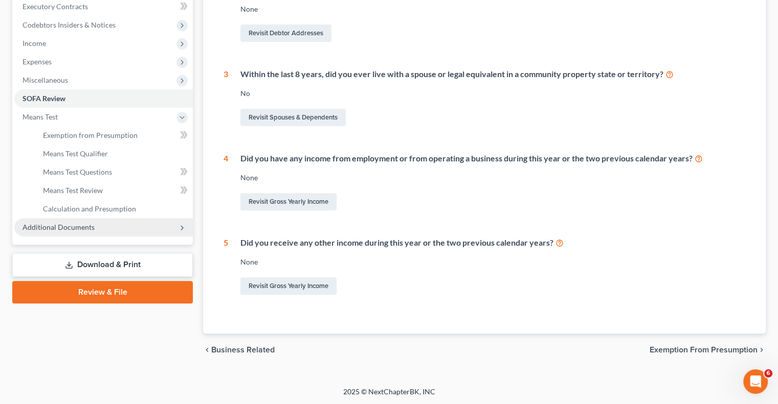
click at [74, 227] on span "Additional Documents" at bounding box center [58, 227] width 72 height 9
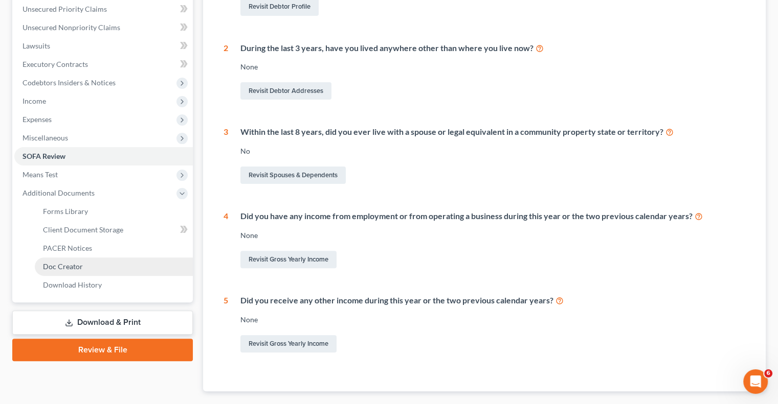
scroll to position [0, 0]
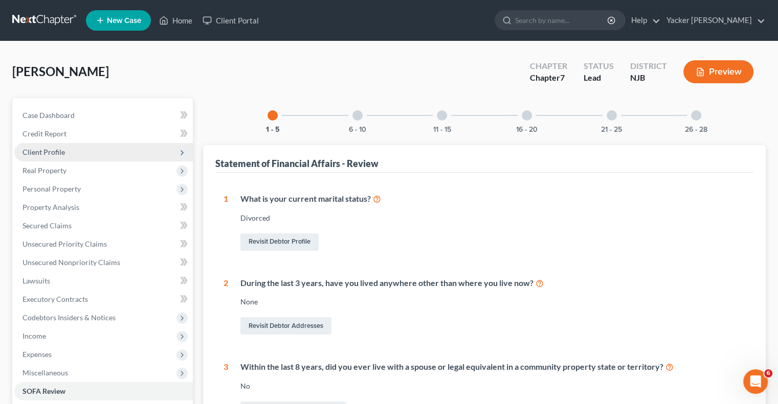
click at [61, 155] on span "Client Profile" at bounding box center [43, 152] width 42 height 9
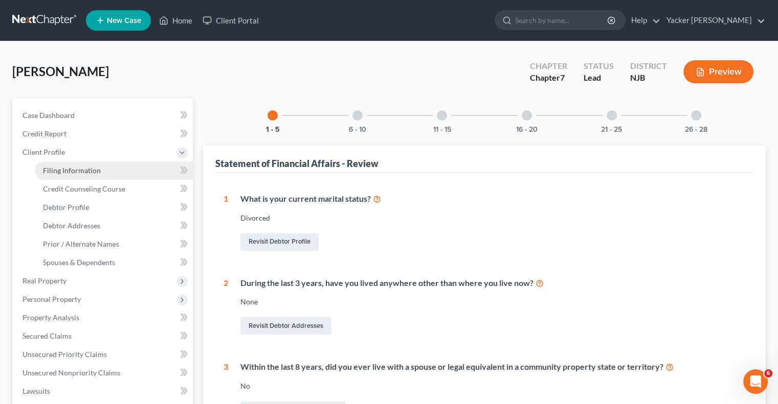
click at [64, 171] on span "Filing Information" at bounding box center [72, 170] width 58 height 9
select select "1"
select select "0"
select select "51"
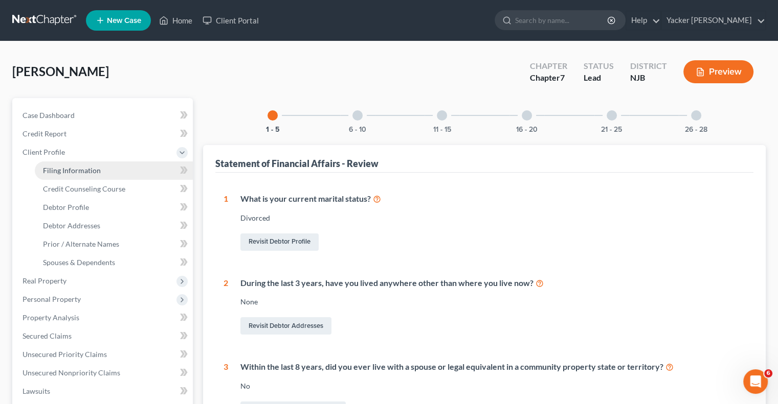
select select "0"
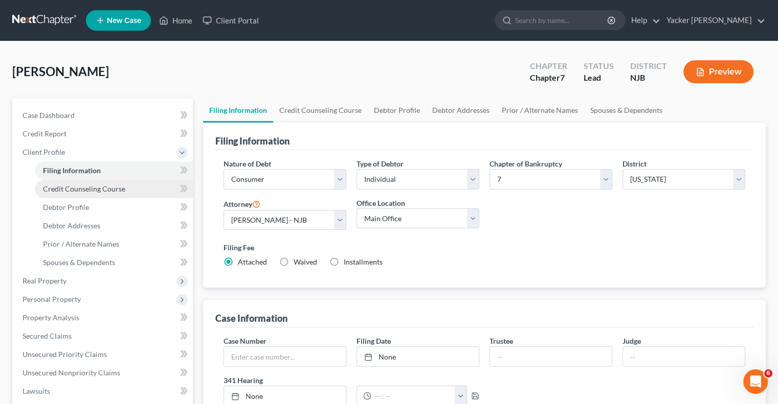
click at [72, 186] on span "Credit Counseling Course" at bounding box center [84, 189] width 82 height 9
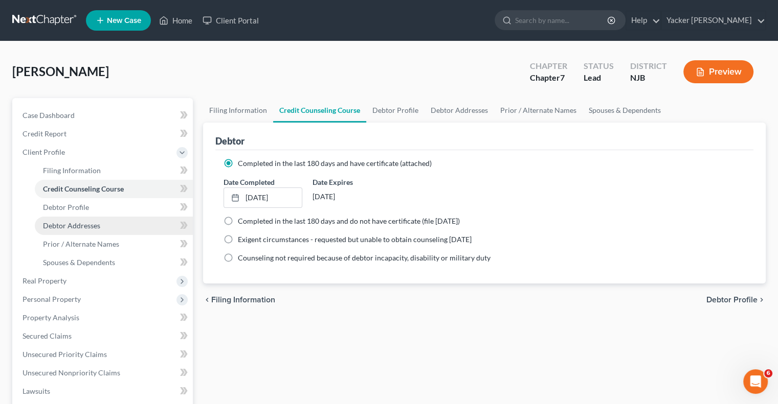
click at [72, 222] on span "Debtor Addresses" at bounding box center [71, 225] width 57 height 9
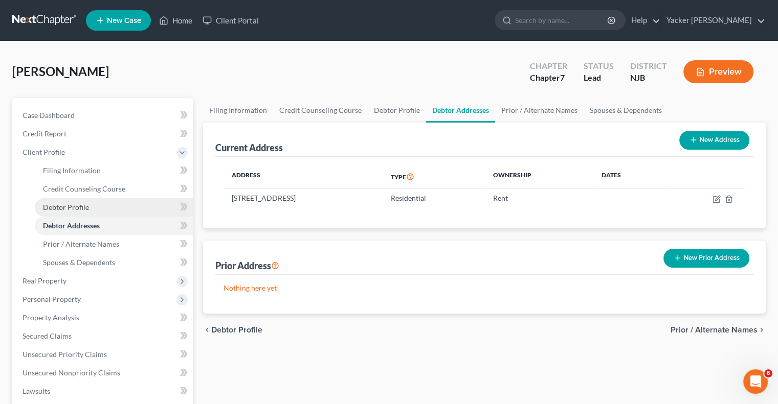
click at [71, 210] on span "Debtor Profile" at bounding box center [66, 207] width 46 height 9
select select "3"
select select "2"
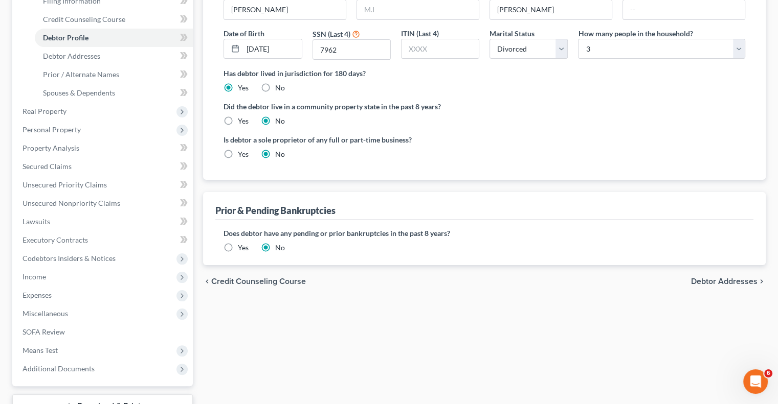
scroll to position [249, 0]
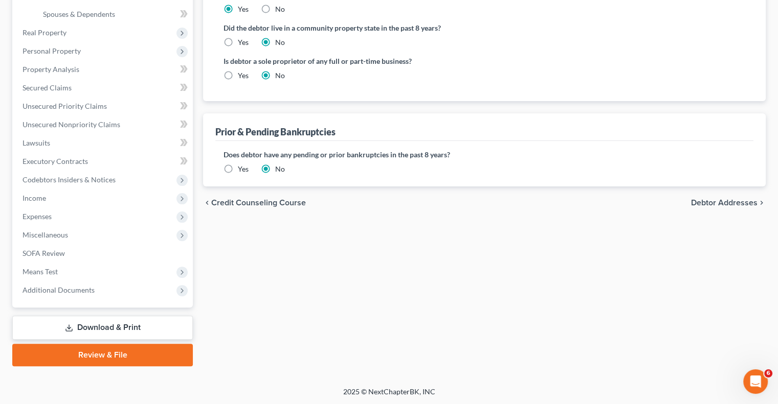
click at [710, 202] on span "Debtor Addresses" at bounding box center [724, 203] width 66 height 8
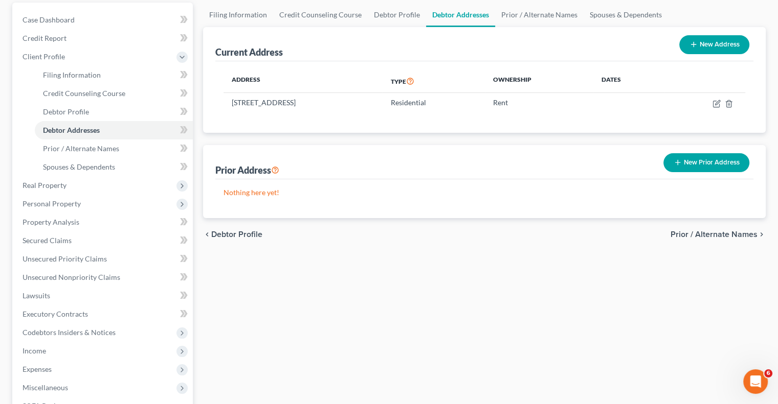
scroll to position [102, 0]
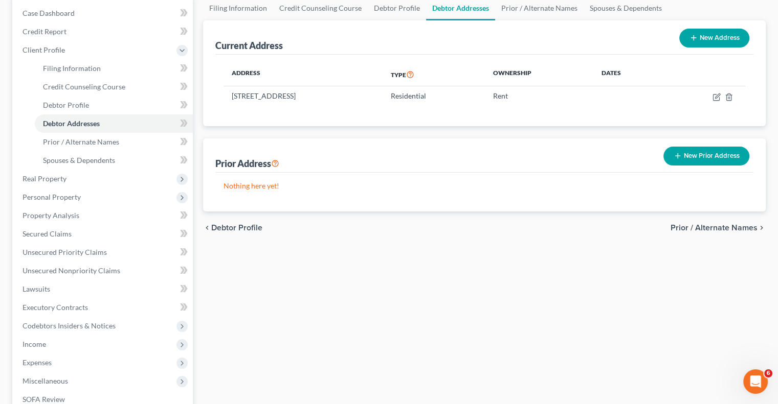
click at [703, 228] on span "Prior / Alternate Names" at bounding box center [713, 228] width 87 height 8
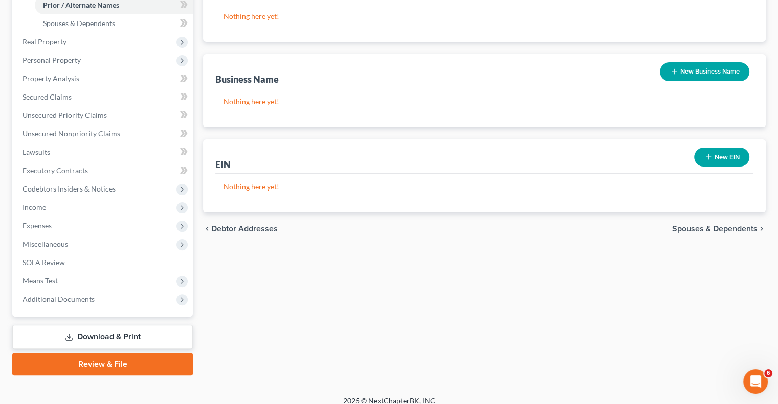
scroll to position [249, 0]
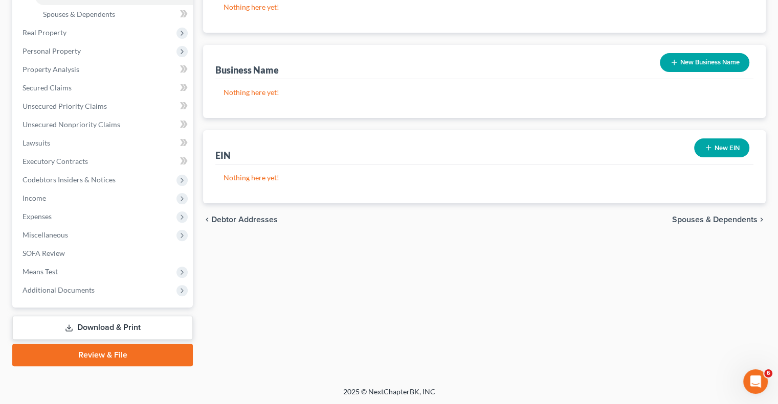
click at [713, 220] on span "Spouses & Dependents" at bounding box center [714, 220] width 85 height 8
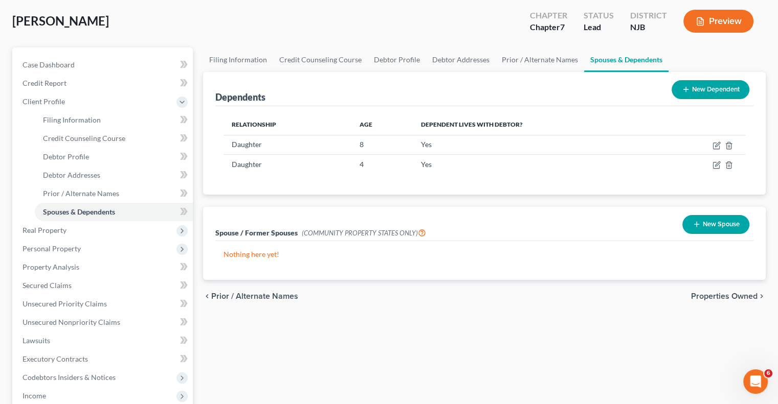
scroll to position [153, 0]
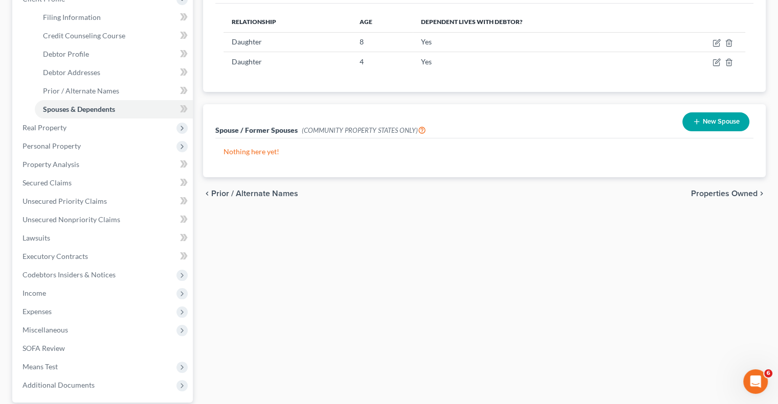
click at [739, 191] on span "Properties Owned" at bounding box center [724, 194] width 66 height 8
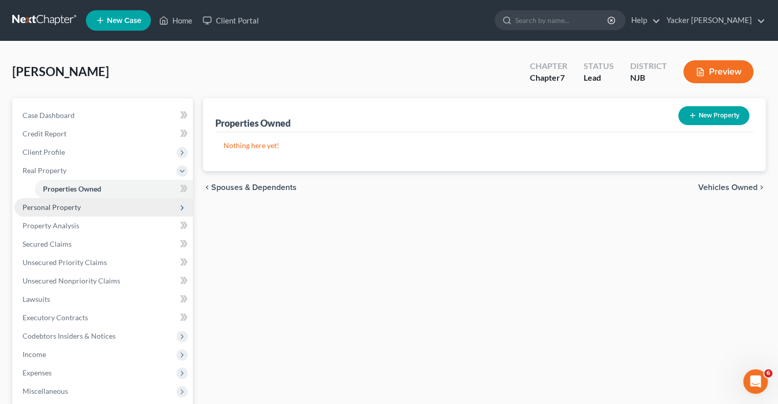
click at [68, 210] on span "Personal Property" at bounding box center [51, 207] width 58 height 9
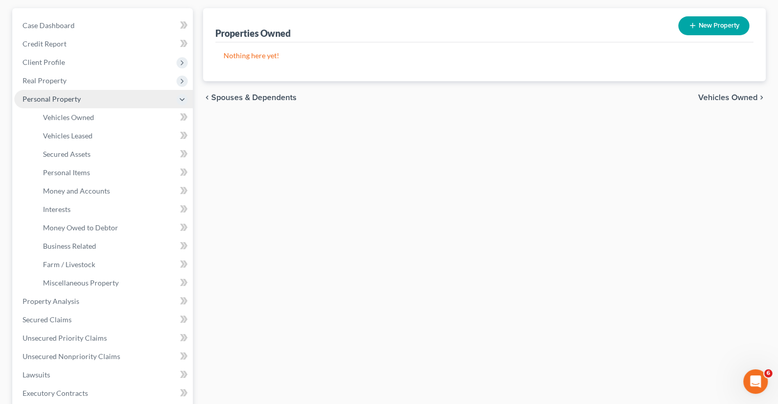
scroll to position [153, 0]
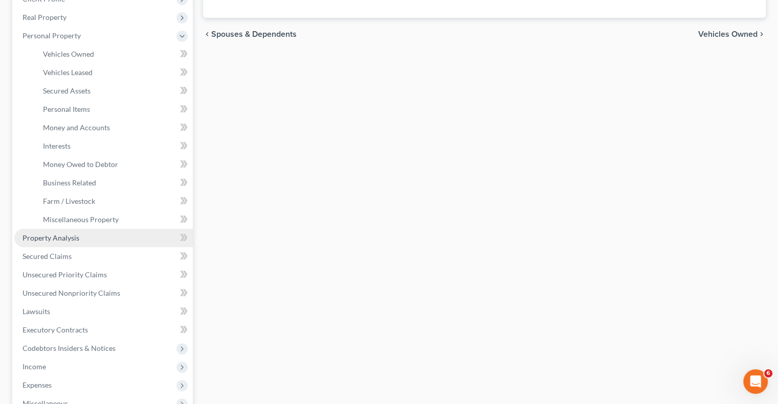
click at [63, 239] on span "Property Analysis" at bounding box center [50, 238] width 57 height 9
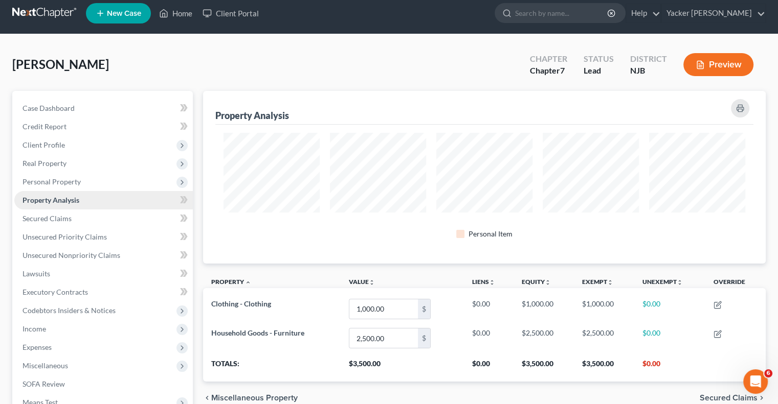
scroll to position [173, 562]
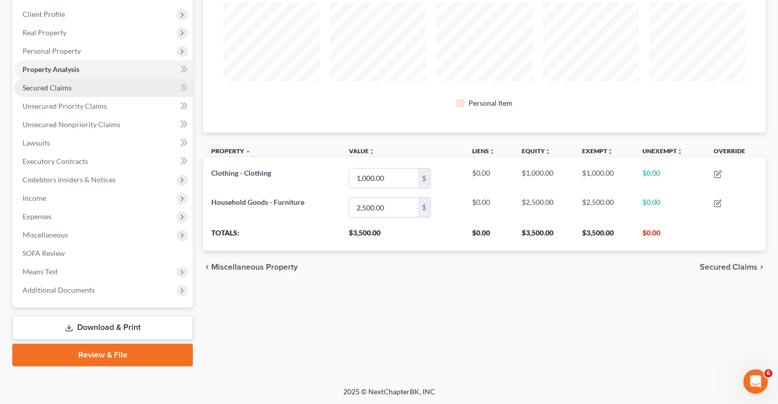
click at [63, 89] on span "Secured Claims" at bounding box center [46, 87] width 49 height 9
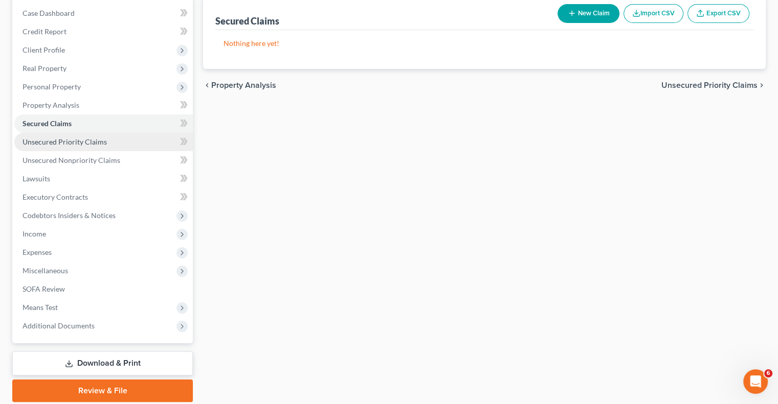
click at [64, 140] on span "Unsecured Priority Claims" at bounding box center [64, 142] width 84 height 9
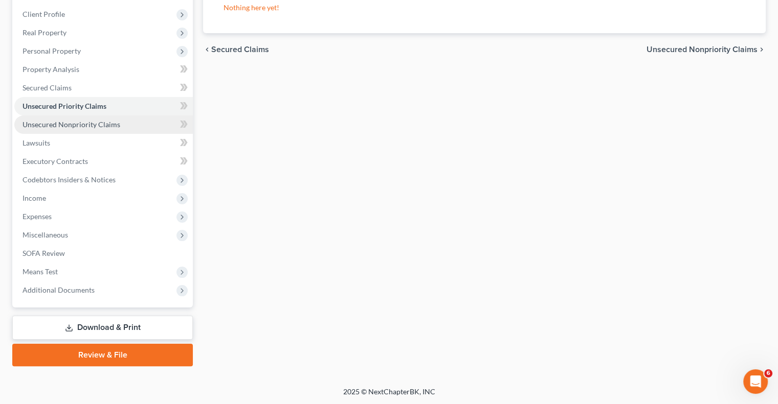
click at [88, 125] on span "Unsecured Nonpriority Claims" at bounding box center [71, 124] width 98 height 9
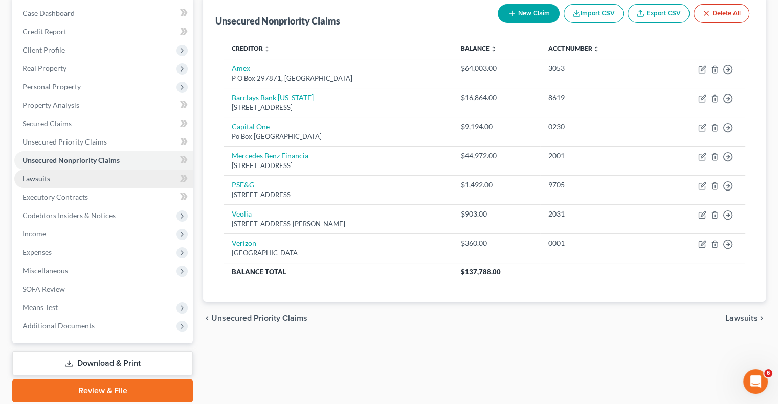
click at [38, 179] on span "Lawsuits" at bounding box center [36, 178] width 28 height 9
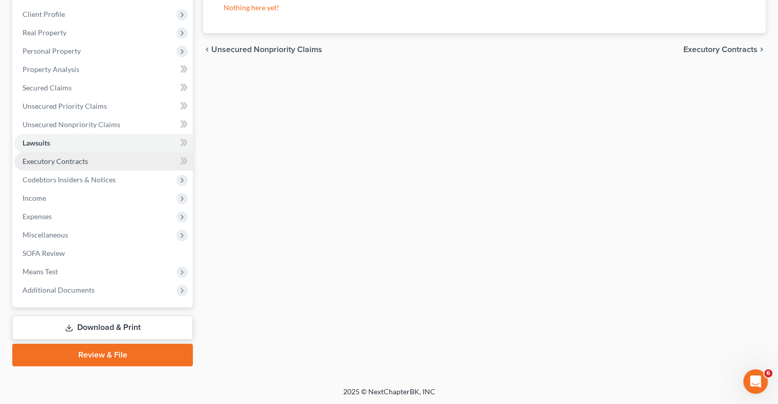
click at [55, 164] on span "Executory Contracts" at bounding box center [54, 161] width 65 height 9
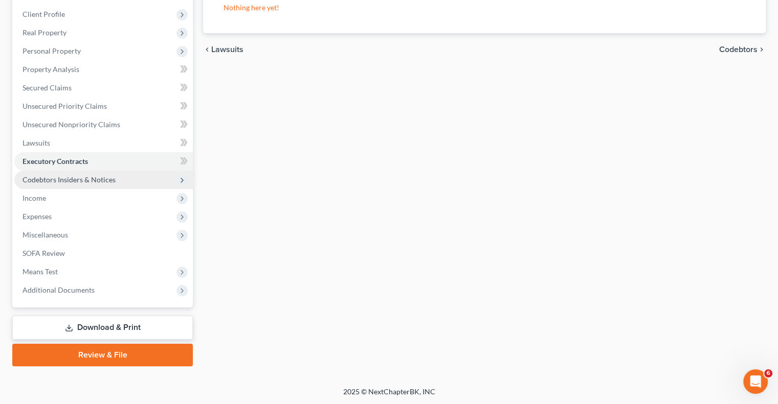
click at [86, 176] on span "Codebtors Insiders & Notices" at bounding box center [68, 179] width 93 height 9
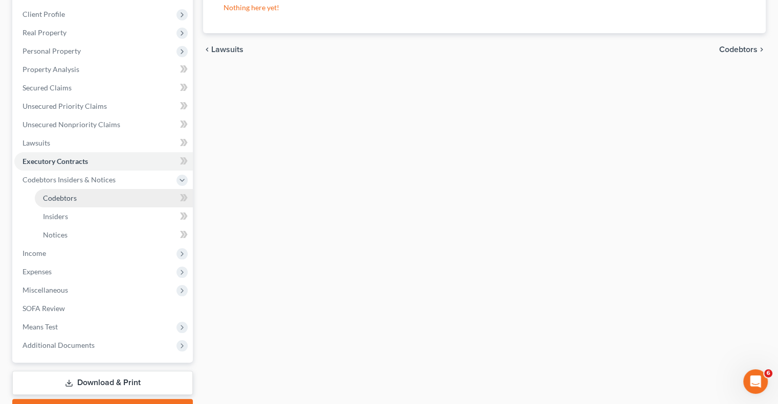
click at [78, 196] on link "Codebtors" at bounding box center [114, 198] width 158 height 18
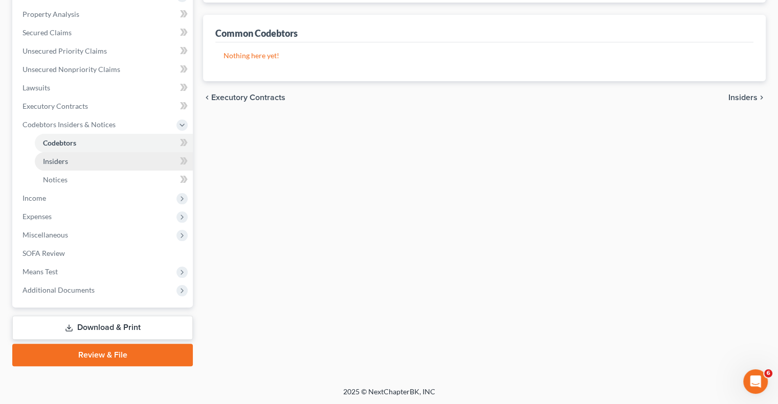
click at [57, 161] on span "Insiders" at bounding box center [55, 161] width 25 height 9
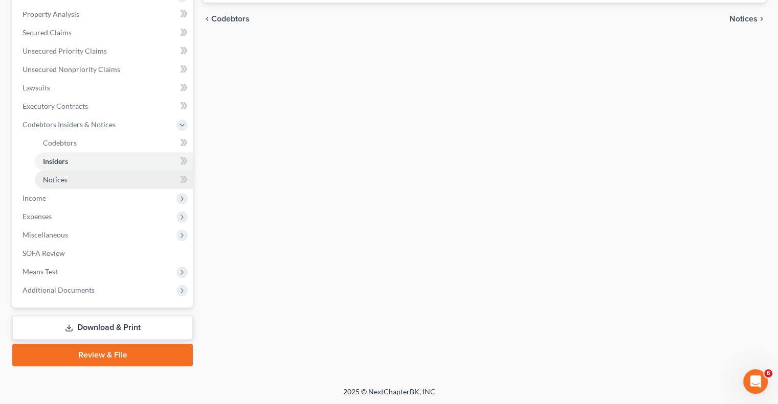
click at [65, 176] on span "Notices" at bounding box center [55, 179] width 25 height 9
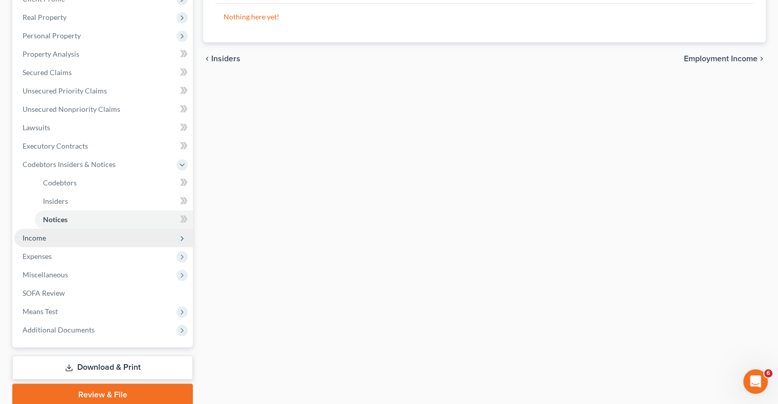
click at [53, 237] on span "Income" at bounding box center [103, 238] width 178 height 18
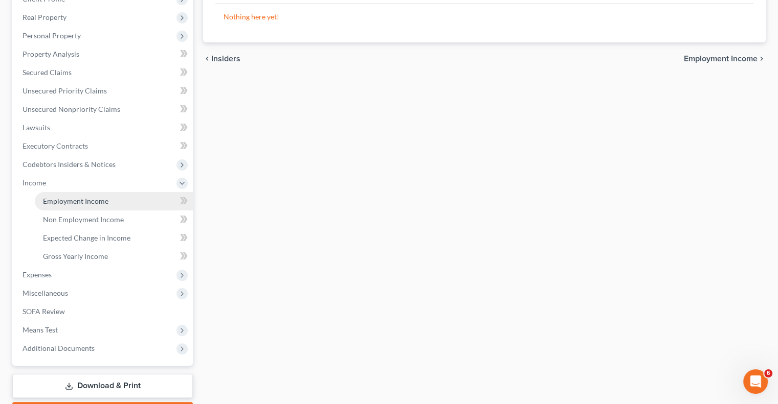
click at [98, 203] on span "Employment Income" at bounding box center [75, 201] width 65 height 9
click at [95, 216] on span "Non Employment Income" at bounding box center [83, 219] width 81 height 9
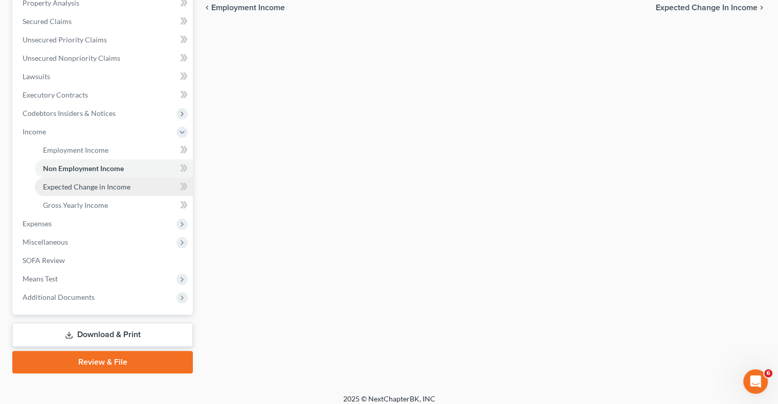
click at [96, 192] on link "Expected Change in Income" at bounding box center [114, 187] width 158 height 18
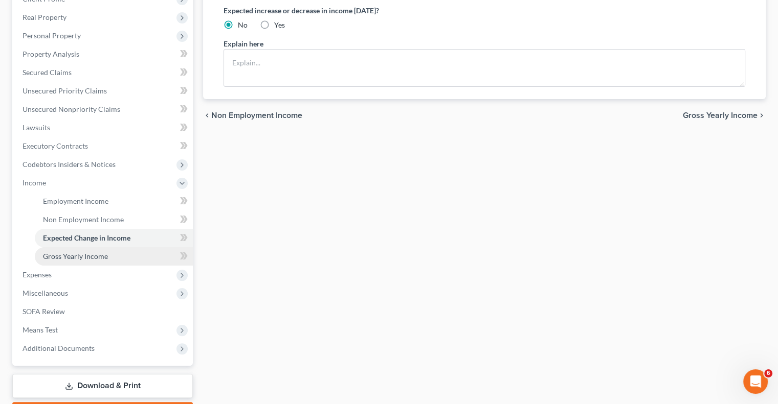
click at [93, 256] on span "Gross Yearly Income" at bounding box center [75, 256] width 65 height 9
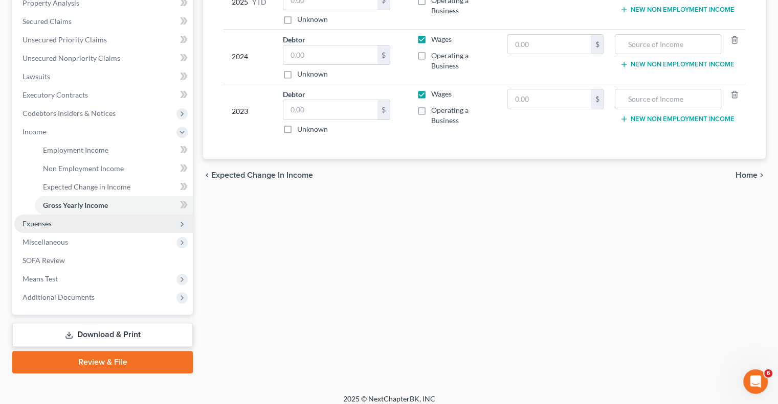
click at [45, 228] on span "Expenses" at bounding box center [103, 224] width 178 height 18
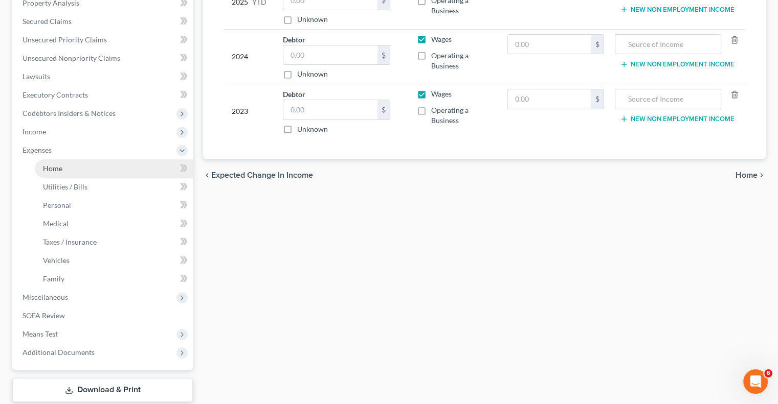
click at [60, 172] on span "Home" at bounding box center [52, 168] width 19 height 9
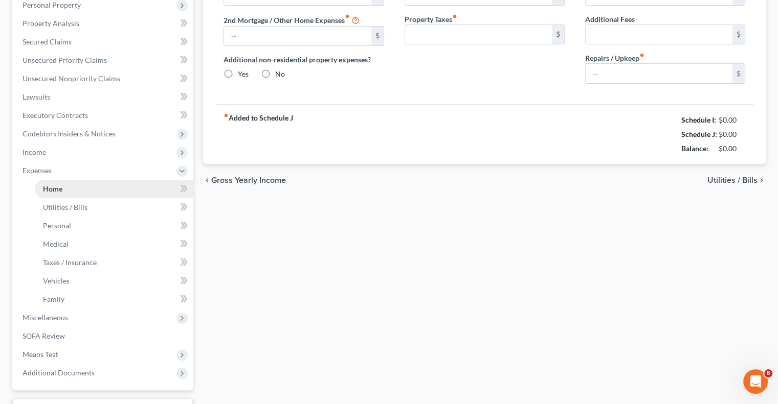
type input "1,448.00"
type input "0.00"
radio input "true"
type input "30.00"
type input "0.00"
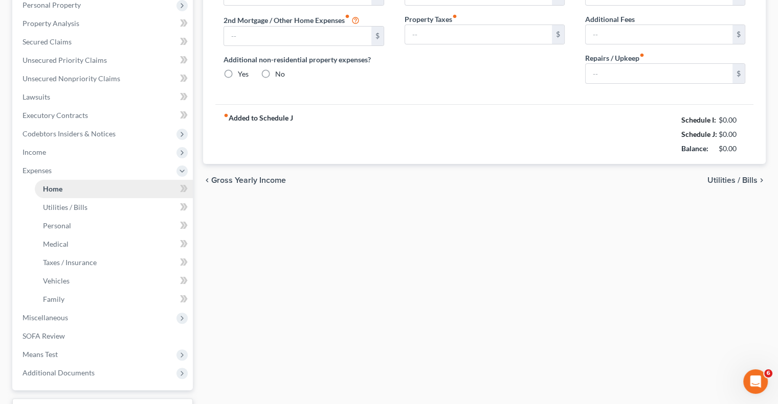
type input "0.00"
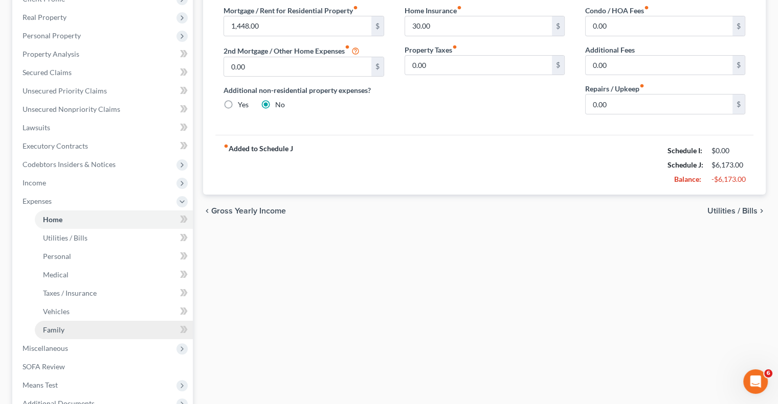
click at [81, 325] on link "Family" at bounding box center [114, 330] width 158 height 18
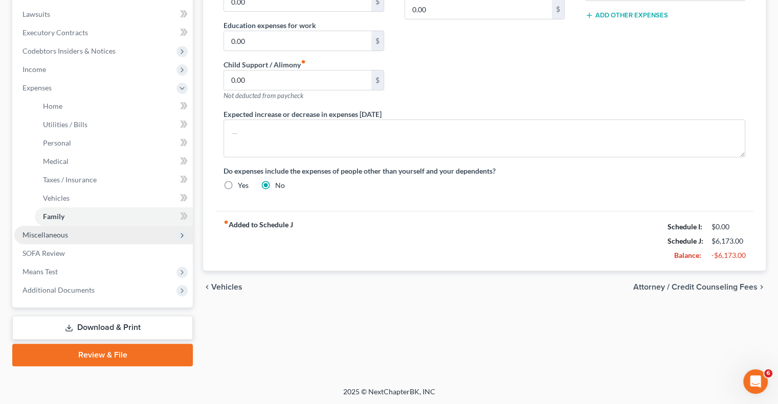
click at [84, 237] on span "Miscellaneous" at bounding box center [103, 235] width 178 height 18
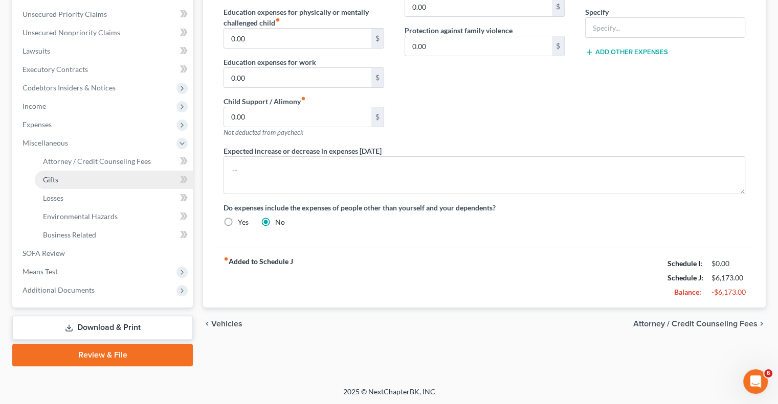
click at [67, 176] on link "Gifts" at bounding box center [114, 180] width 158 height 18
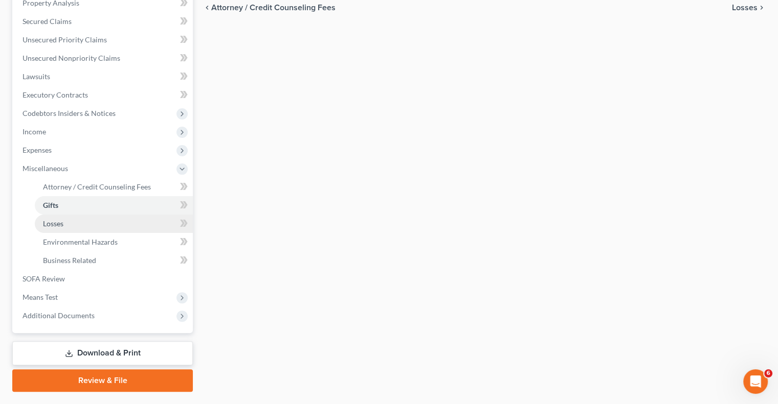
click at [74, 226] on link "Losses" at bounding box center [114, 224] width 158 height 18
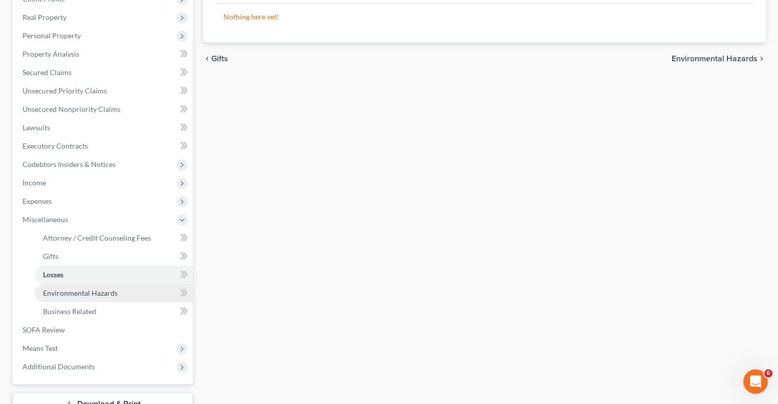
click at [80, 296] on span "Environmental Hazards" at bounding box center [80, 293] width 75 height 9
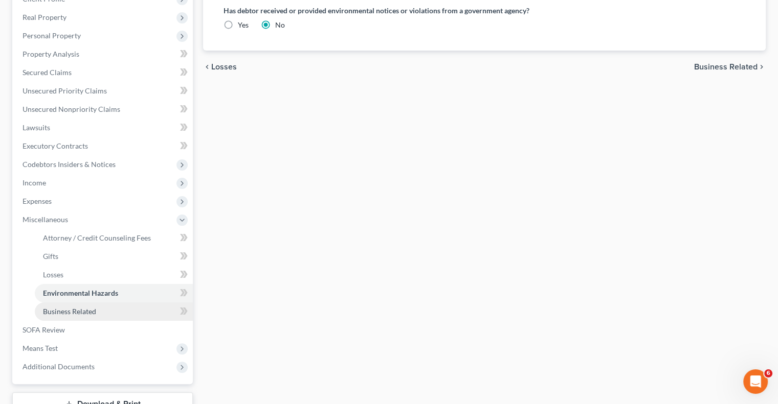
click at [91, 312] on span "Business Related" at bounding box center [69, 311] width 53 height 9
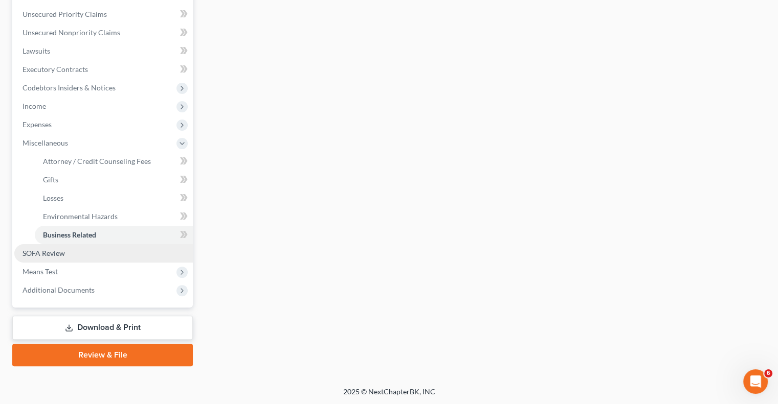
click at [83, 254] on link "SOFA Review" at bounding box center [103, 253] width 178 height 18
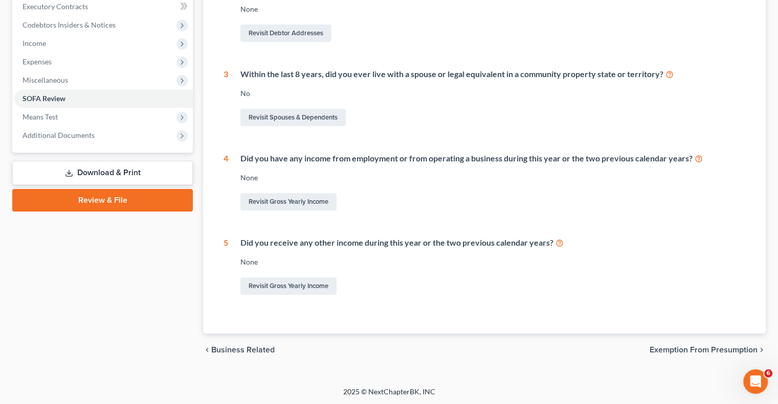
click at [683, 347] on span "Exemption from Presumption" at bounding box center [703, 350] width 108 height 8
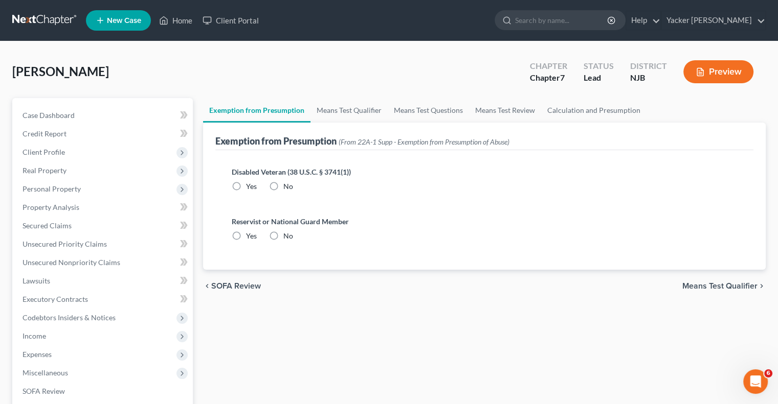
click at [283, 185] on label "No" at bounding box center [288, 187] width 10 height 10
click at [287, 185] on input "No" at bounding box center [290, 185] width 7 height 7
radio input "true"
click at [283, 236] on label "No" at bounding box center [288, 236] width 10 height 10
click at [287, 236] on input "No" at bounding box center [290, 234] width 7 height 7
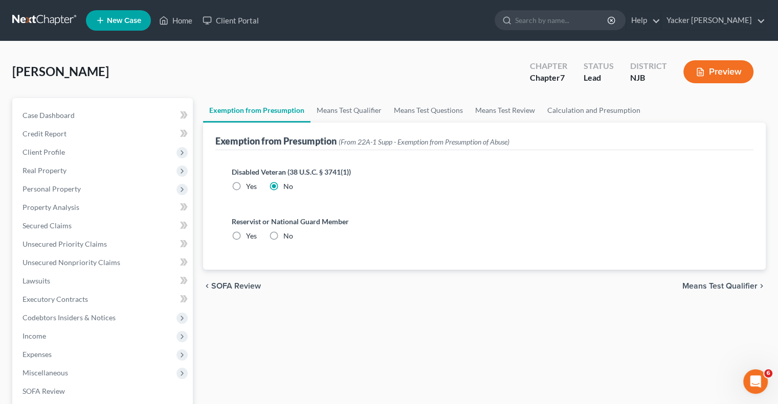
radio input "true"
click at [362, 110] on link "Means Test Qualifier" at bounding box center [348, 110] width 77 height 25
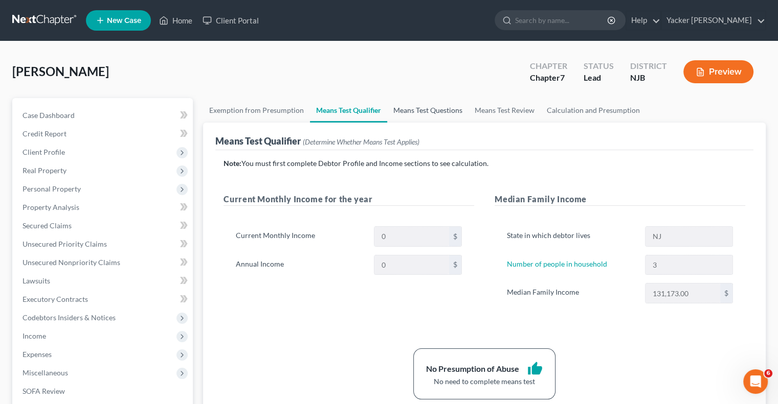
click at [431, 110] on link "Means Test Questions" at bounding box center [427, 110] width 81 height 25
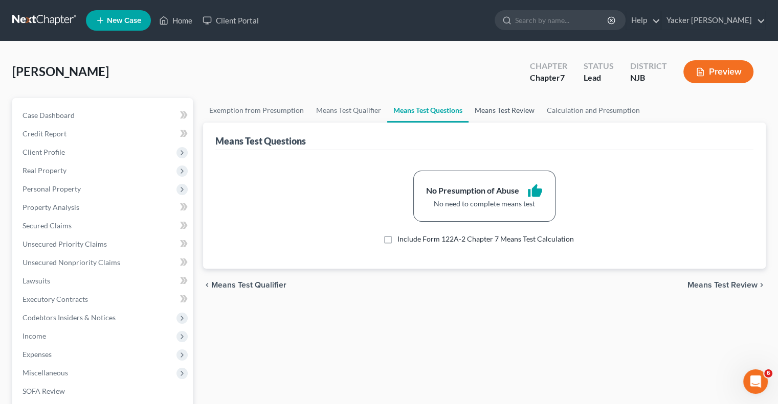
click at [497, 107] on link "Means Test Review" at bounding box center [504, 110] width 72 height 25
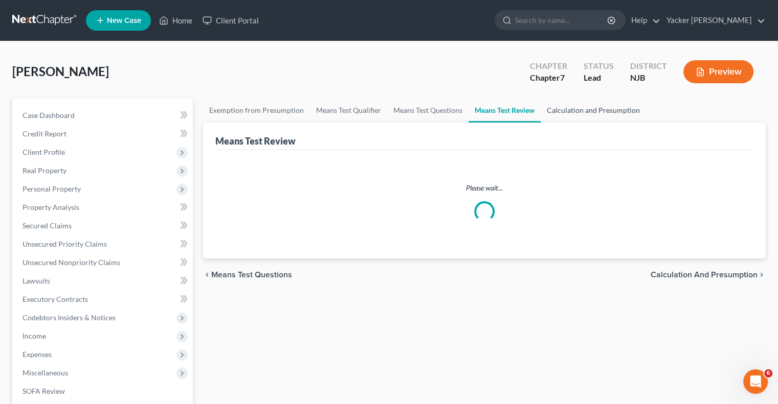
click at [569, 108] on link "Calculation and Presumption" at bounding box center [592, 110] width 105 height 25
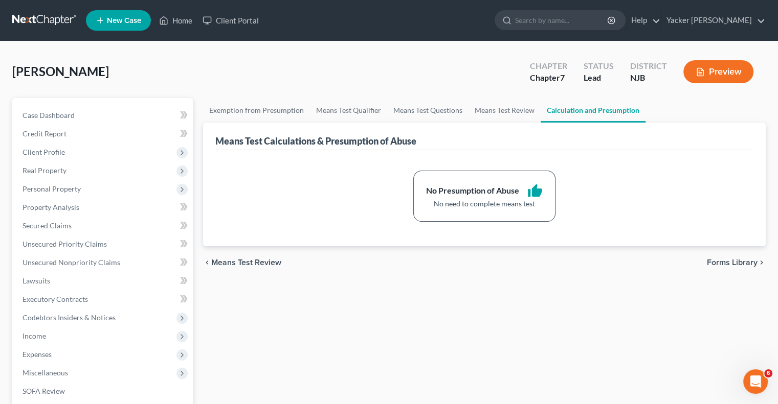
click at [713, 262] on span "Forms Library" at bounding box center [732, 263] width 51 height 8
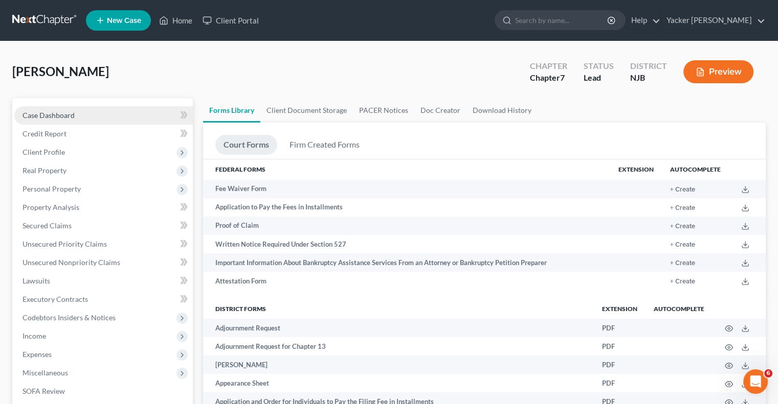
click at [110, 118] on link "Case Dashboard" at bounding box center [103, 115] width 178 height 18
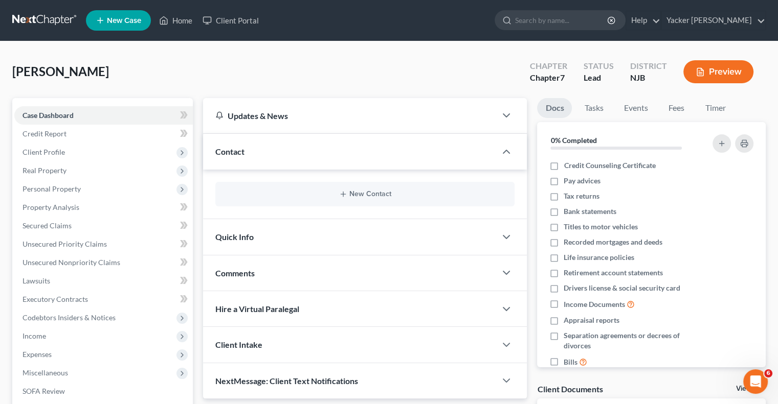
click at [443, 248] on div "Quick Info" at bounding box center [349, 236] width 293 height 35
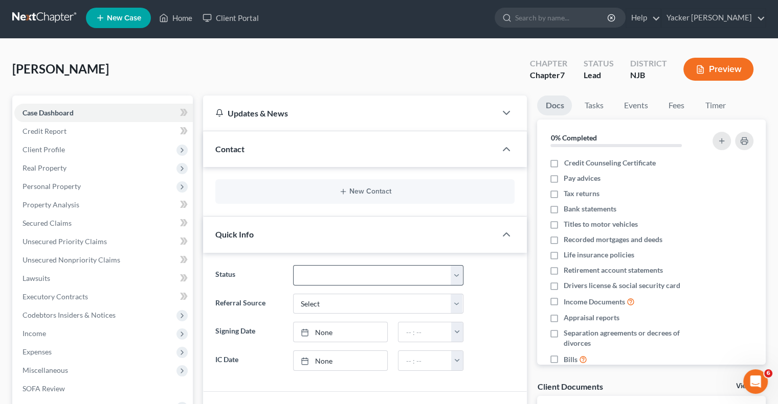
scroll to position [153, 0]
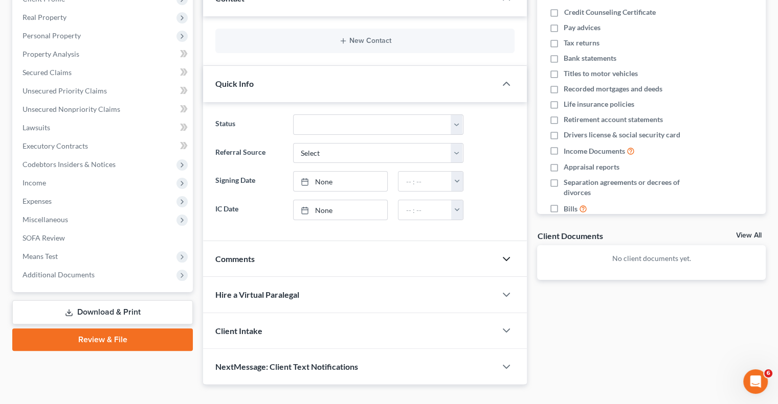
click at [505, 258] on polyline "button" at bounding box center [506, 259] width 6 height 3
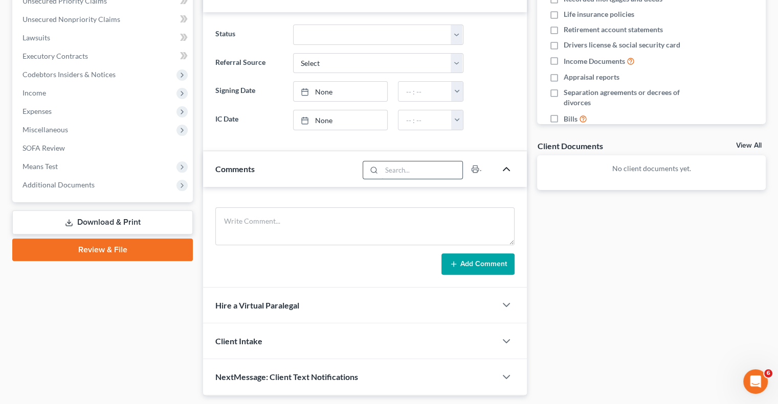
scroll to position [256, 0]
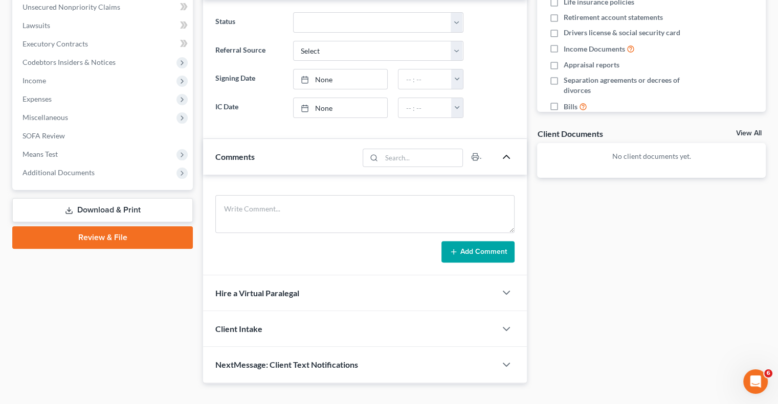
click at [498, 295] on div at bounding box center [511, 293] width 31 height 20
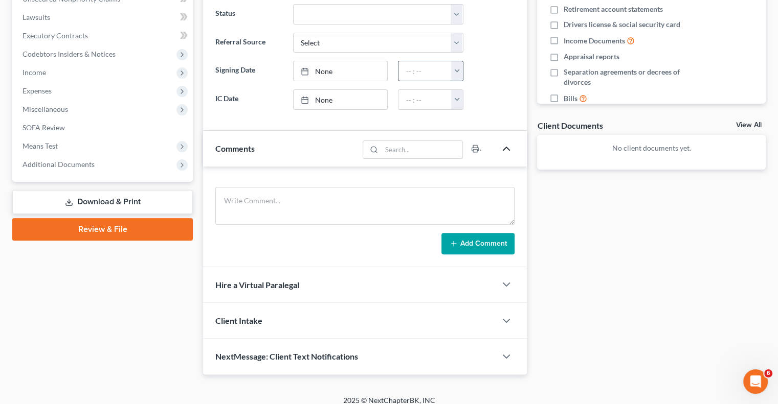
scroll to position [270, 0]
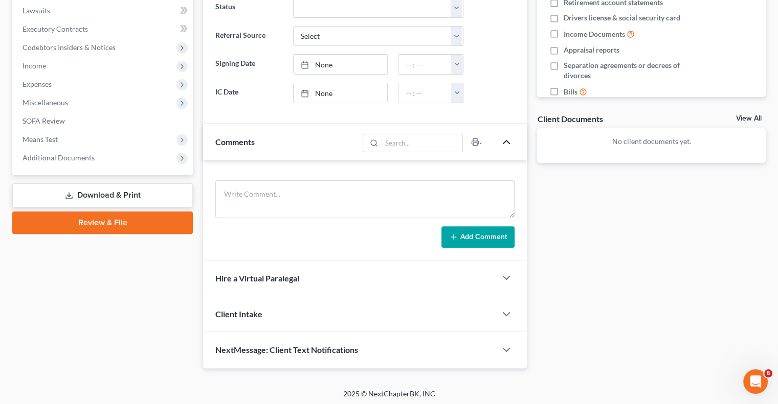
click at [415, 317] on div "Client Intake" at bounding box center [349, 314] width 293 height 35
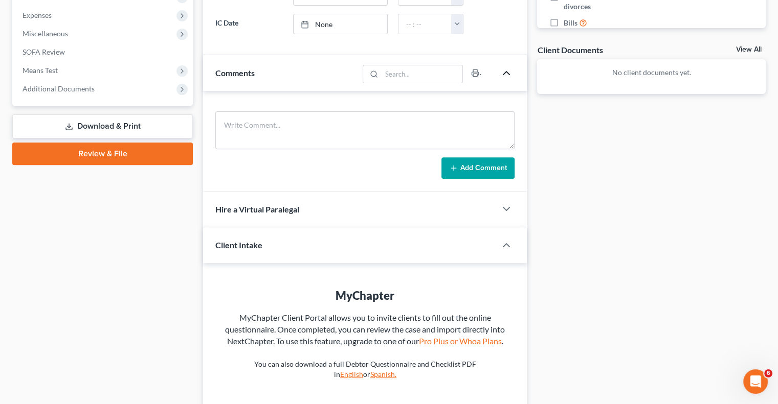
scroll to position [422, 0]
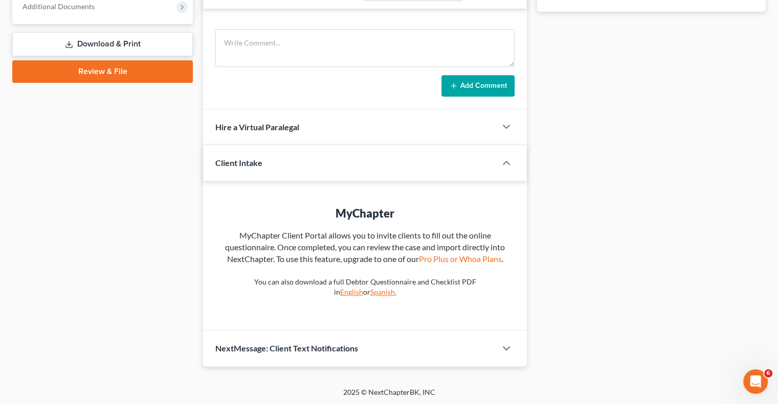
click at [452, 349] on div "NextMessage: Client Text Notifications" at bounding box center [349, 348] width 293 height 35
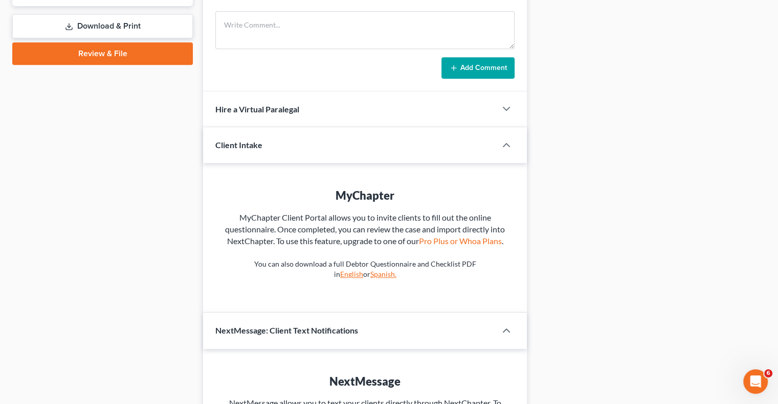
scroll to position [327, 0]
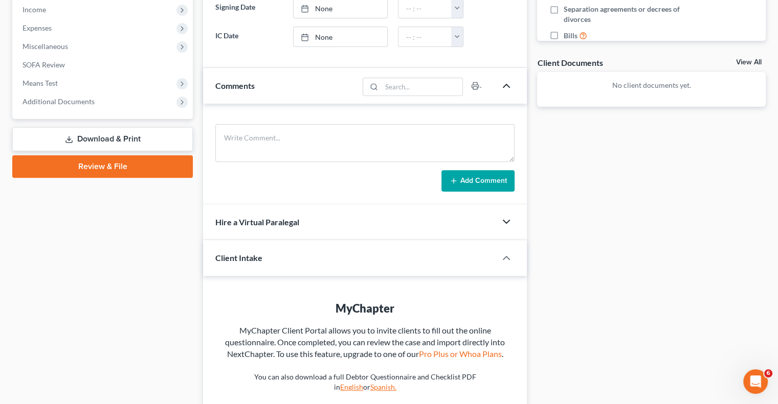
click at [503, 222] on icon "button" at bounding box center [506, 222] width 12 height 12
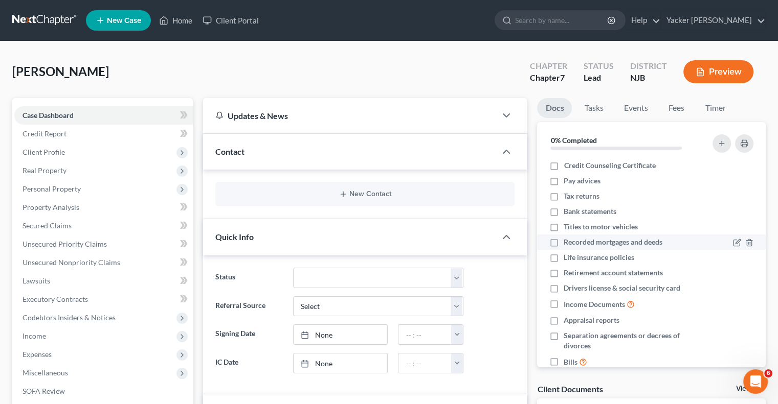
scroll to position [19, 0]
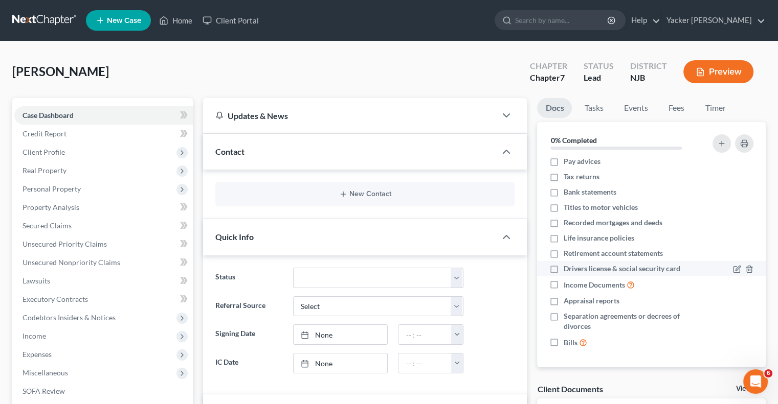
click at [563, 270] on label "Drivers license & social security card" at bounding box center [621, 269] width 117 height 10
click at [568, 270] on input "Drivers license & social security card" at bounding box center [571, 267] width 7 height 7
click at [563, 269] on label "Drivers license & social security card" at bounding box center [621, 269] width 117 height 10
click at [568, 269] on input "Drivers license & social security card" at bounding box center [571, 267] width 7 height 7
checkbox input "false"
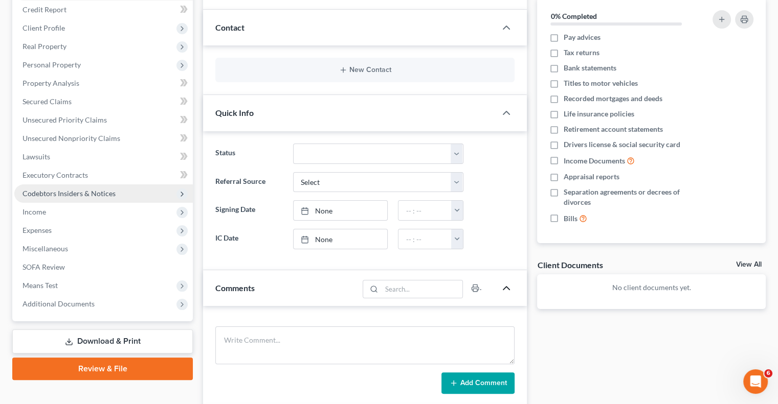
scroll to position [205, 0]
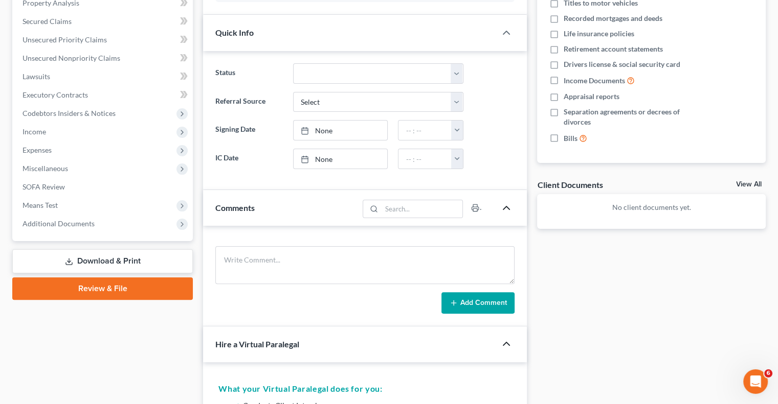
click at [133, 290] on link "Review & File" at bounding box center [102, 289] width 181 height 22
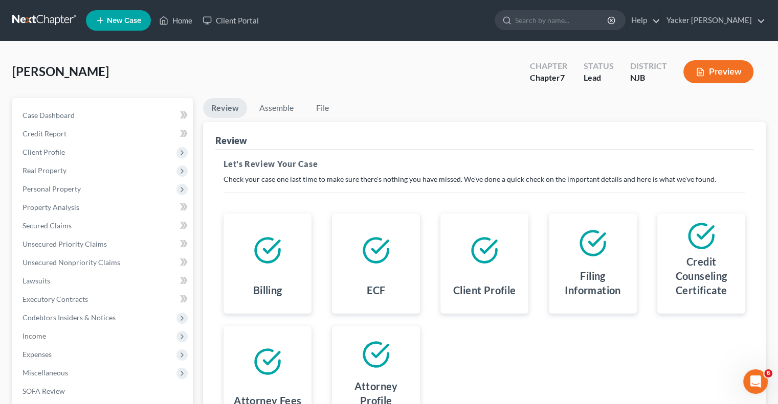
scroll to position [138, 0]
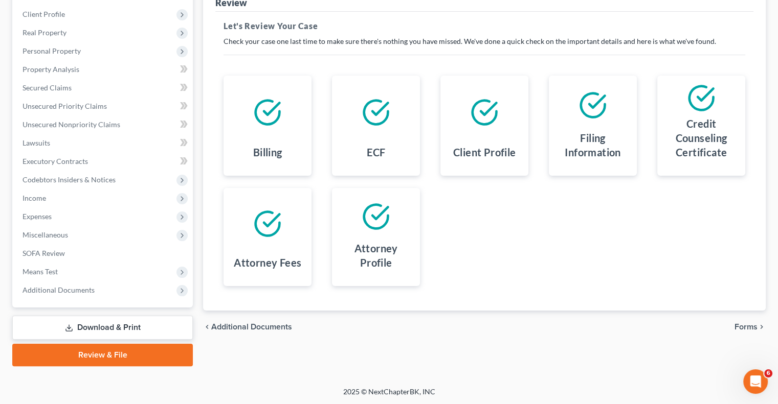
click at [129, 325] on link "Download & Print" at bounding box center [102, 328] width 181 height 24
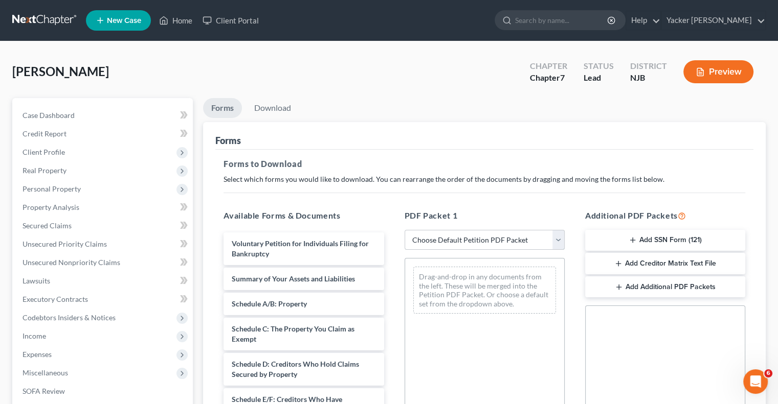
click at [557, 241] on select "Choose Default Petition PDF Packet Complete Bankruptcy Petition (all forms and …" at bounding box center [484, 240] width 160 height 20
select select "0"
click at [404, 230] on select "Choose Default Petition PDF Packet Complete Bankruptcy Petition (all forms and …" at bounding box center [484, 240] width 160 height 20
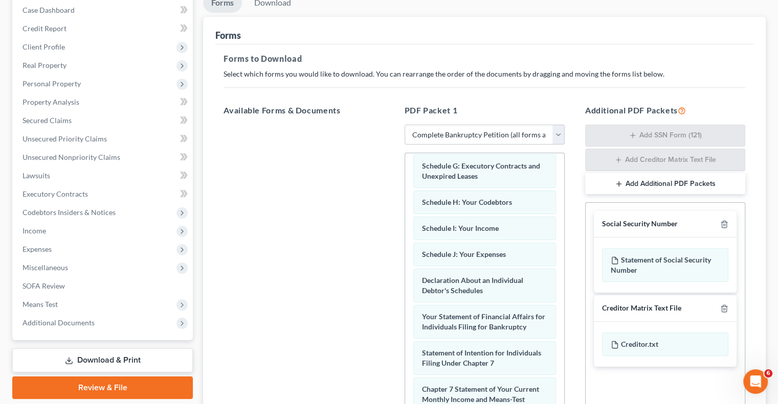
scroll to position [153, 0]
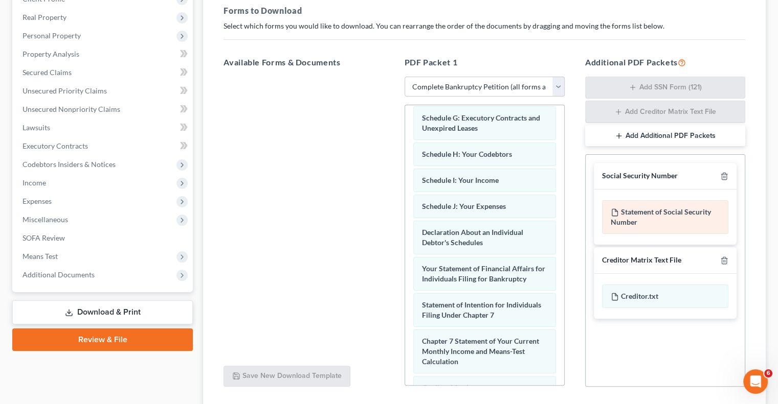
click at [662, 217] on div "Statement of Social Security Number" at bounding box center [665, 217] width 126 height 34
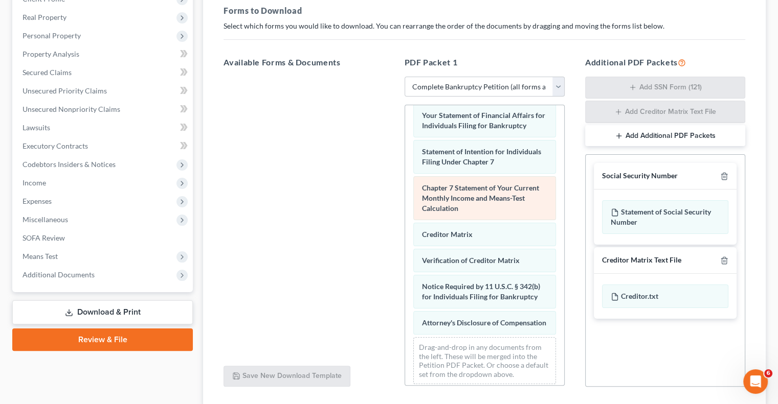
scroll to position [102, 0]
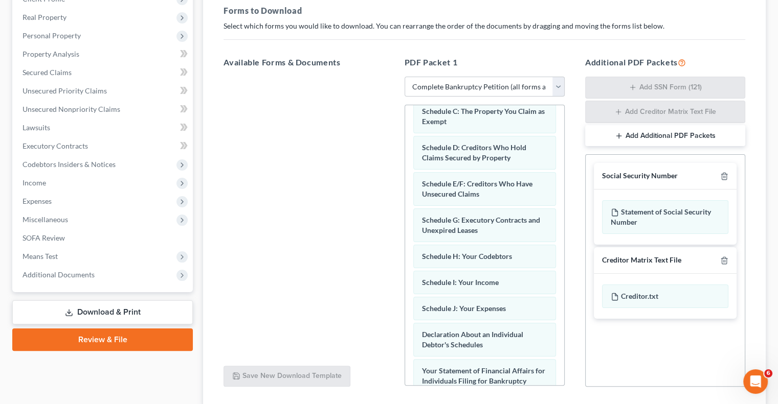
drag, startPoint x: 111, startPoint y: 312, endPoint x: 119, endPoint y: 305, distance: 10.1
click at [111, 311] on link "Download & Print" at bounding box center [102, 313] width 181 height 24
click at [97, 312] on link "Download & Print" at bounding box center [102, 313] width 181 height 24
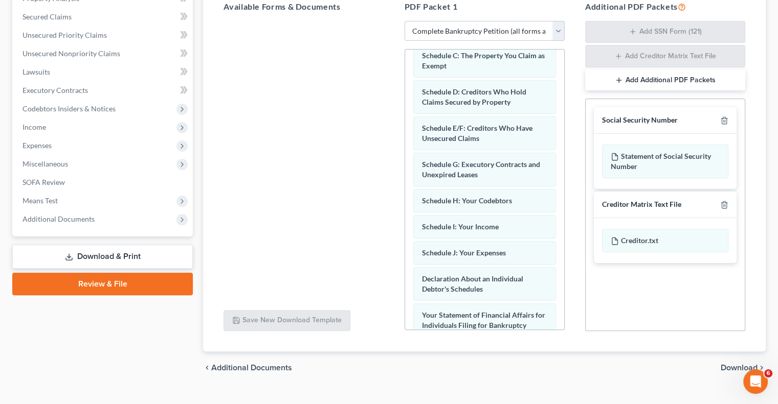
scroll to position [227, 0]
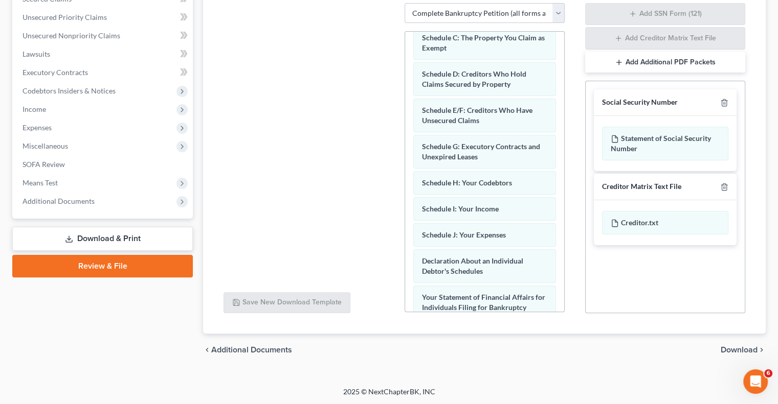
click at [740, 346] on span "Download" at bounding box center [738, 350] width 37 height 8
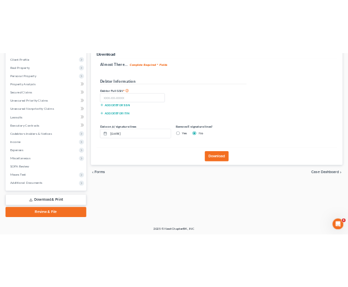
scroll to position [0, 0]
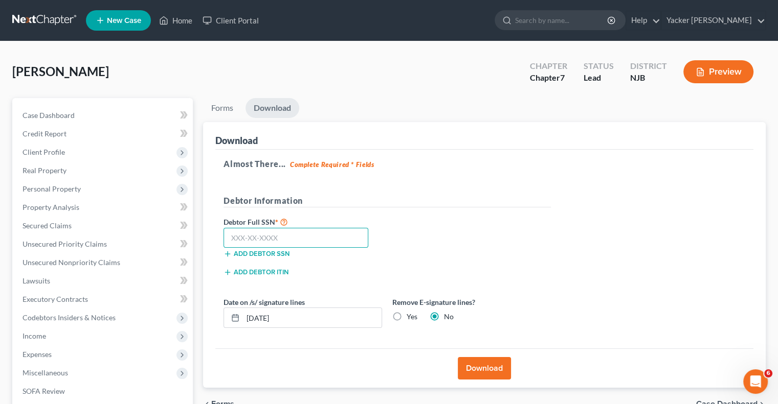
click at [274, 236] on input "text" at bounding box center [295, 238] width 145 height 20
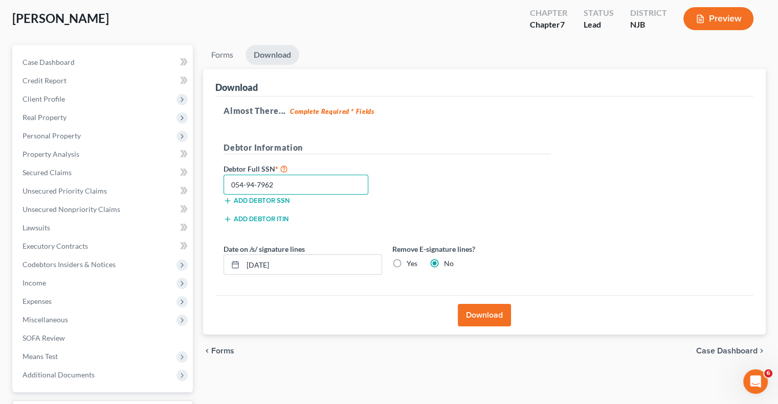
scroll to position [102, 0]
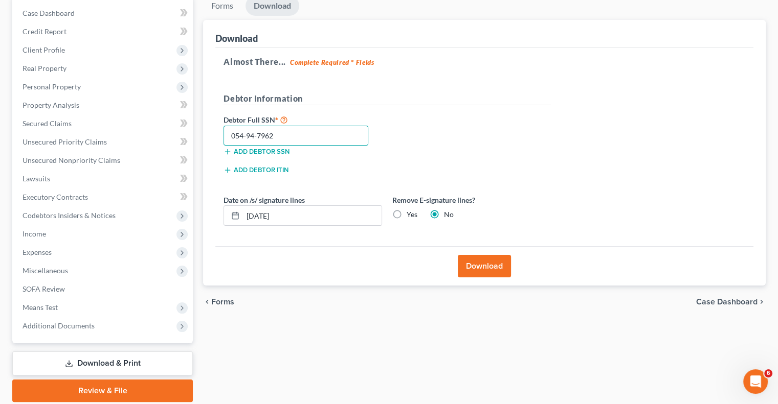
type input "054-94-7962"
click at [484, 266] on button "Download" at bounding box center [484, 266] width 53 height 22
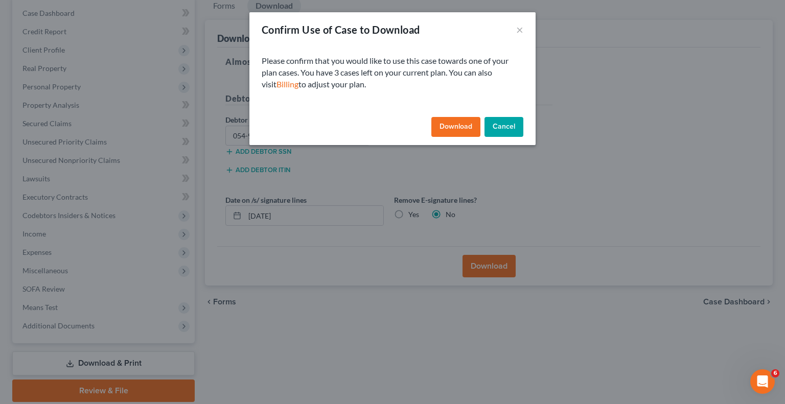
click at [455, 127] on button "Download" at bounding box center [456, 127] width 49 height 20
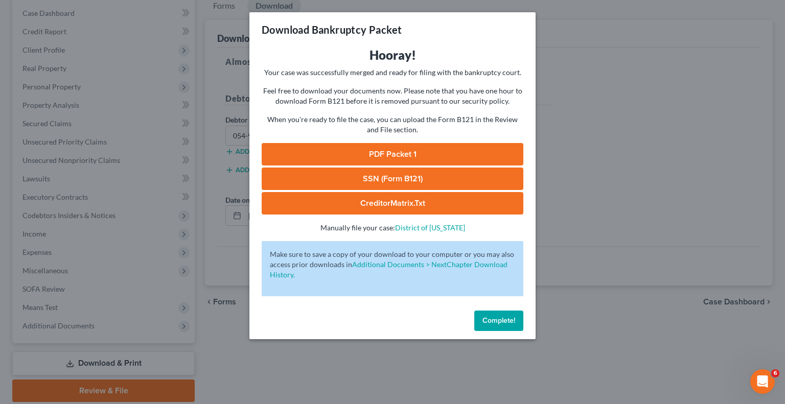
click at [396, 153] on link "PDF Packet 1" at bounding box center [393, 154] width 262 height 22
click at [369, 177] on link "SSN (Form B121)" at bounding box center [393, 179] width 262 height 22
click at [377, 208] on link "CreditorMatrix.txt" at bounding box center [393, 203] width 262 height 22
click at [608, 117] on div "Download Bankruptcy Packet Hooray! Your case was successfully merged and ready …" at bounding box center [392, 202] width 785 height 404
